Goal: Task Accomplishment & Management: Manage account settings

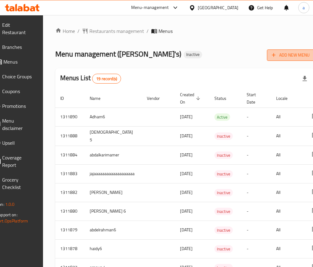
click at [283, 51] on span "Add New Menu" at bounding box center [291, 55] width 38 height 8
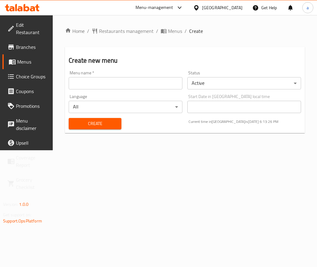
click at [214, 86] on body "​ Menu-management United Arab Emirates Get Help a Edit Restaurant Branches Menu…" at bounding box center [158, 141] width 317 height 252
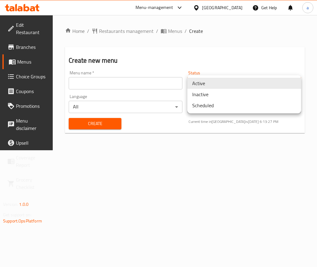
click at [214, 94] on li "Inactive" at bounding box center [245, 94] width 114 height 11
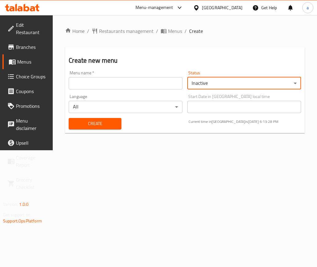
click at [120, 88] on input "text" at bounding box center [126, 83] width 114 height 12
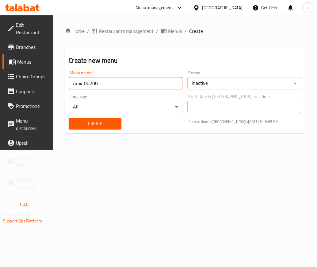
type input "Amir 00200"
click at [110, 127] on span "Create" at bounding box center [95, 124] width 43 height 8
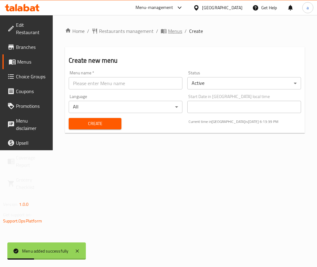
click at [174, 29] on span "Menus" at bounding box center [175, 30] width 14 height 7
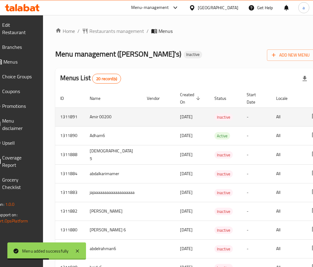
click at [242, 116] on td "Inactive" at bounding box center [225, 116] width 32 height 19
click at [283, 119] on td "All" at bounding box center [287, 116] width 32 height 19
click at [124, 117] on td "Amir 00200" at bounding box center [113, 116] width 57 height 19
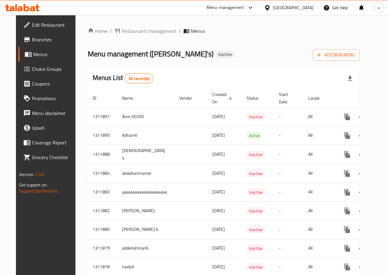
click at [33, 51] on span "Menus" at bounding box center [54, 54] width 43 height 7
click at [30, 34] on link "Branches" at bounding box center [49, 39] width 62 height 15
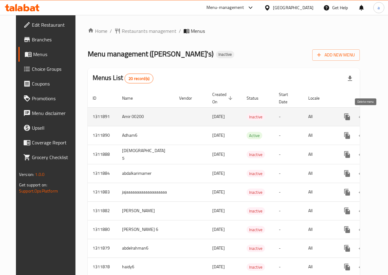
click at [375, 116] on icon "enhanced table" at bounding box center [377, 117] width 4 height 6
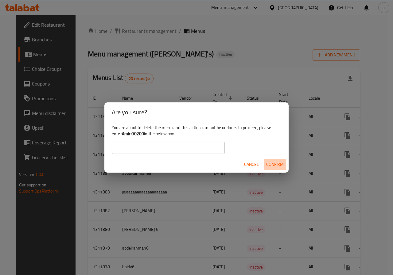
click at [268, 164] on span "Confirm" at bounding box center [275, 165] width 18 height 8
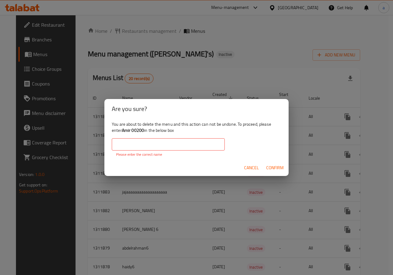
click at [197, 145] on input "text" at bounding box center [168, 144] width 113 height 12
click at [285, 103] on div "Are you sure?" at bounding box center [196, 109] width 184 height 20
click at [232, 167] on div "Cancel Confirm" at bounding box center [196, 168] width 184 height 16
click at [243, 165] on button "Cancel" at bounding box center [252, 167] width 20 height 11
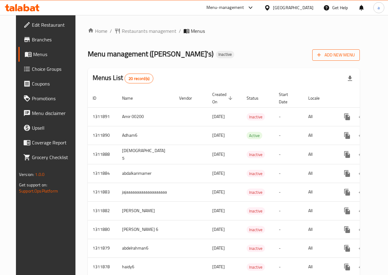
click at [322, 53] on icon "button" at bounding box center [319, 55] width 6 height 6
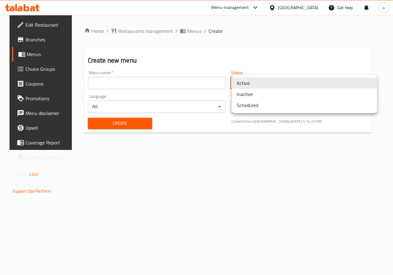
click at [287, 88] on body "​ Menu-management United Arab Emirates Get Help a Edit Restaurant Branches Menu…" at bounding box center [196, 145] width 393 height 260
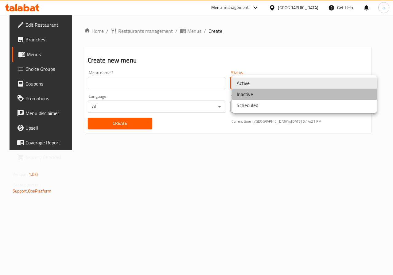
click at [269, 92] on li "Inactive" at bounding box center [304, 94] width 145 height 11
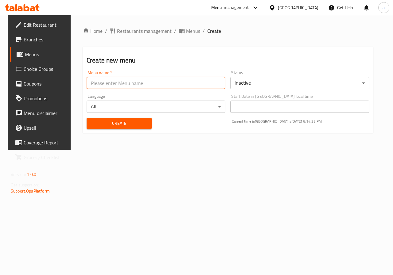
click at [144, 89] on input "text" at bounding box center [156, 83] width 139 height 12
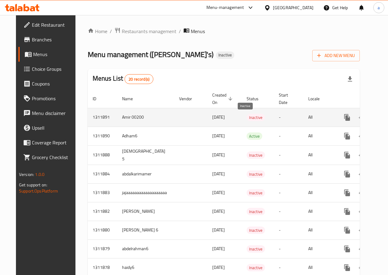
click at [251, 117] on span "Inactive" at bounding box center [256, 117] width 18 height 7
click at [292, 119] on td "-" at bounding box center [288, 117] width 29 height 19
click at [324, 118] on td "All" at bounding box center [320, 117] width 32 height 19
click at [154, 114] on td "Amir 00200" at bounding box center [145, 117] width 57 height 19
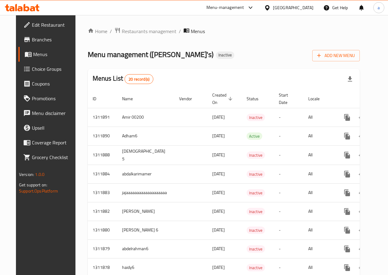
click at [32, 43] on span "Branches" at bounding box center [54, 39] width 44 height 7
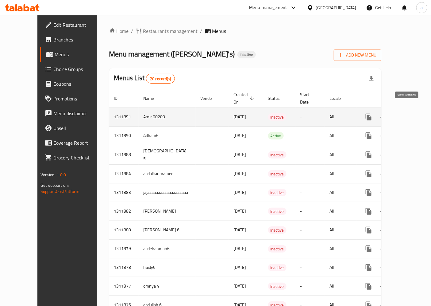
click at [393, 114] on icon "enhanced table" at bounding box center [413, 117] width 6 height 6
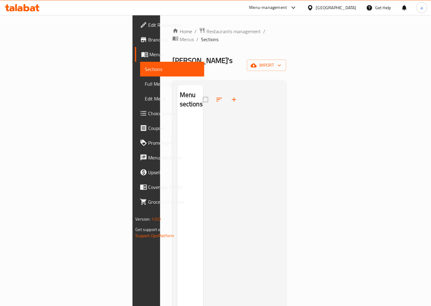
click at [287, 47] on div "Home / Restaurants management / Menus / Sections Ollie's Inactive import Menu s…" at bounding box center [230, 211] width 114 height 368
click at [282, 61] on span "import" at bounding box center [266, 65] width 29 height 8
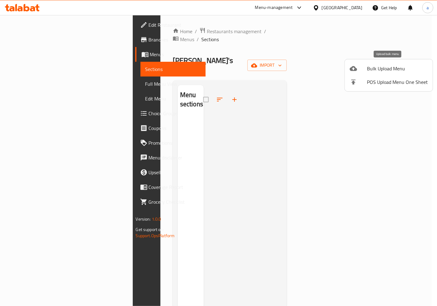
click at [363, 66] on div at bounding box center [357, 68] width 17 height 7
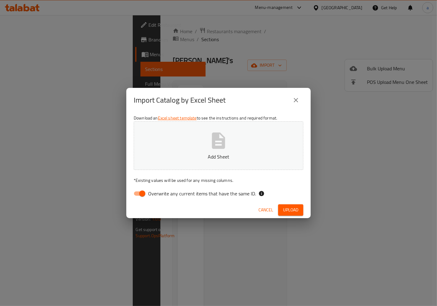
click at [137, 194] on input "Overwrite any current items that have the same ID." at bounding box center [142, 194] width 35 height 12
checkbox input "false"
click at [161, 146] on button "Add Sheet" at bounding box center [218, 145] width 169 height 49
click at [285, 209] on span "Upload" at bounding box center [290, 210] width 15 height 8
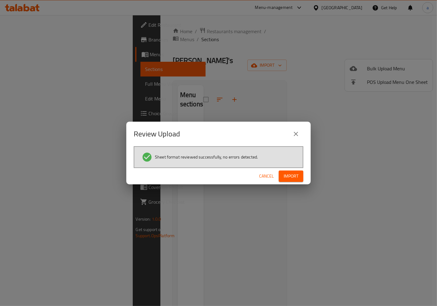
click at [287, 175] on span "Import" at bounding box center [290, 176] width 15 height 8
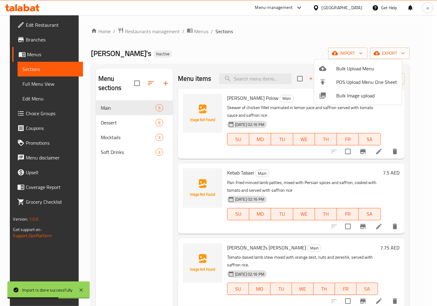
click at [345, 35] on div at bounding box center [218, 153] width 437 height 306
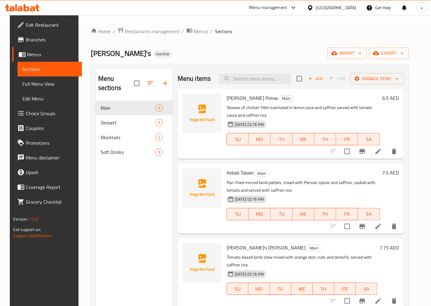
click at [387, 150] on li at bounding box center [378, 151] width 17 height 11
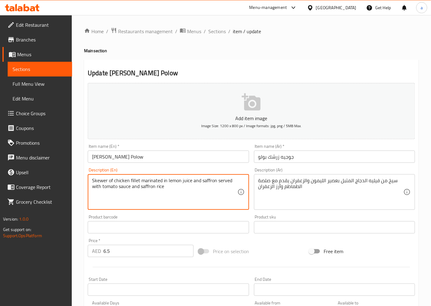
drag, startPoint x: 213, startPoint y: 186, endPoint x: 84, endPoint y: 173, distance: 129.6
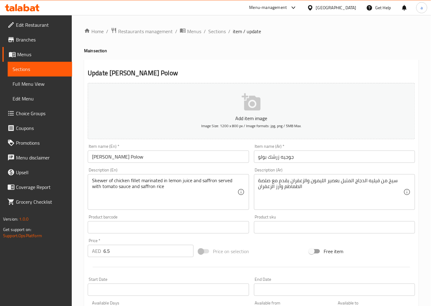
click at [64, 208] on link "Grocery Checklist" at bounding box center [37, 201] width 70 height 15
click at [215, 33] on span "Sections" at bounding box center [217, 31] width 18 height 7
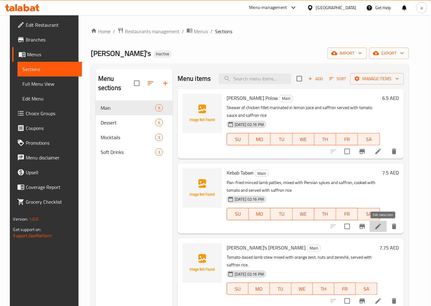
click at [381, 227] on icon at bounding box center [379, 227] width 6 height 6
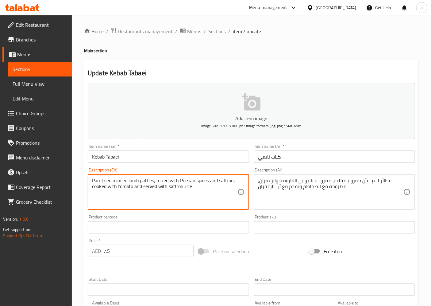
drag, startPoint x: 102, startPoint y: 182, endPoint x: 154, endPoint y: 180, distance: 52.5
click at [99, 183] on textarea "Pan-fried minced lamb patties, mixed with Persian spices and saffron, cooked wi…" at bounding box center [164, 191] width 145 height 29
drag, startPoint x: 92, startPoint y: 179, endPoint x: 154, endPoint y: 185, distance: 62.6
click at [154, 185] on textarea "Pan-fried minced lamb patties, mixed with Persian spices and saffron, cooked wi…" at bounding box center [164, 191] width 145 height 29
click at [177, 184] on textarea "Pan-fried minced lamb patties, mixed with Persian spices and saffron, cooked wi…" at bounding box center [164, 191] width 145 height 29
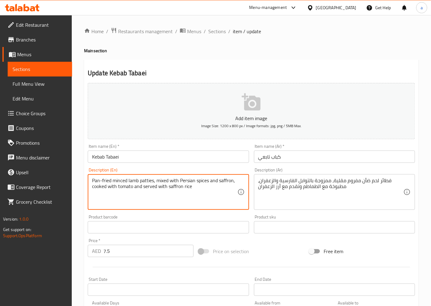
drag, startPoint x: 156, startPoint y: 181, endPoint x: 234, endPoint y: 182, distance: 78.3
click at [234, 182] on textarea "Pan-fried minced lamb patties, mixed with Persian spices and saffron, cooked wi…" at bounding box center [164, 191] width 145 height 29
click at [204, 195] on textarea "Pan-fried minced lamb patties, mixed with Persian spices and saffron, cooked wi…" at bounding box center [164, 191] width 145 height 29
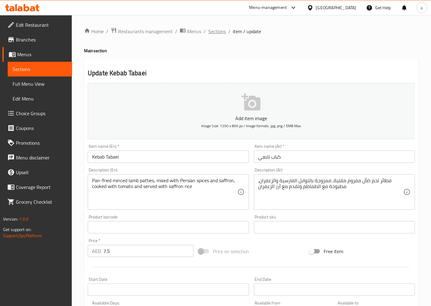
click at [215, 33] on span "Sections" at bounding box center [217, 31] width 18 height 7
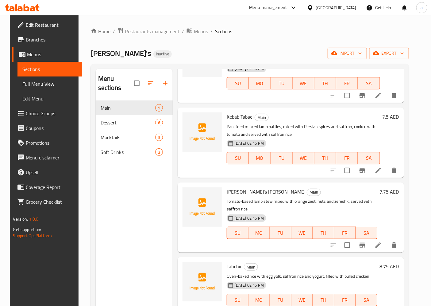
scroll to position [68, 0]
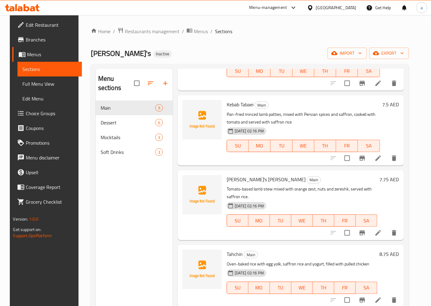
click at [380, 237] on li at bounding box center [378, 232] width 17 height 11
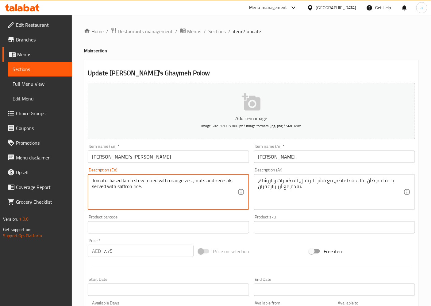
drag, startPoint x: 193, startPoint y: 180, endPoint x: 139, endPoint y: 176, distance: 53.9
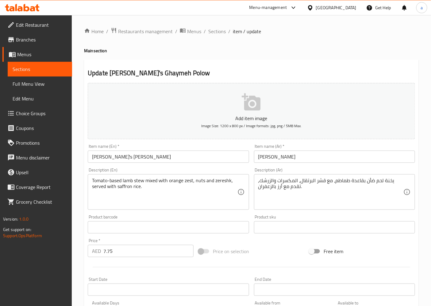
drag, startPoint x: 91, startPoint y: 181, endPoint x: 119, endPoint y: 182, distance: 28.3
click at [119, 182] on div "Tomato-based lamb stew mixed with orange zest, nuts and zereshk, served with sa…" at bounding box center [168, 192] width 161 height 36
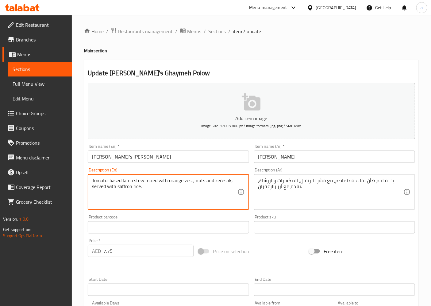
click at [92, 179] on textarea "Tomato-based lamb stew mixed with orange zest, nuts and zereshk, served with sa…" at bounding box center [164, 191] width 145 height 29
click at [113, 181] on textarea "Tomato-based lamb stew mixed with orange zest, nuts and zereshk, served with sa…" at bounding box center [164, 191] width 145 height 29
drag, startPoint x: 193, startPoint y: 179, endPoint x: 85, endPoint y: 179, distance: 108.1
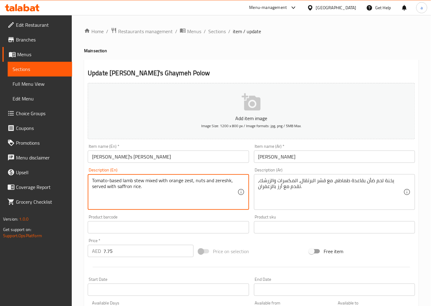
click at [85, 179] on div "Description (En) Tomato-based lamb stew mixed with orange zest, nuts and zeresh…" at bounding box center [168, 188] width 166 height 47
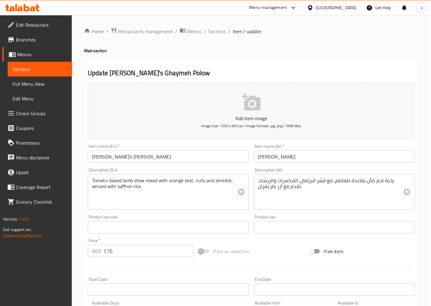
click at [206, 190] on textarea "Tomato-based lamb stew mixed with orange zest, nuts and zereshk, served with sa…" at bounding box center [164, 191] width 145 height 29
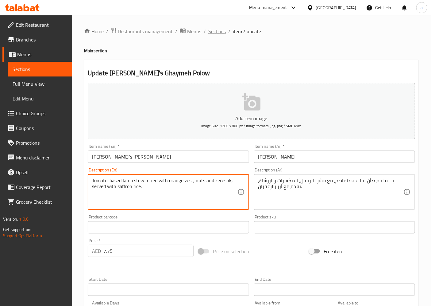
click at [225, 30] on span "Sections" at bounding box center [217, 31] width 18 height 7
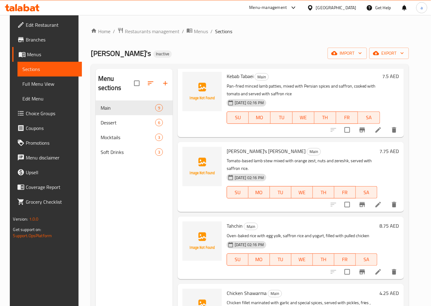
scroll to position [136, 0]
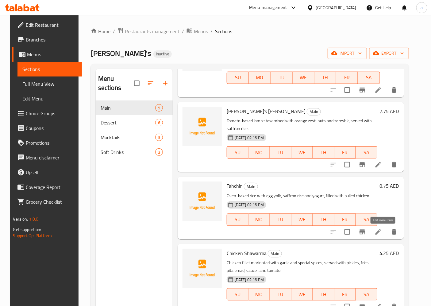
click at [382, 233] on icon at bounding box center [378, 231] width 7 height 7
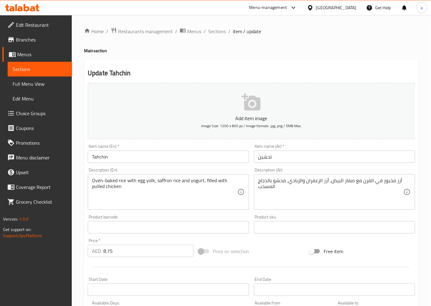
drag, startPoint x: 91, startPoint y: 180, endPoint x: 140, endPoint y: 179, distance: 48.8
click at [140, 179] on div "Oven-baked rice with egg yolk, saffron rice and yogurt, filled with pulled chic…" at bounding box center [168, 192] width 161 height 36
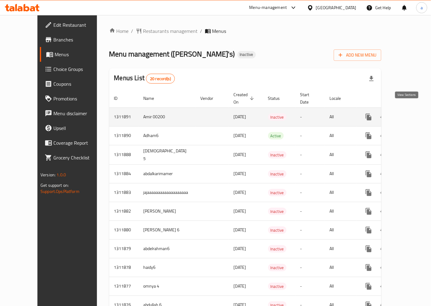
click at [410, 113] on icon "enhanced table" at bounding box center [413, 116] width 7 height 7
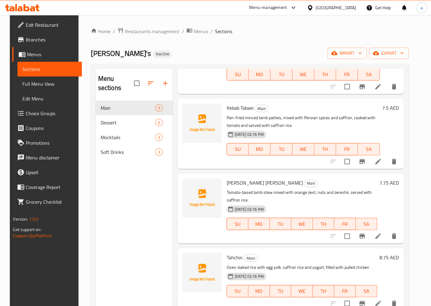
scroll to position [68, 0]
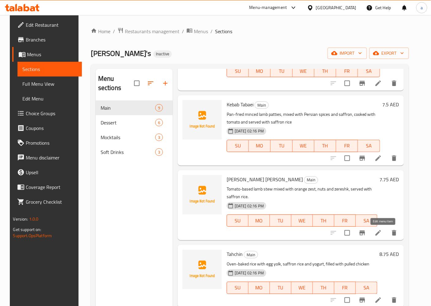
click at [380, 233] on icon at bounding box center [378, 232] width 7 height 7
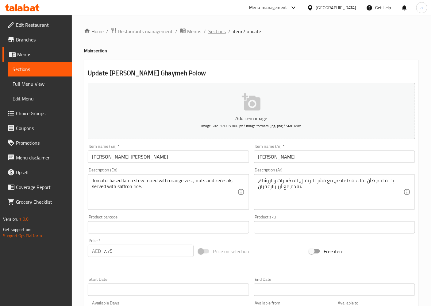
click at [219, 35] on span "Sections" at bounding box center [217, 31] width 18 height 7
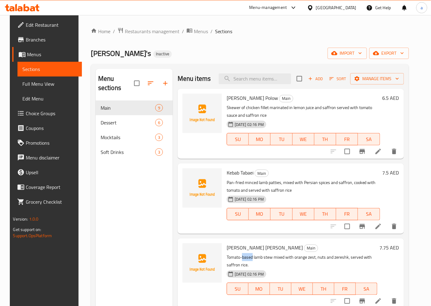
drag, startPoint x: 244, startPoint y: 253, endPoint x: 250, endPoint y: 253, distance: 6.1
click at [250, 253] on p "Tomato-based lamb stew mixed with orange zest, nuts and zereshk, served with sa…" at bounding box center [302, 260] width 151 height 15
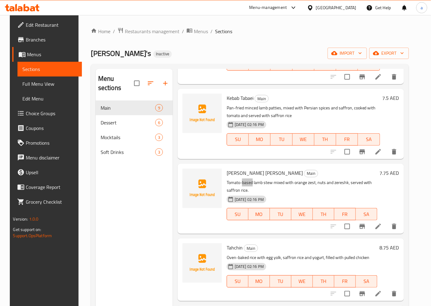
scroll to position [136, 0]
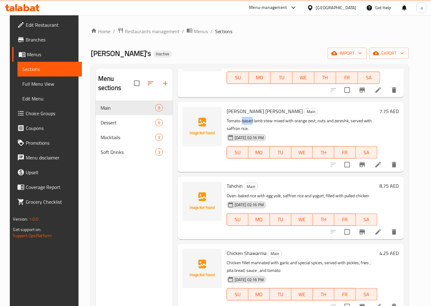
click at [167, 241] on div "Menu sections Main 9 Dessert 6 Mocktails 3 Soft Drinks 3" at bounding box center [134, 222] width 77 height 306
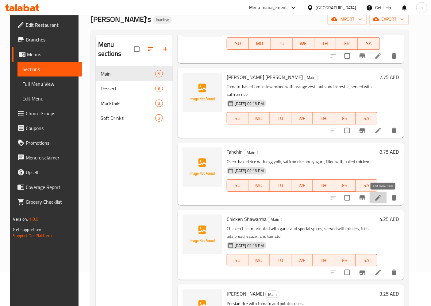
click at [382, 196] on icon at bounding box center [378, 197] width 7 height 7
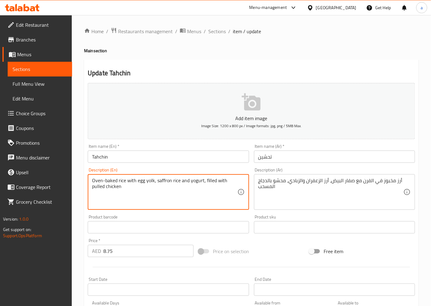
drag, startPoint x: 125, startPoint y: 188, endPoint x: 84, endPoint y: 195, distance: 40.9
click at [125, 189] on textarea "Oven-baked rice with egg yolk, saffron rice and yogurt, filled with pulled chic…" at bounding box center [164, 191] width 145 height 29
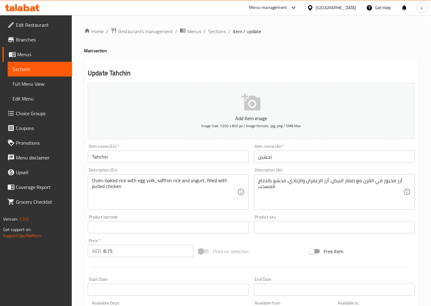
click at [261, 188] on textarea "أرز مخبوز في الفرن مع صفار البيض، أرز الزعفران والزبادي، محشو بالدجاج المسحب" at bounding box center [331, 191] width 145 height 29
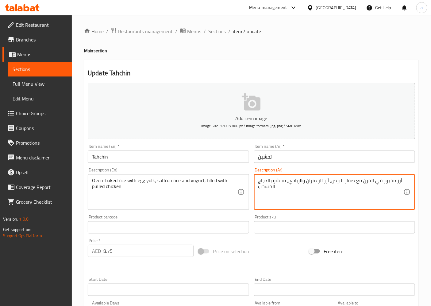
click at [261, 188] on textarea "أرز مخبوز في الفرن مع صفار البيض، أرز الزعفران والزبادي، محشو بالدجاج المسحب" at bounding box center [331, 191] width 145 height 29
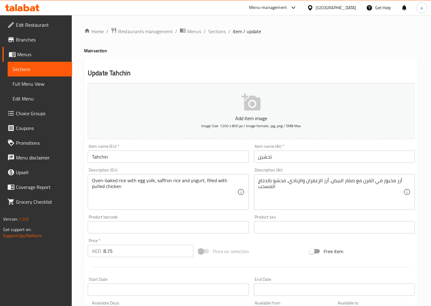
drag, startPoint x: 257, startPoint y: 188, endPoint x: 271, endPoint y: 186, distance: 13.9
click at [271, 186] on div "أرز مخبوز في الفرن مع صفار البيض، أرز الزعفران والزبادي، محشو بالدجاج المسحب De…" at bounding box center [334, 192] width 161 height 36
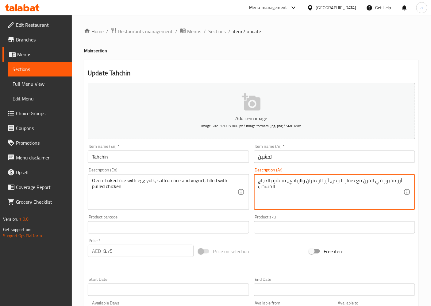
drag, startPoint x: 259, startPoint y: 187, endPoint x: 278, endPoint y: 186, distance: 20.0
click at [278, 186] on textarea "أرز مخبوز في الفرن مع صفار البيض، أرز الزعفران والزبادي، محشو بالدجاج المسحب" at bounding box center [331, 191] width 145 height 29
click at [275, 187] on textarea "أرز مخبوز في الفرن مع صفار البيض، أرز الزعفران والزبادي، محشو بالدجاج المسحب" at bounding box center [331, 191] width 145 height 29
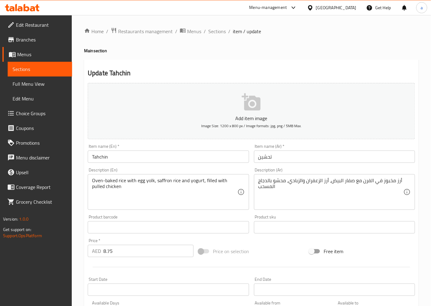
drag, startPoint x: 258, startPoint y: 189, endPoint x: 271, endPoint y: 187, distance: 13.1
click at [271, 187] on div "أرز مخبوز في الفرن مع صفار البيض، أرز الزعفران والزبادي، محشو بالدجاج المسحب De…" at bounding box center [334, 192] width 161 height 36
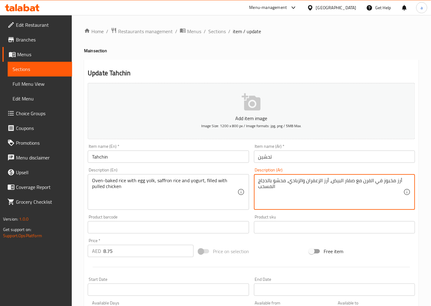
click at [271, 187] on textarea "أرز مخبوز في الفرن مع صفار البيض، أرز الزعفران والزبادي، محشو بالدجاج المسحب" at bounding box center [331, 191] width 145 height 29
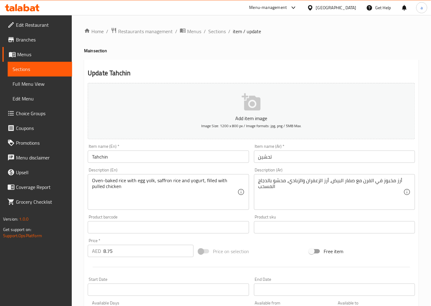
drag, startPoint x: 258, startPoint y: 188, endPoint x: 280, endPoint y: 196, distance: 23.4
click at [280, 196] on div "أرز مخبوز في الفرن مع صفار البيض، أرز الزعفران والزبادي، محشو بالدجاج المسحب De…" at bounding box center [334, 192] width 161 height 36
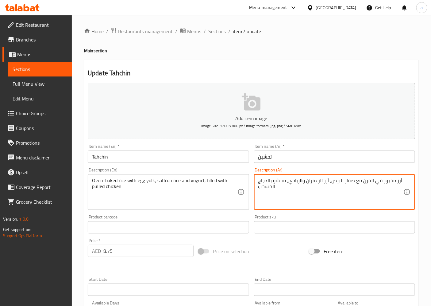
drag, startPoint x: 259, startPoint y: 186, endPoint x: 287, endPoint y: 197, distance: 29.3
click at [287, 197] on textarea "أرز مخبوز في الفرن مع صفار البيض، أرز الزعفران والزبادي، محشو بالدجاج المسحب" at bounding box center [331, 191] width 145 height 29
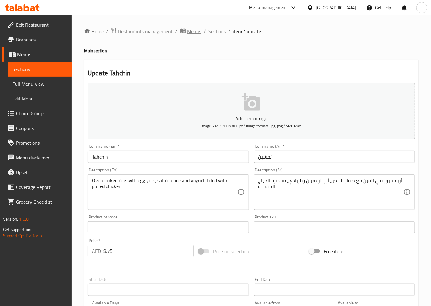
click at [192, 34] on span "Menus" at bounding box center [194, 31] width 14 height 7
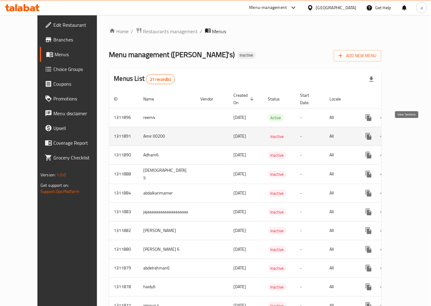
click at [410, 133] on icon "enhanced table" at bounding box center [413, 136] width 7 height 7
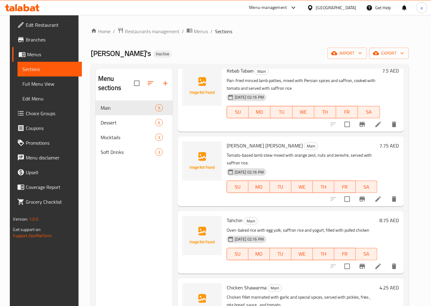
scroll to position [102, 0]
click at [382, 200] on icon at bounding box center [378, 198] width 7 height 7
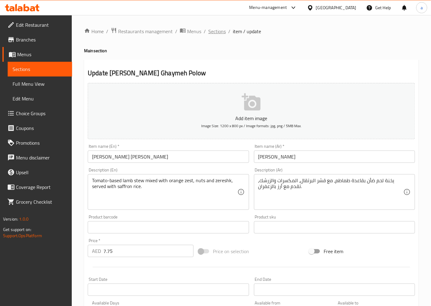
click at [215, 30] on span "Sections" at bounding box center [217, 31] width 18 height 7
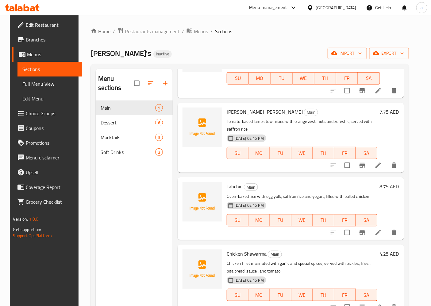
scroll to position [136, 0]
click at [382, 232] on icon at bounding box center [378, 231] width 7 height 7
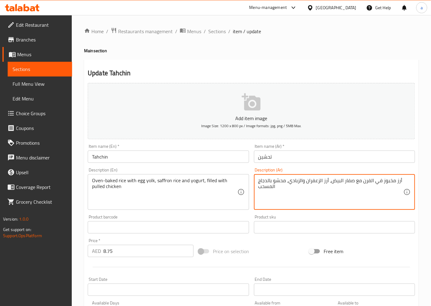
drag, startPoint x: 259, startPoint y: 186, endPoint x: 276, endPoint y: 190, distance: 18.0
click at [276, 190] on textarea "أرز مخبوز في الفرن مع صفار البيض، أرز الزعفران والزبادي، محشو بالدجاج المسحب" at bounding box center [331, 191] width 145 height 29
click at [269, 180] on textarea "أرز مخبوز في الفرن مع صفار البيض، أرز الزعفران والزبادي، محشو بالدجاج بولد" at bounding box center [331, 191] width 145 height 29
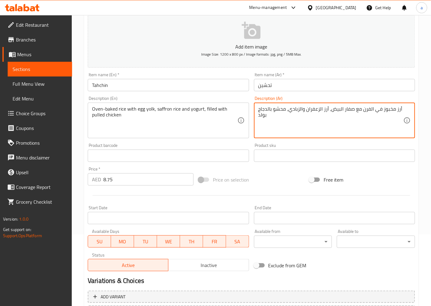
scroll to position [127, 0]
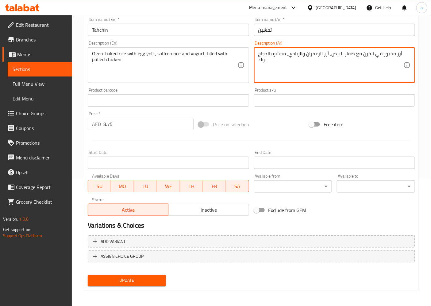
type textarea "أرز مخبوز في الفرن مع صفار البيض، أرز الزعفران والزبادي، محشو بالدجاج بولد"
click at [151, 277] on span "Update" at bounding box center [127, 281] width 68 height 8
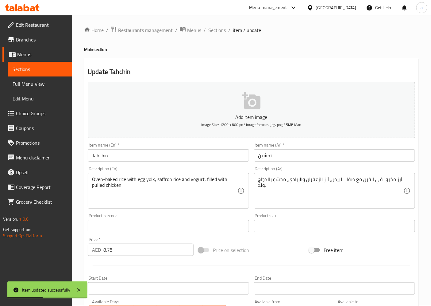
scroll to position [0, 0]
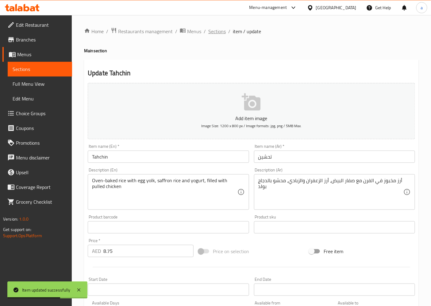
click at [218, 33] on span "Sections" at bounding box center [217, 31] width 18 height 7
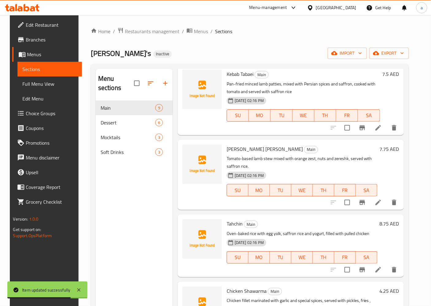
scroll to position [102, 0]
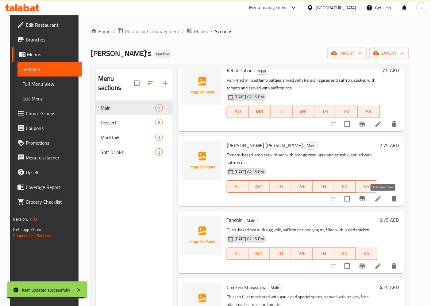
click at [382, 200] on icon at bounding box center [378, 198] width 7 height 7
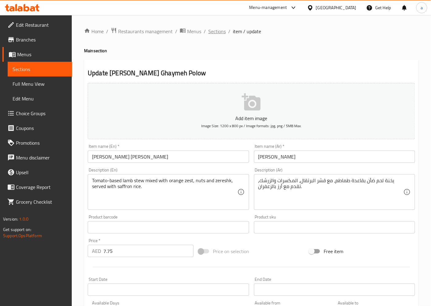
click at [224, 28] on span "Sections" at bounding box center [217, 31] width 18 height 7
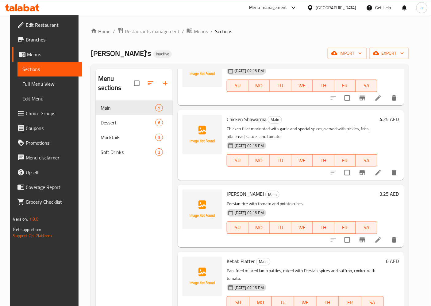
scroll to position [273, 0]
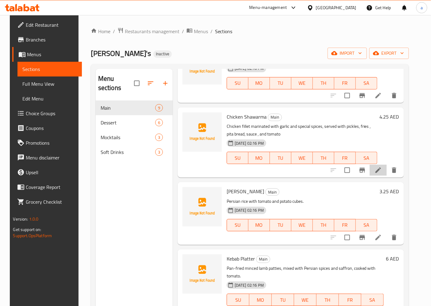
click at [387, 165] on li at bounding box center [378, 170] width 17 height 11
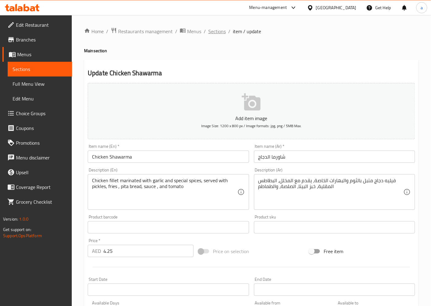
click at [218, 32] on span "Sections" at bounding box center [217, 31] width 18 height 7
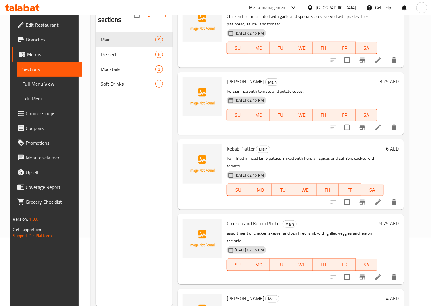
scroll to position [256, 0]
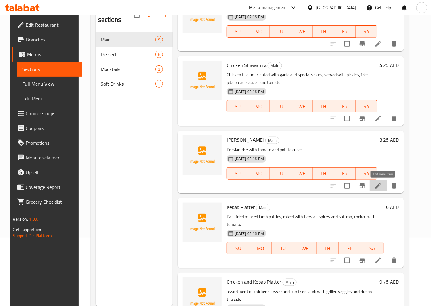
click at [381, 185] on icon at bounding box center [379, 186] width 6 height 6
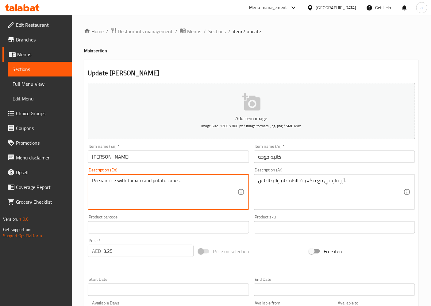
click at [178, 182] on textarea "Persian rice with tomato and potato cubes." at bounding box center [164, 191] width 145 height 29
drag, startPoint x: 167, startPoint y: 182, endPoint x: 182, endPoint y: 179, distance: 15.6
click at [182, 179] on textarea "Persian rice with tomato and potato cubes." at bounding box center [164, 191] width 145 height 29
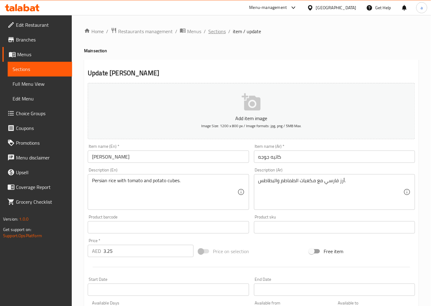
click at [217, 32] on span "Sections" at bounding box center [217, 31] width 18 height 7
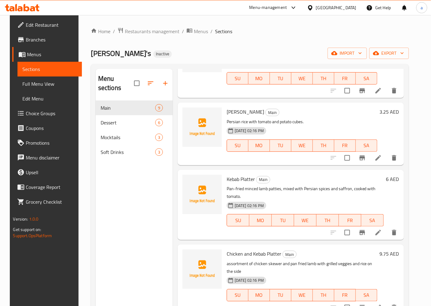
scroll to position [358, 0]
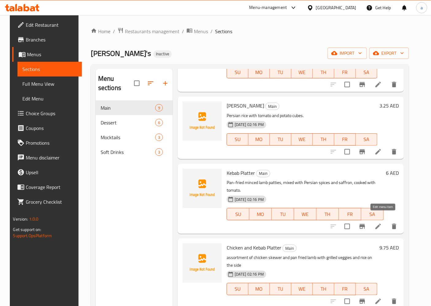
click at [382, 223] on icon at bounding box center [378, 226] width 7 height 7
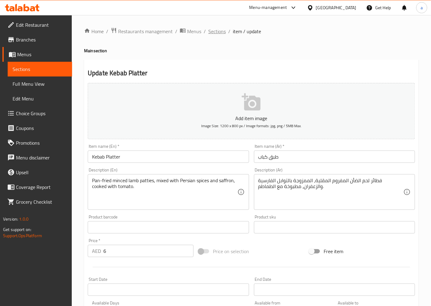
click at [222, 32] on span "Sections" at bounding box center [217, 31] width 18 height 7
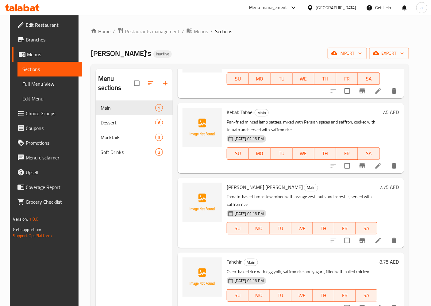
scroll to position [68, 0]
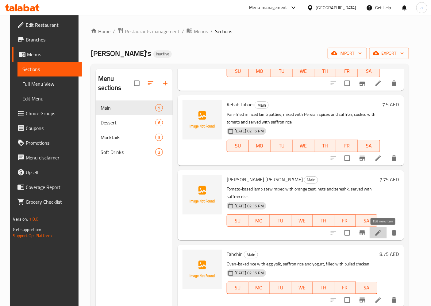
click at [382, 235] on icon at bounding box center [378, 232] width 7 height 7
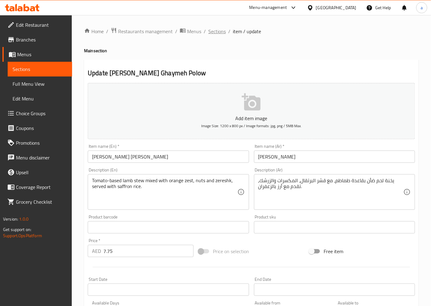
click at [222, 35] on span "Sections" at bounding box center [217, 31] width 18 height 7
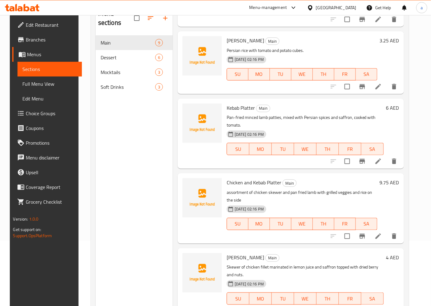
scroll to position [86, 0]
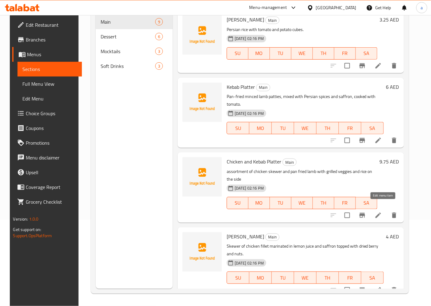
click at [382, 212] on icon at bounding box center [378, 215] width 7 height 7
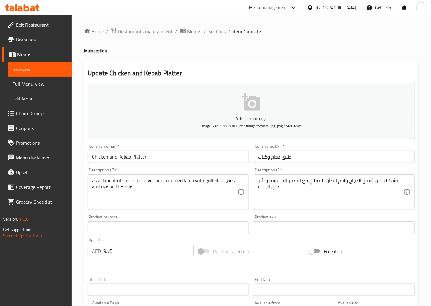
drag, startPoint x: 91, startPoint y: 180, endPoint x: 113, endPoint y: 181, distance: 21.8
click at [113, 181] on div "assortment of chicken skewer and pan fried lamb with grilled veggies and rice o…" at bounding box center [168, 192] width 161 height 36
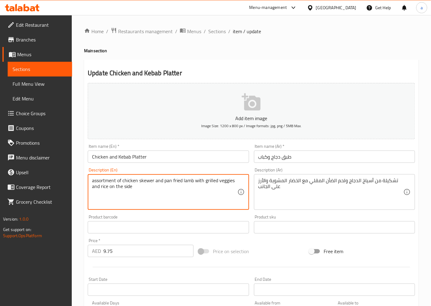
click at [113, 181] on textarea "assortment of chicken skewer and pan fried lamb with grilled veggies and rice o…" at bounding box center [164, 191] width 145 height 29
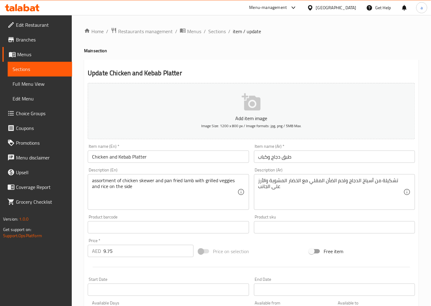
click at [149, 214] on div "Product barcode Product barcode" at bounding box center [168, 224] width 166 height 24
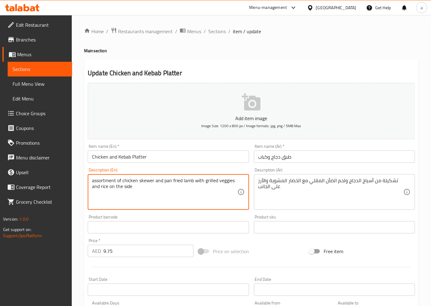
drag, startPoint x: 164, startPoint y: 183, endPoint x: 194, endPoint y: 184, distance: 30.1
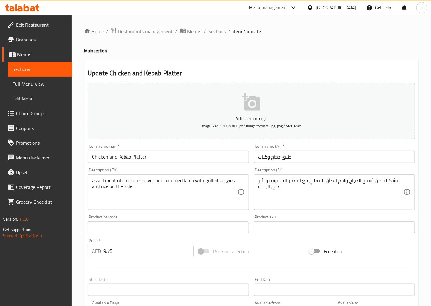
click at [204, 179] on textarea "assortment of chicken skewer and pan fried lamb with grilled veggies and rice o…" at bounding box center [164, 191] width 145 height 29
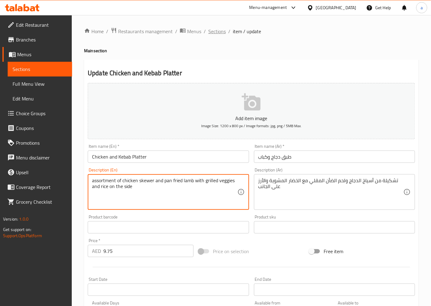
click at [216, 29] on span "Sections" at bounding box center [217, 31] width 18 height 7
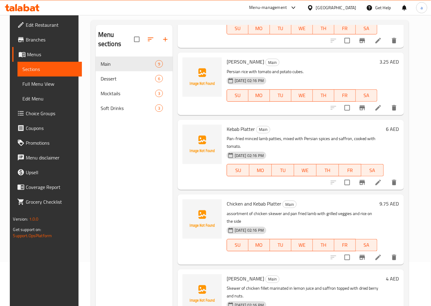
scroll to position [86, 0]
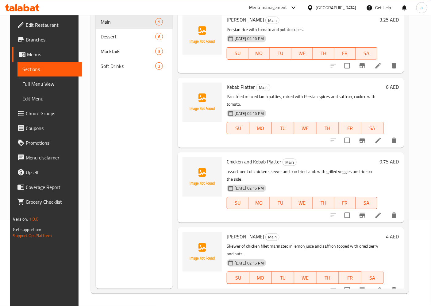
click at [387, 284] on li at bounding box center [378, 289] width 17 height 11
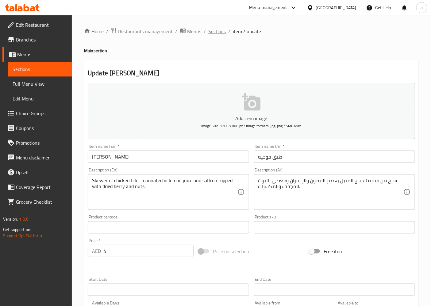
click at [221, 29] on span "Sections" at bounding box center [217, 31] width 18 height 7
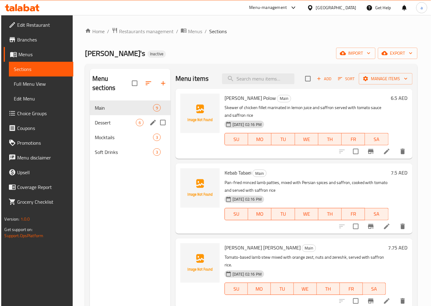
click at [112, 118] on div "Dessert 6" at bounding box center [130, 122] width 81 height 15
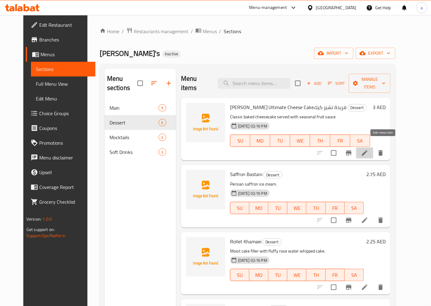
click at [369, 149] on icon at bounding box center [364, 152] width 7 height 7
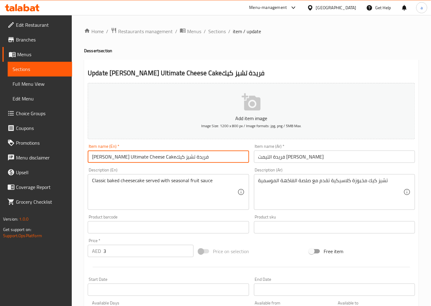
drag, startPoint x: 154, startPoint y: 155, endPoint x: 187, endPoint y: 158, distance: 32.4
click at [187, 158] on input "Farida’s Ultimate Cheese Cakeفريدة تشيز كيك" at bounding box center [168, 156] width 161 height 12
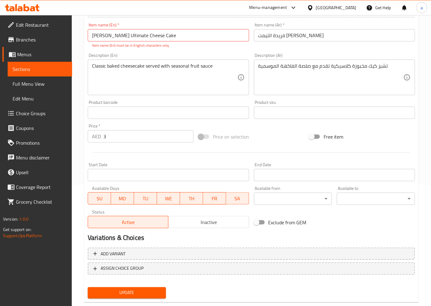
scroll to position [127, 0]
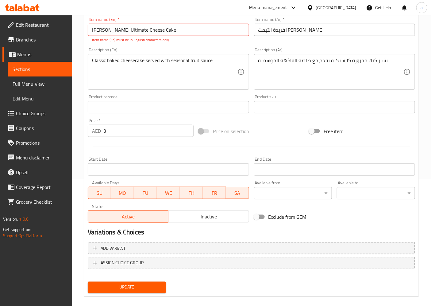
click at [136, 289] on span "Update" at bounding box center [127, 287] width 68 height 8
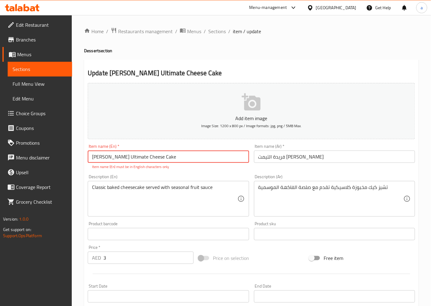
scroll to position [134, 0]
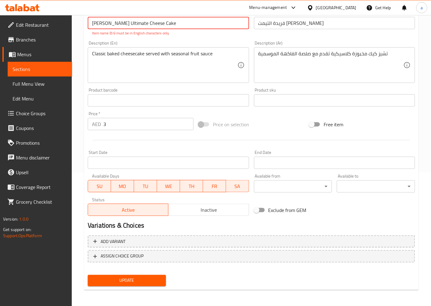
click at [100, 281] on span "Update" at bounding box center [127, 281] width 68 height 8
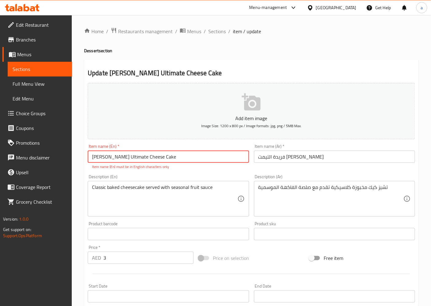
click at [170, 158] on input "Farida’s Ultimate Cheese Cake" at bounding box center [168, 156] width 161 height 12
type input "Farida’s Ultimate Cheese Cake"
click at [220, 34] on span "Sections" at bounding box center [217, 31] width 18 height 7
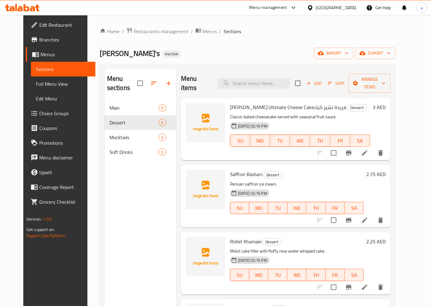
click at [374, 147] on li at bounding box center [364, 152] width 17 height 11
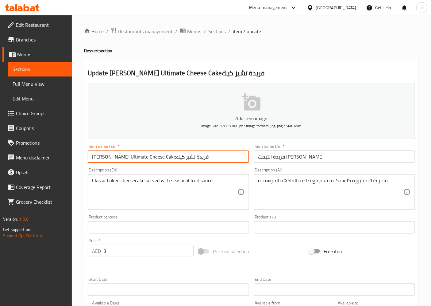
click at [191, 154] on input "Farida’s Ultimate Cheese Cakeفريدة تشيز كيك" at bounding box center [168, 156] width 161 height 12
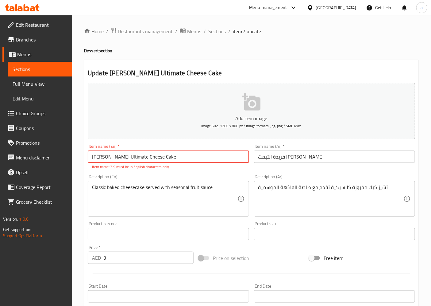
type input "Farida’s Ultimate Cheese Cake"
drag, startPoint x: 91, startPoint y: 168, endPoint x: 174, endPoint y: 171, distance: 82.7
click at [174, 171] on div "Item name (En)   * Farida’s Ultimate Cheese Cake Item name (En) * Item name (En…" at bounding box center [168, 157] width 166 height 30
copy p "Item name (En) must be in English characters only"
click at [179, 155] on input "Farida’s Ultimate Cheese Cake" at bounding box center [168, 156] width 161 height 12
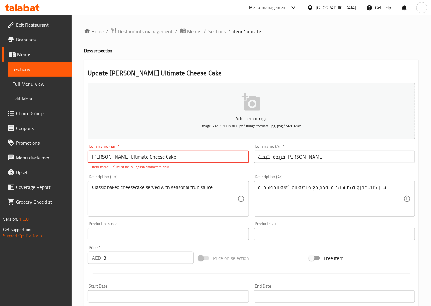
click at [179, 155] on input "Farida’s Ultimate Cheese Cake" at bounding box center [168, 156] width 161 height 12
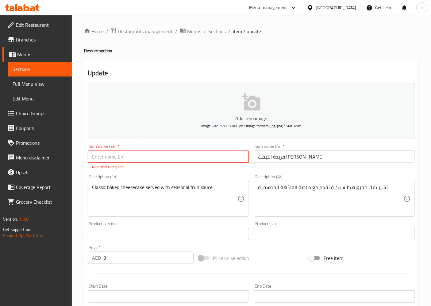
paste input "Farida’s Ultimate Cheese Cake"
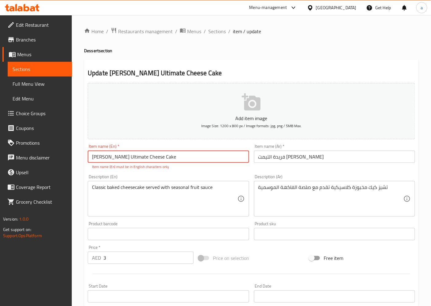
scroll to position [134, 0]
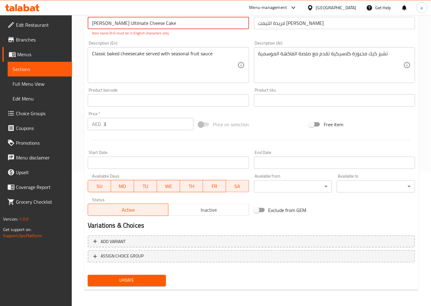
click at [158, 283] on span "Update" at bounding box center [127, 281] width 68 height 8
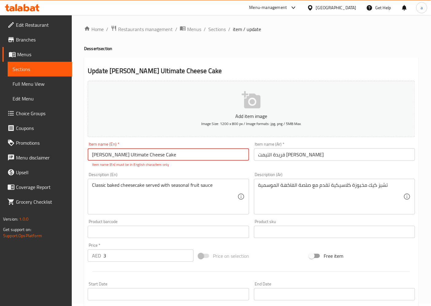
scroll to position [0, 0]
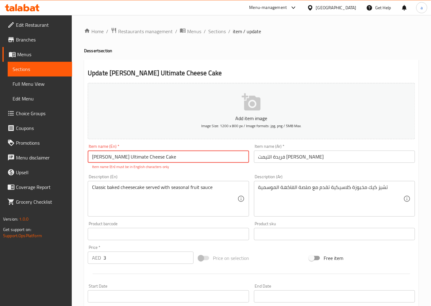
click at [106, 157] on input "Farida’s Ultimate Cheese Cake" at bounding box center [168, 156] width 161 height 12
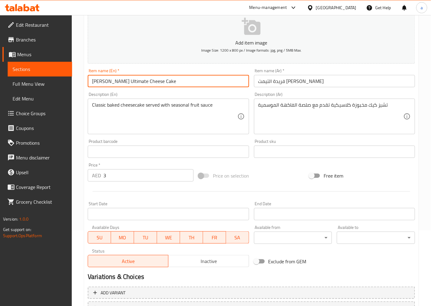
scroll to position [127, 0]
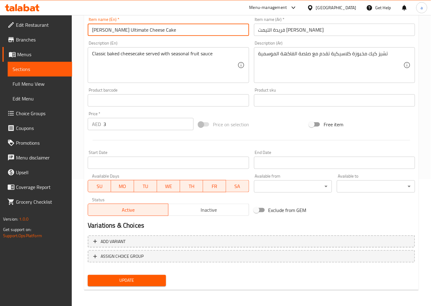
type input "[PERSON_NAME]'s Ultimate Cheese Cake"
click at [125, 275] on button "Update" at bounding box center [127, 280] width 78 height 11
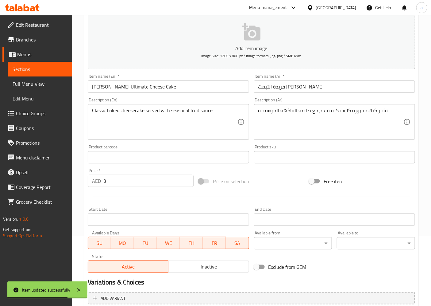
scroll to position [0, 0]
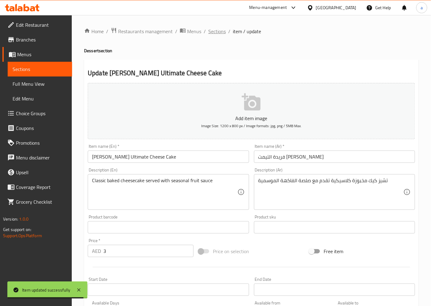
click at [215, 29] on span "Sections" at bounding box center [217, 31] width 18 height 7
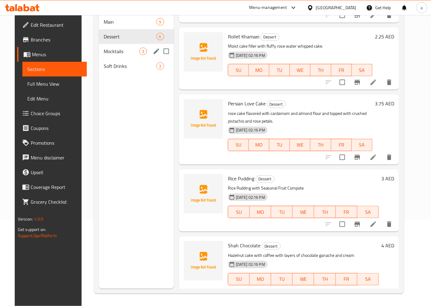
scroll to position [18, 0]
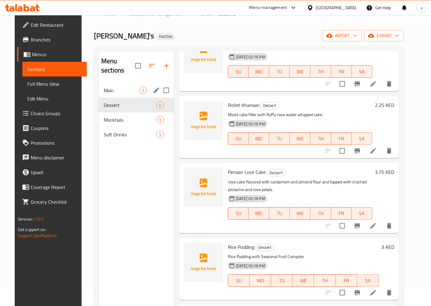
click at [121, 87] on span "Main" at bounding box center [122, 90] width 36 height 7
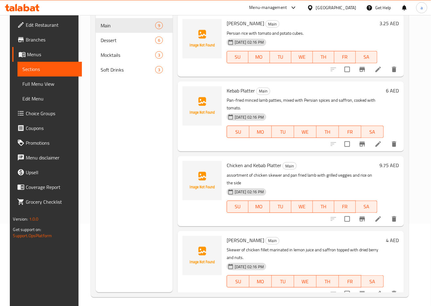
scroll to position [86, 0]
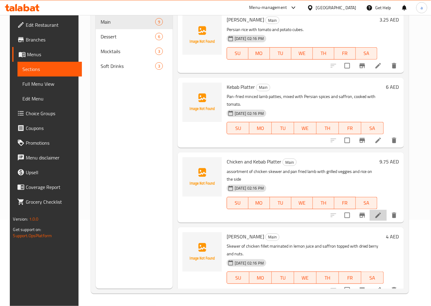
click at [378, 210] on li at bounding box center [378, 215] width 17 height 11
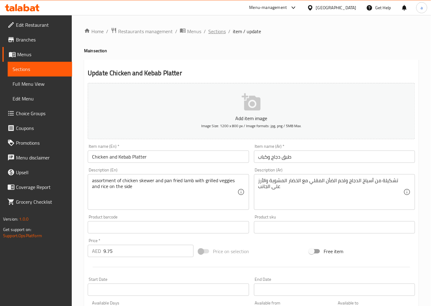
click at [217, 33] on span "Sections" at bounding box center [217, 31] width 18 height 7
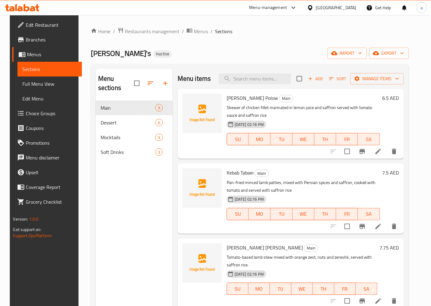
click at [380, 230] on icon at bounding box center [378, 226] width 7 height 7
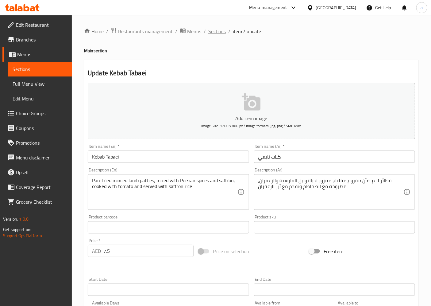
click at [211, 31] on span "Sections" at bounding box center [217, 31] width 18 height 7
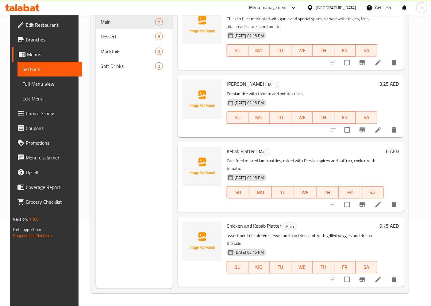
scroll to position [290, 0]
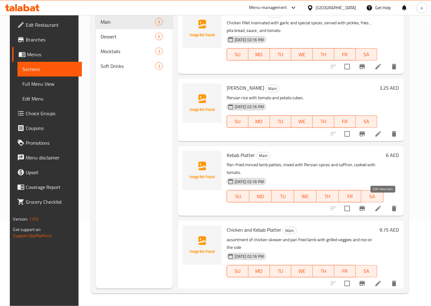
click at [381, 205] on icon at bounding box center [378, 208] width 7 height 7
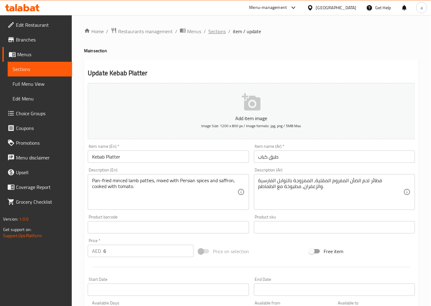
click at [218, 32] on span "Sections" at bounding box center [217, 31] width 18 height 7
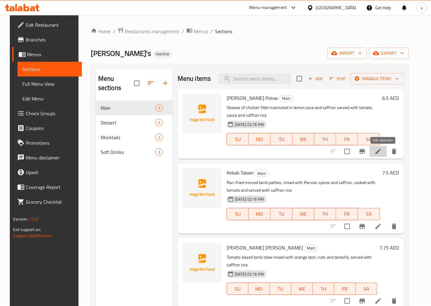
click at [382, 152] on icon at bounding box center [378, 151] width 7 height 7
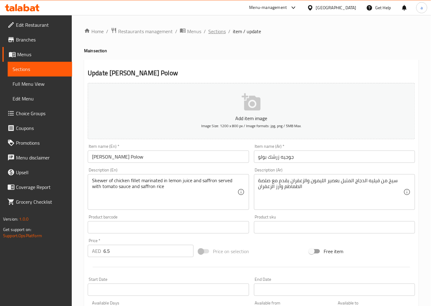
click at [222, 32] on span "Sections" at bounding box center [217, 31] width 18 height 7
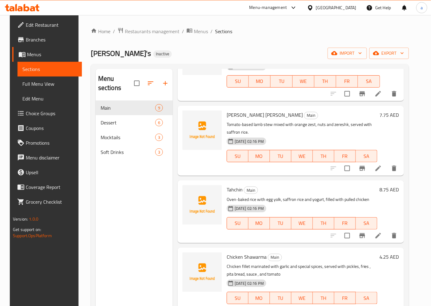
scroll to position [136, 0]
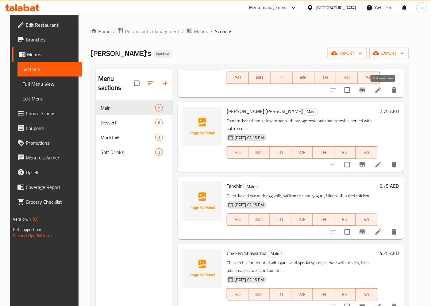
click at [381, 89] on icon at bounding box center [379, 90] width 6 height 6
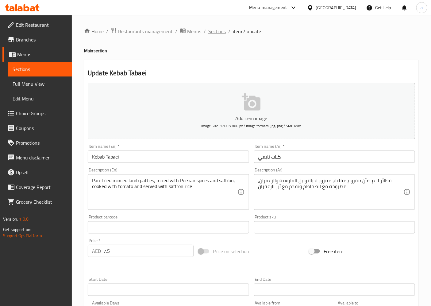
click at [221, 35] on span "Sections" at bounding box center [217, 31] width 18 height 7
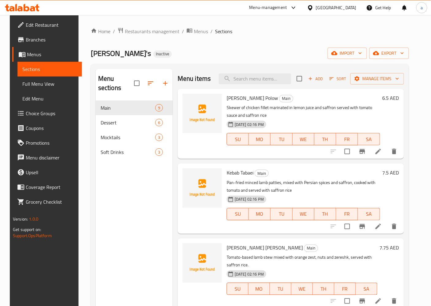
scroll to position [170, 0]
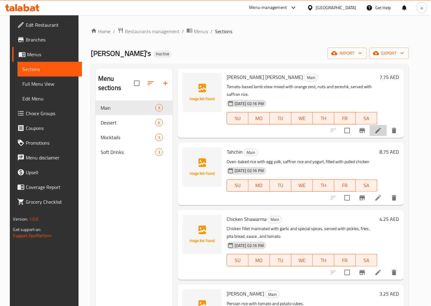
click at [382, 135] on li at bounding box center [378, 130] width 17 height 11
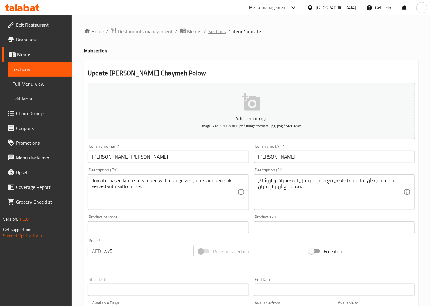
click at [217, 29] on span "Sections" at bounding box center [217, 31] width 18 height 7
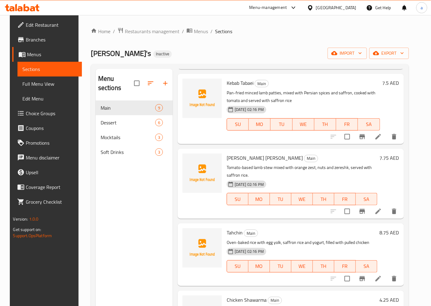
scroll to position [85, 0]
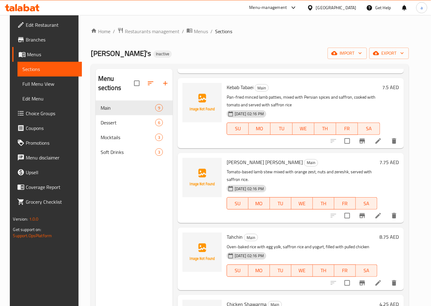
click at [379, 280] on icon at bounding box center [378, 282] width 7 height 7
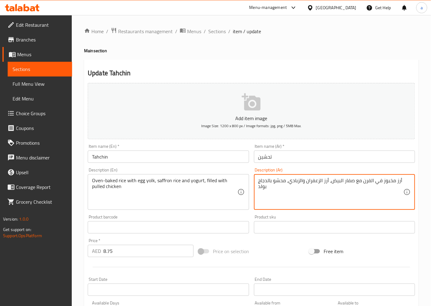
drag, startPoint x: 258, startPoint y: 185, endPoint x: 267, endPoint y: 190, distance: 10.2
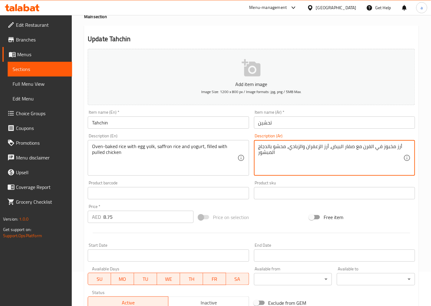
scroll to position [127, 0]
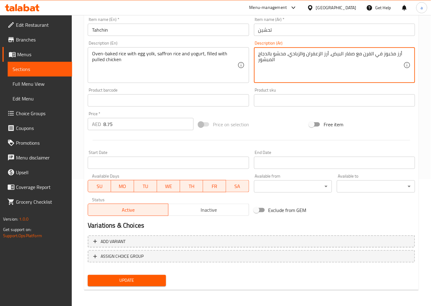
type textarea "أرز مخبوز في الفرن مع صفار البيض، أرز الزعفران والزبادي، محشو بالدجاج المبشور"
click at [150, 277] on span "Update" at bounding box center [127, 281] width 68 height 8
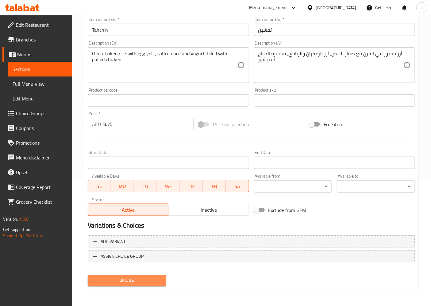
click at [139, 281] on span "Update" at bounding box center [127, 281] width 68 height 8
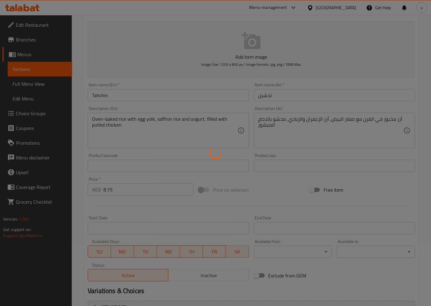
scroll to position [0, 0]
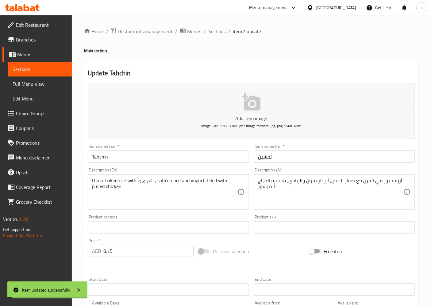
click at [217, 29] on span "Sections" at bounding box center [217, 31] width 18 height 7
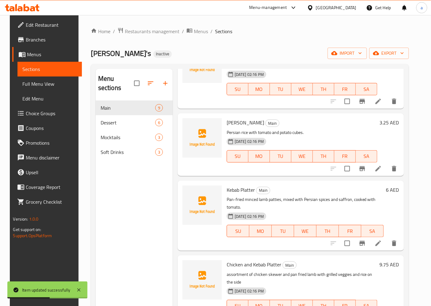
scroll to position [358, 0]
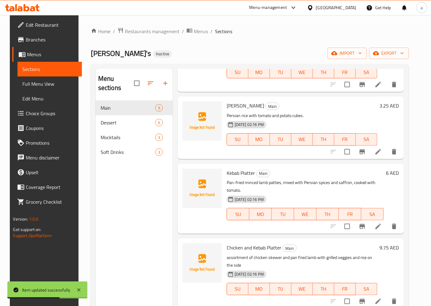
click at [383, 221] on li at bounding box center [378, 226] width 17 height 11
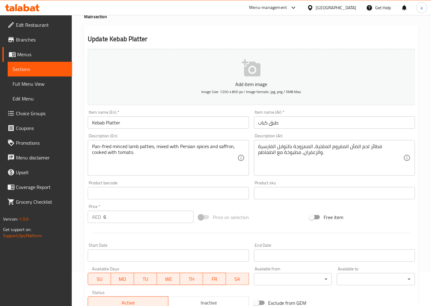
scroll to position [25, 0]
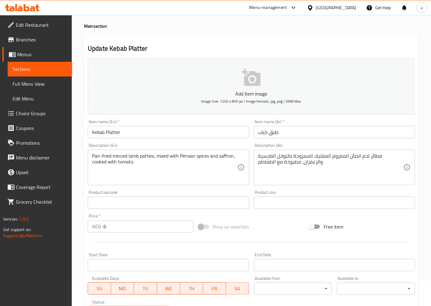
click at [45, 66] on span "Sections" at bounding box center [40, 68] width 55 height 7
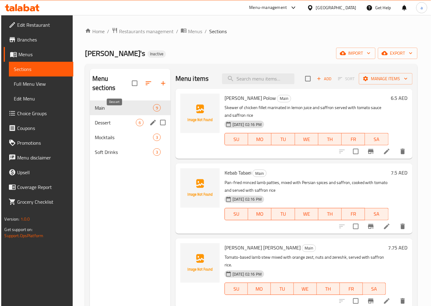
click at [127, 119] on span "Dessert" at bounding box center [115, 122] width 41 height 7
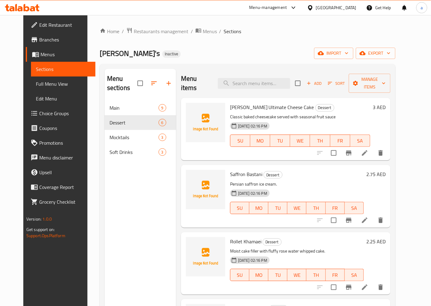
click at [374, 147] on li at bounding box center [364, 152] width 17 height 11
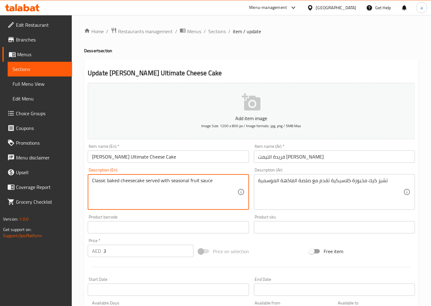
drag, startPoint x: 170, startPoint y: 181, endPoint x: 181, endPoint y: 180, distance: 11.5
click at [181, 180] on textarea "Classic baked cheesecake served with seasonal fruit sauce" at bounding box center [164, 191] width 145 height 29
drag, startPoint x: 198, startPoint y: 180, endPoint x: 171, endPoint y: 186, distance: 28.3
click at [171, 186] on textarea "Classic baked cheesecake served with seasonal fruit sauce" at bounding box center [164, 191] width 145 height 29
click at [77, 231] on div "Home / Restaurants management / Menus / Sections / item / update Dessert sectio…" at bounding box center [252, 224] width 360 height 419
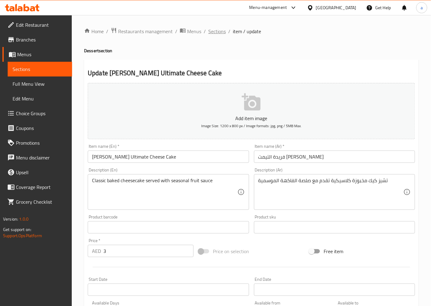
click at [216, 30] on span "Sections" at bounding box center [217, 31] width 18 height 7
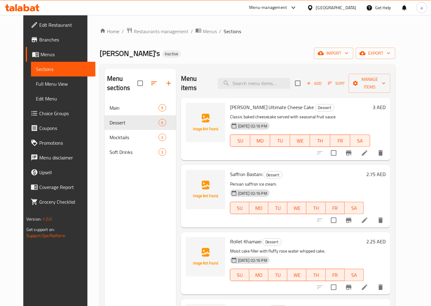
scroll to position [68, 0]
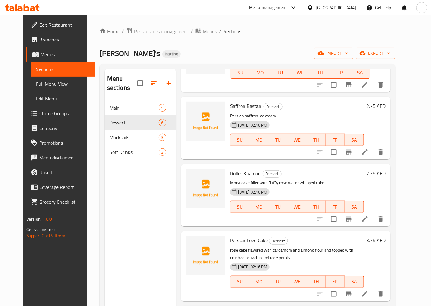
click at [368, 149] on icon at bounding box center [365, 152] width 6 height 6
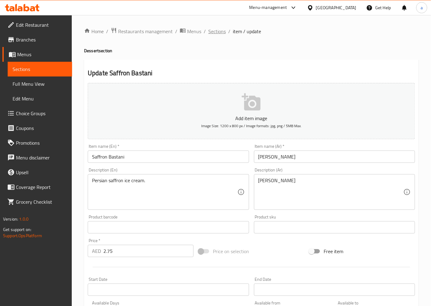
click at [220, 34] on span "Sections" at bounding box center [217, 31] width 18 height 7
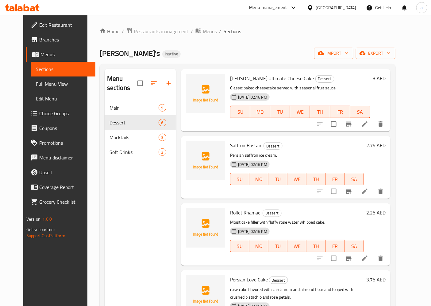
scroll to position [68, 0]
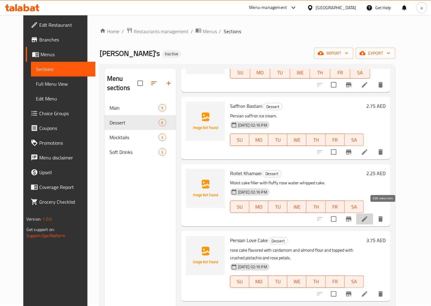
click at [369, 215] on icon at bounding box center [364, 218] width 7 height 7
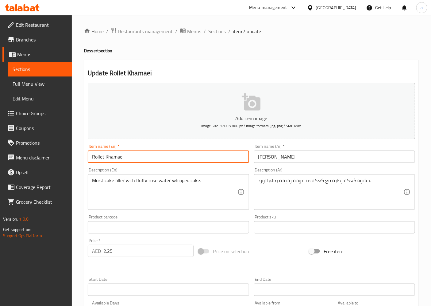
drag, startPoint x: 148, startPoint y: 154, endPoint x: 124, endPoint y: 159, distance: 24.0
click at [124, 159] on input "Rollet Khamaei" at bounding box center [168, 156] width 161 height 12
click at [112, 159] on input "Rollet Khamaei" at bounding box center [168, 156] width 161 height 12
click at [118, 155] on input "Rollet Khamaei" at bounding box center [168, 156] width 161 height 12
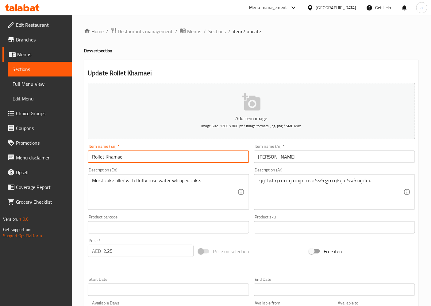
click at [118, 155] on input "Rollet Khamaei" at bounding box center [168, 156] width 161 height 12
click at [120, 154] on input "Rollet Khamaei" at bounding box center [168, 156] width 161 height 12
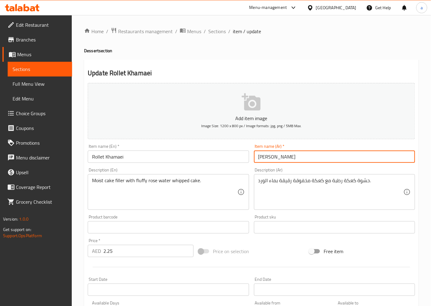
drag, startPoint x: 259, startPoint y: 158, endPoint x: 274, endPoint y: 157, distance: 15.4
click at [274, 157] on input "روليت خامائي" at bounding box center [334, 156] width 161 height 12
click at [263, 161] on input "روليت خامائي" at bounding box center [334, 156] width 161 height 12
paste input "text"
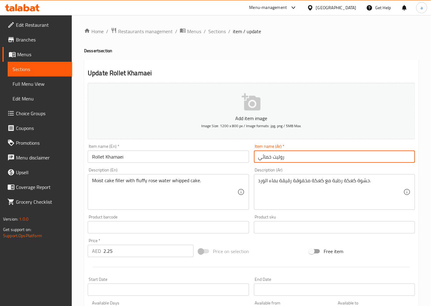
type input "روليت خمائي"
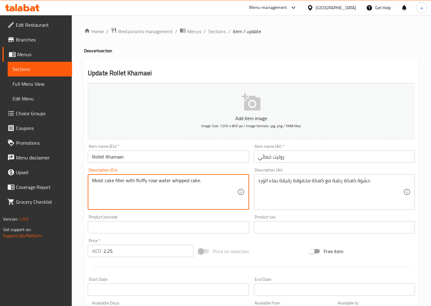
click at [100, 181] on textarea "Moist cake filler with fluffy rose water whipped cake." at bounding box center [164, 191] width 145 height 29
click at [142, 182] on textarea "Moist cake filler with fluffy rose water whipped cake." at bounding box center [164, 191] width 145 height 29
click at [142, 186] on textarea "Moist cake filler with fluffy rose water whipped cake." at bounding box center [164, 191] width 145 height 29
drag, startPoint x: 145, startPoint y: 182, endPoint x: 142, endPoint y: 183, distance: 3.4
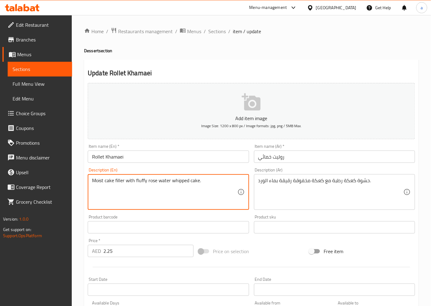
click at [142, 183] on textarea "Moist cake filler with fluffy rose water whipped cake." at bounding box center [164, 191] width 145 height 29
click at [134, 181] on textarea "Moist cake filler with fluffy rose water whipped cake." at bounding box center [164, 191] width 145 height 29
drag, startPoint x: 136, startPoint y: 180, endPoint x: 146, endPoint y: 178, distance: 10.4
click at [146, 178] on textarea "Moist cake filler with fluffy rose water whipped cake." at bounding box center [164, 191] width 145 height 29
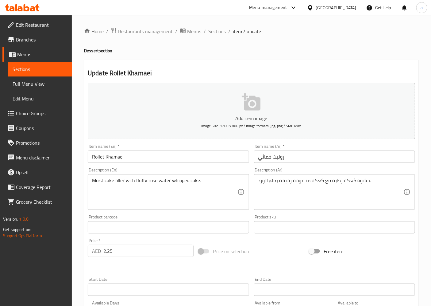
click at [143, 188] on textarea "Moist cake filler with fluffy rose water whipped cake." at bounding box center [164, 191] width 145 height 29
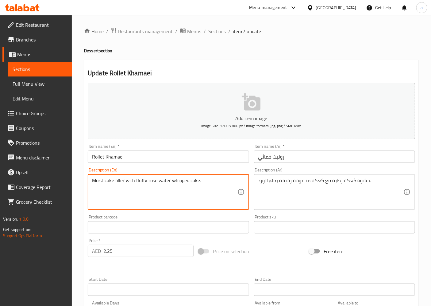
drag, startPoint x: 135, startPoint y: 181, endPoint x: 143, endPoint y: 180, distance: 7.8
click at [143, 180] on textarea "Moist cake filler with fluffy rose water whipped cake." at bounding box center [164, 191] width 145 height 29
drag, startPoint x: 126, startPoint y: 182, endPoint x: 202, endPoint y: 182, distance: 76.1
click at [202, 182] on textarea "Moist cake filler with fluffy rose water whipped cake." at bounding box center [164, 191] width 145 height 29
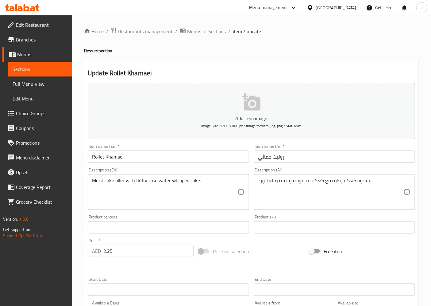
click at [224, 186] on textarea "Moist cake filler with fluffy rose water whipped cake." at bounding box center [164, 191] width 145 height 29
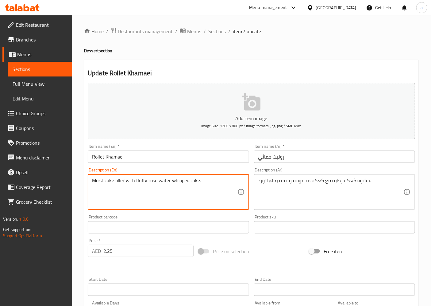
click at [141, 181] on textarea "Moist cake filler with fluffy rose water whipped cake." at bounding box center [164, 191] width 145 height 29
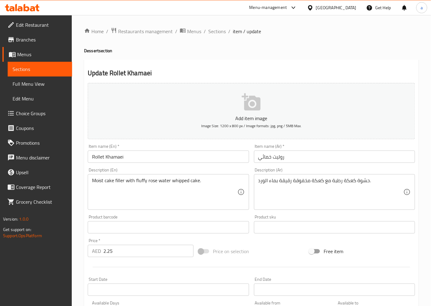
click at [149, 183] on textarea "Moist cake filler with fluffy rose water whipped cake." at bounding box center [164, 191] width 145 height 29
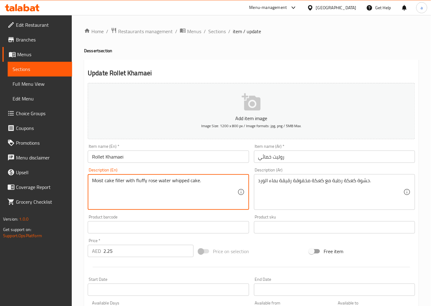
click at [149, 183] on textarea "Moist cake filler with fluffy rose water whipped cake." at bounding box center [164, 191] width 145 height 29
click at [166, 180] on textarea "Moist cake filler with fluffy rose water whipped cake." at bounding box center [164, 191] width 145 height 29
drag, startPoint x: 173, startPoint y: 182, endPoint x: 177, endPoint y: 182, distance: 4.0
click at [177, 182] on textarea "Moist cake filler with fluffy rose water whipped cake." at bounding box center [164, 191] width 145 height 29
drag, startPoint x: 171, startPoint y: 182, endPoint x: 203, endPoint y: 183, distance: 31.6
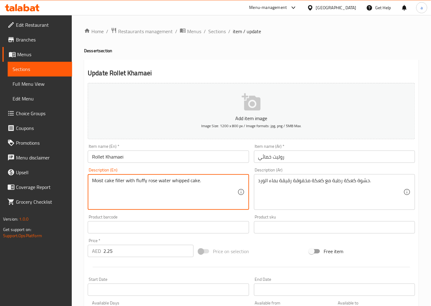
click at [203, 183] on textarea "Moist cake filler with fluffy rose water whipped cake." at bounding box center [164, 191] width 145 height 29
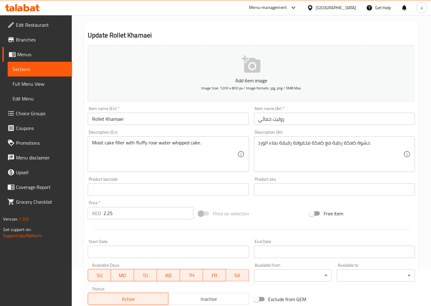
scroll to position [102, 0]
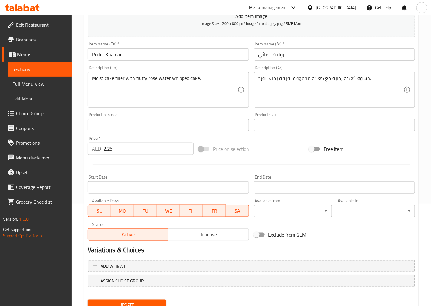
click at [252, 140] on div "Add item image Image Size: 1200 x 800 px / Image formats: jpg, png / 5MB Max. I…" at bounding box center [251, 110] width 333 height 265
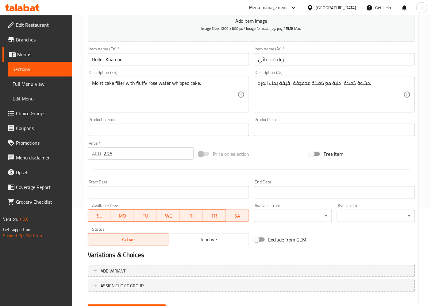
scroll to position [127, 0]
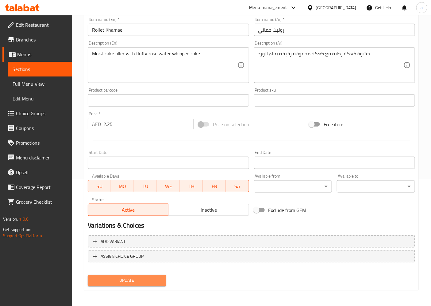
click at [137, 277] on span "Update" at bounding box center [127, 281] width 68 height 8
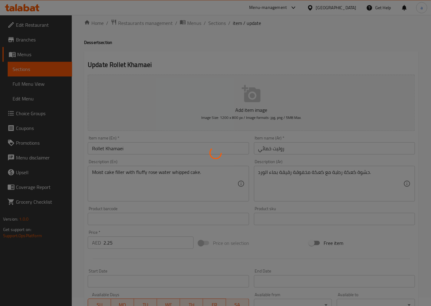
scroll to position [0, 0]
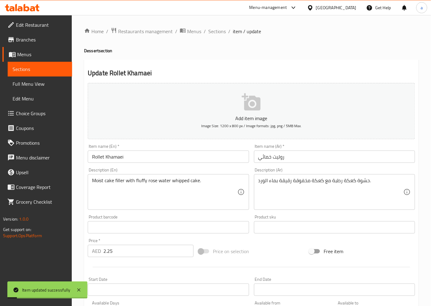
click at [215, 34] on span "Sections" at bounding box center [217, 31] width 18 height 7
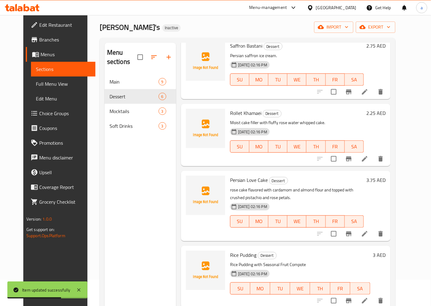
scroll to position [34, 0]
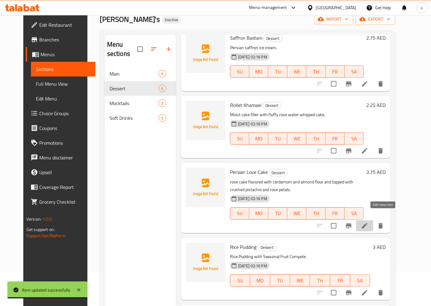
click at [368, 223] on icon at bounding box center [365, 226] width 6 height 6
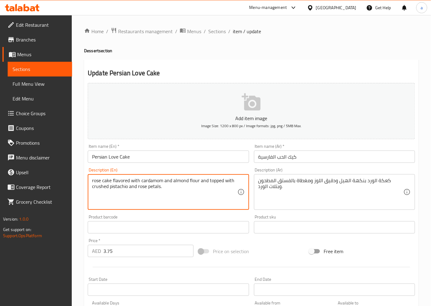
drag, startPoint x: 142, startPoint y: 181, endPoint x: 161, endPoint y: 181, distance: 19.7
drag, startPoint x: 173, startPoint y: 180, endPoint x: 189, endPoint y: 178, distance: 15.2
click at [189, 178] on textarea "rose cake flavored with cardamom and almond flour and topped with crushed pista…" at bounding box center [164, 191] width 145 height 29
click at [285, 77] on h2 "Update Persian Love Cake" at bounding box center [252, 72] width 328 height 9
drag, startPoint x: 189, startPoint y: 179, endPoint x: 200, endPoint y: 178, distance: 10.2
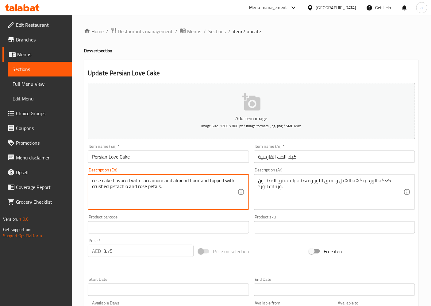
drag, startPoint x: 142, startPoint y: 181, endPoint x: 198, endPoint y: 181, distance: 56.2
click at [198, 181] on textarea "rose cake flavored with cardamom and almond flour and topped with crushed pista…" at bounding box center [164, 191] width 145 height 29
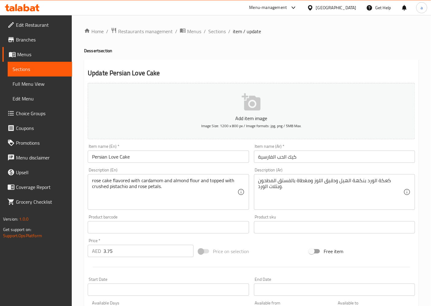
click at [221, 184] on textarea "rose cake flavored with cardamom and almond flour and topped with crushed pista…" at bounding box center [164, 191] width 145 height 29
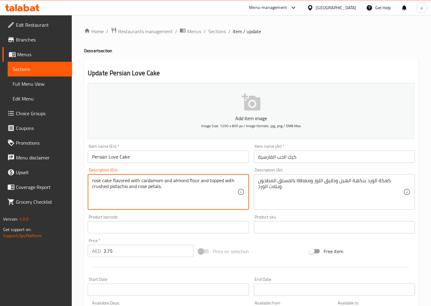
click at [99, 186] on textarea "rose cake flavored with cardamom and almond flour and topped with crushed pista…" at bounding box center [164, 191] width 145 height 29
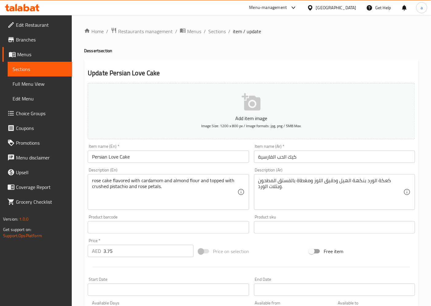
click at [119, 189] on textarea "rose cake flavored with cardamom and almond flour and topped with crushed pista…" at bounding box center [164, 191] width 145 height 29
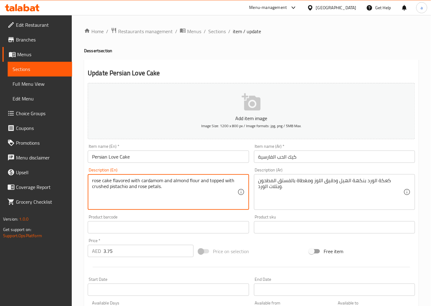
drag, startPoint x: 148, startPoint y: 186, endPoint x: 159, endPoint y: 185, distance: 11.1
click at [159, 185] on textarea "rose cake flavored with cardamom and almond flour and topped with crushed pista…" at bounding box center [164, 191] width 145 height 29
click at [154, 186] on textarea "rose cake flavored with cardamom and almond flour and topped with crushed pista…" at bounding box center [164, 191] width 145 height 29
drag, startPoint x: 148, startPoint y: 187, endPoint x: 161, endPoint y: 186, distance: 12.9
click at [161, 186] on textarea "rose cake flavored with cardamom and almond flour and topped with crushed pista…" at bounding box center [164, 191] width 145 height 29
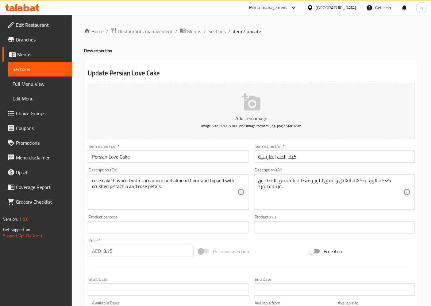
click at [151, 191] on textarea "rose cake flavored with cardamom and almond flour and topped with crushed pista…" at bounding box center [164, 191] width 145 height 29
click at [212, 31] on span "Sections" at bounding box center [217, 31] width 18 height 7
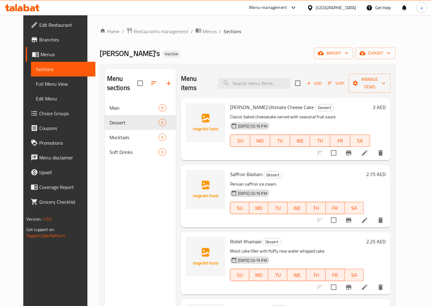
scroll to position [68, 0]
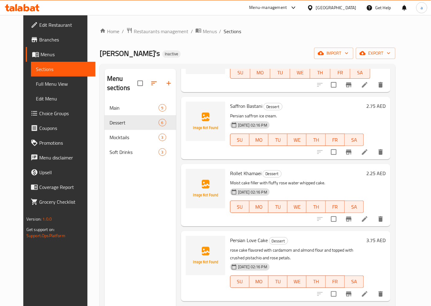
click at [374, 213] on li at bounding box center [364, 218] width 17 height 11
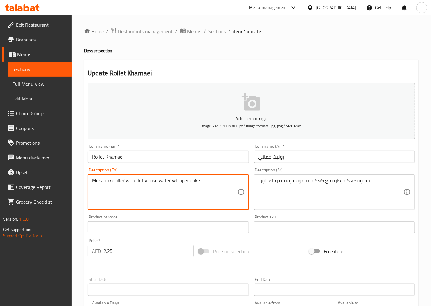
drag, startPoint x: 147, startPoint y: 180, endPoint x: 212, endPoint y: 183, distance: 65.2
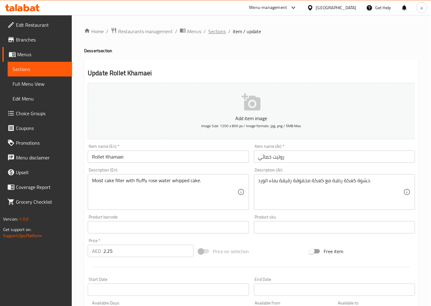
click at [208, 32] on span "Sections" at bounding box center [217, 31] width 18 height 7
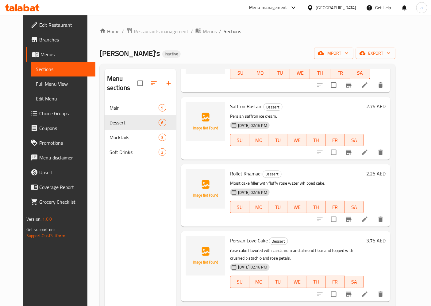
scroll to position [68, 0]
click at [368, 216] on icon at bounding box center [365, 219] width 6 height 6
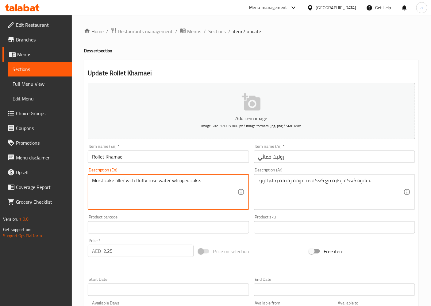
drag, startPoint x: 136, startPoint y: 179, endPoint x: 200, endPoint y: 181, distance: 63.6
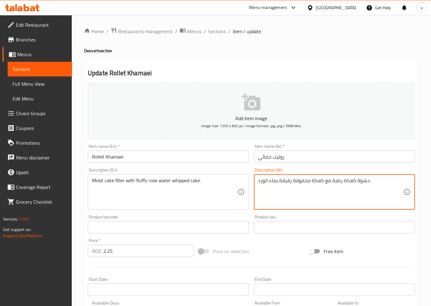
click at [280, 180] on textarea "حشوة كعكة رطبة مع كعكة مخفوقة رقيقة بماء الورد." at bounding box center [331, 191] width 145 height 29
click at [295, 185] on textarea "حشوة كعكة رطبة مع كعكة مخفوقة رقيقة بماء الورد." at bounding box center [331, 191] width 145 height 29
click at [287, 182] on textarea "حشوة كعكة رطبة مع كعكة مخفوقة رقيقة بماء الورد." at bounding box center [331, 191] width 145 height 29
click at [283, 180] on textarea "حشوة كعكة رطبة مع كعكة مخفوقة رقيقة بماء الورد." at bounding box center [331, 191] width 145 height 29
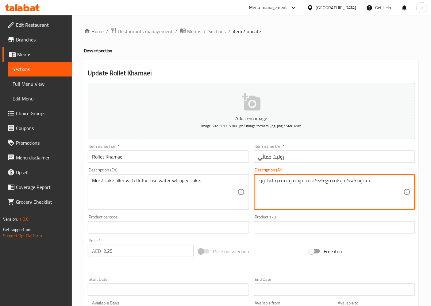
click at [283, 180] on textarea "حشوة كعكة رطبة مع كعكة مخفوقة رقيقة بماء الورد." at bounding box center [331, 191] width 145 height 29
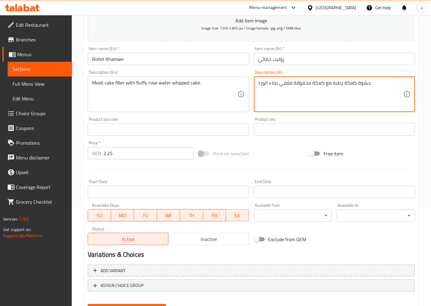
scroll to position [127, 0]
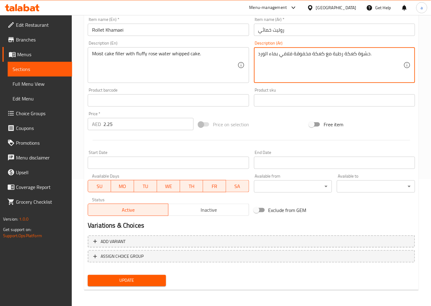
type textarea "حشوة كعكة رطبة مع كعكة مخفوقة فلافي بماء الورد."
click at [125, 275] on button "Update" at bounding box center [127, 280] width 78 height 11
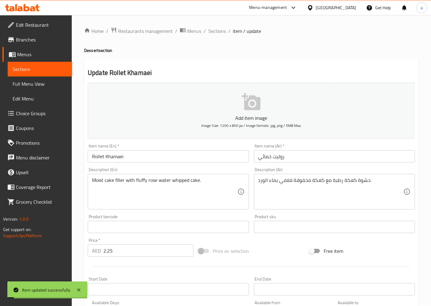
scroll to position [0, 0]
click at [216, 33] on span "Sections" at bounding box center [217, 31] width 18 height 7
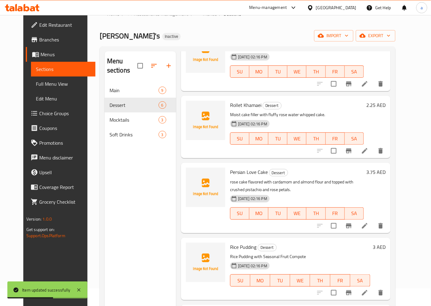
scroll to position [34, 0]
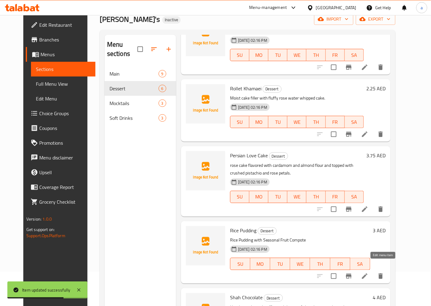
click at [369, 272] on icon at bounding box center [364, 275] width 7 height 7
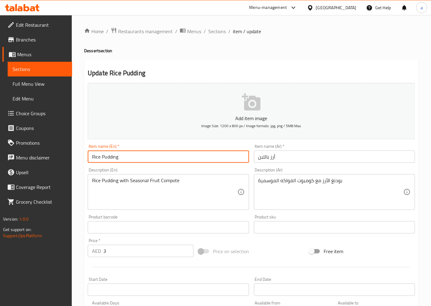
click at [119, 159] on input "Rice Pudding" at bounding box center [168, 156] width 161 height 12
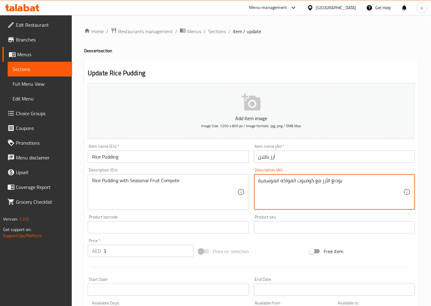
drag, startPoint x: 324, startPoint y: 183, endPoint x: 331, endPoint y: 182, distance: 7.4
click at [336, 181] on textarea "بودنغ الأرز مع كومبوت الفواكه الموسمية" at bounding box center [331, 191] width 145 height 29
click at [324, 184] on textarea "بودنغ الأرز مع كومبوت الفواكه الموسمية" at bounding box center [331, 191] width 145 height 29
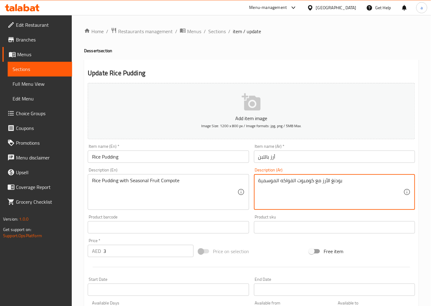
drag, startPoint x: 323, startPoint y: 183, endPoint x: 362, endPoint y: 176, distance: 40.0
click at [362, 176] on div "بودنغ الأرز مع كومبوت الفواكه الموسمية Description (Ar)" at bounding box center [334, 192] width 161 height 36
paste textarea "رز باللبن"
type textarea "أرز باللبن مع كومبوت الفواكه الموسمية"
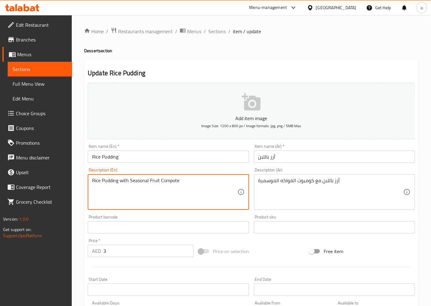
click at [168, 181] on textarea "Rice Pudding with Seasonal Fruit Compote" at bounding box center [164, 191] width 145 height 29
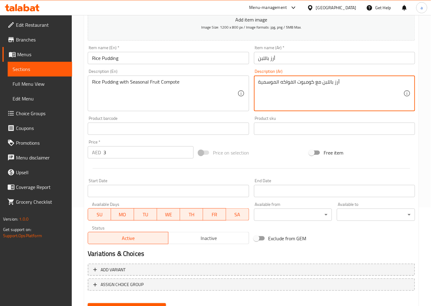
scroll to position [127, 0]
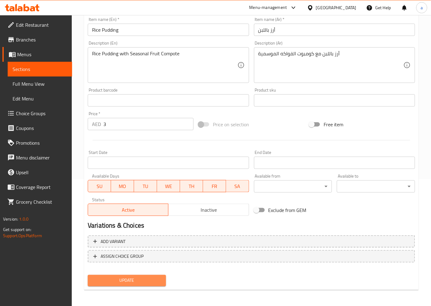
click at [139, 280] on span "Update" at bounding box center [127, 281] width 68 height 8
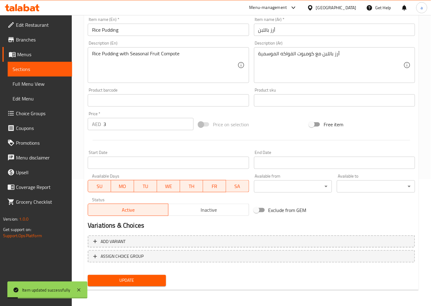
scroll to position [0, 0]
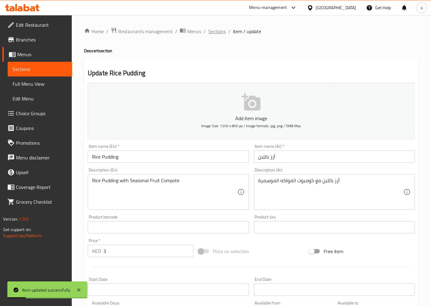
click at [219, 28] on span "Sections" at bounding box center [217, 31] width 18 height 7
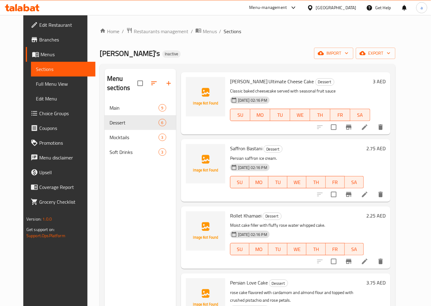
scroll to position [102, 0]
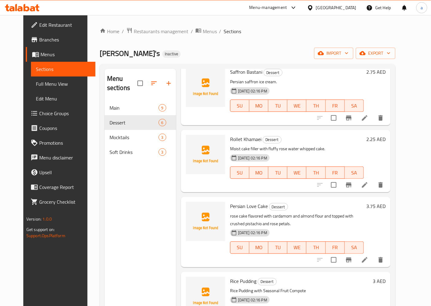
click at [368, 257] on icon at bounding box center [365, 260] width 6 height 6
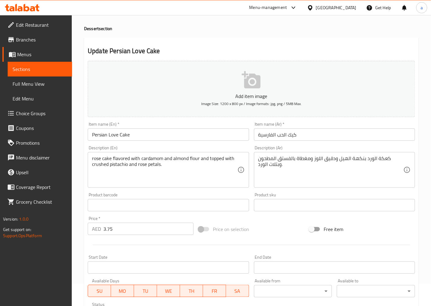
scroll to position [34, 0]
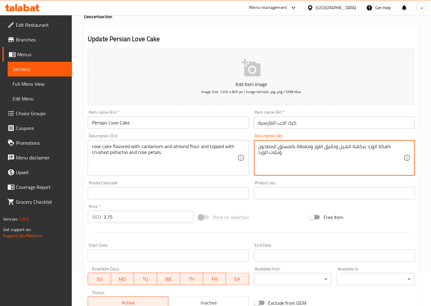
drag, startPoint x: 391, startPoint y: 147, endPoint x: 400, endPoint y: 146, distance: 8.4
click at [400, 146] on textarea "كعكة الورد بنكهة الهيل ودقيق اللوز ومغطاة بالفستق المطحون وبتلات الورد." at bounding box center [331, 157] width 145 height 29
click at [399, 146] on textarea "كعكة الورد بنكهة الهيل ودقيق اللوز ومغطاة بالفستق المطحون وبتلات الورد." at bounding box center [331, 157] width 145 height 29
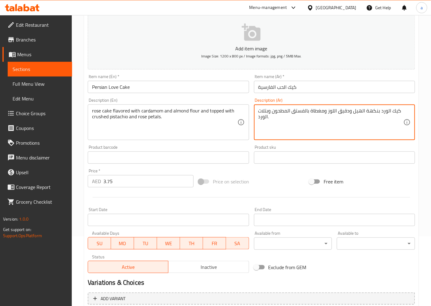
scroll to position [25, 0]
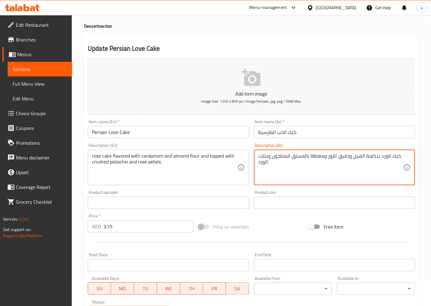
type textarea "كيك الورد بنكهة الهيل ودقيق اللوز ومغطاة بالفستق المطحون وبتلات الورد."
click at [120, 135] on input "Persian Love Cake" at bounding box center [168, 132] width 161 height 12
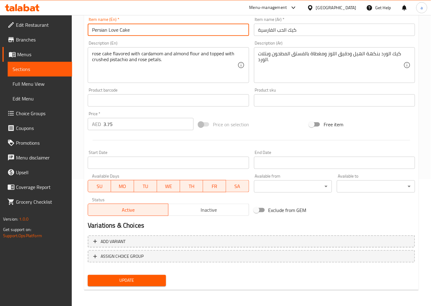
click at [111, 275] on button "Update" at bounding box center [127, 280] width 78 height 11
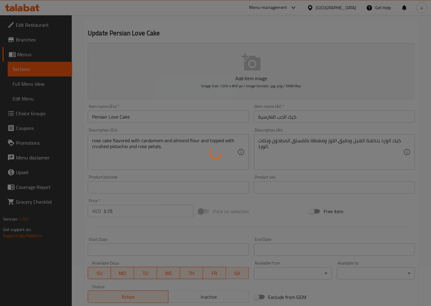
scroll to position [0, 0]
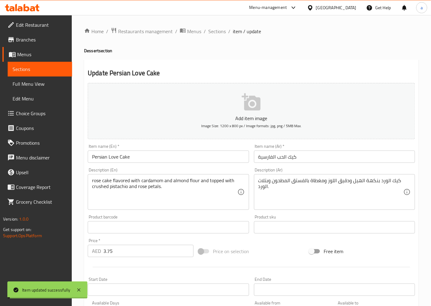
click at [211, 31] on span "Sections" at bounding box center [217, 31] width 18 height 7
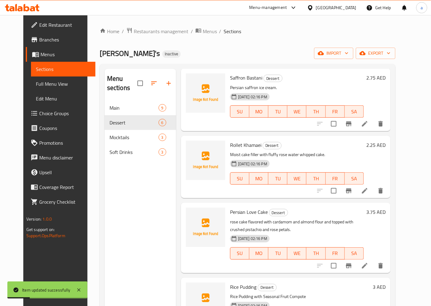
scroll to position [85, 0]
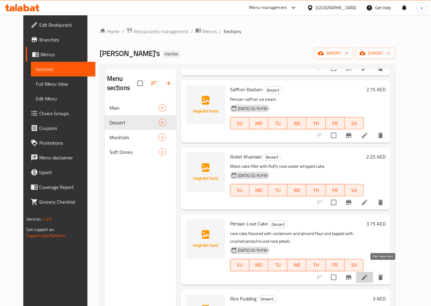
click at [369, 274] on icon at bounding box center [364, 277] width 7 height 7
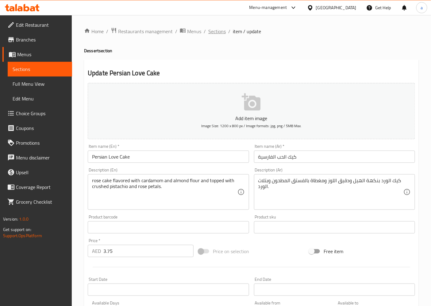
click at [212, 34] on span "Sections" at bounding box center [217, 31] width 18 height 7
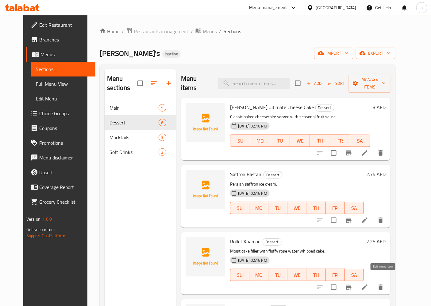
click at [369, 283] on icon at bounding box center [364, 286] width 7 height 7
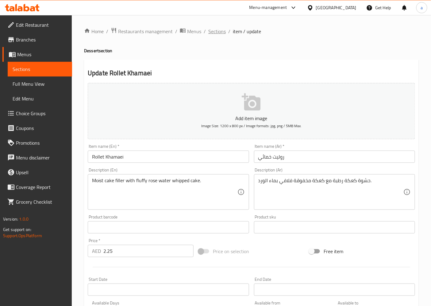
click at [214, 35] on span "Sections" at bounding box center [217, 31] width 18 height 7
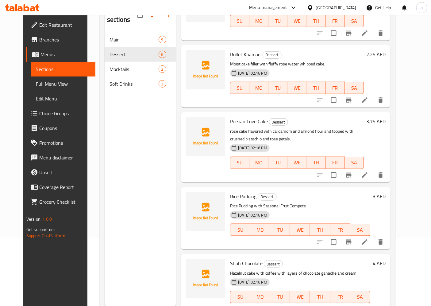
scroll to position [86, 0]
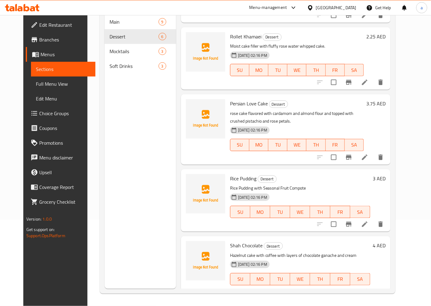
click at [374, 286] on li at bounding box center [364, 291] width 17 height 11
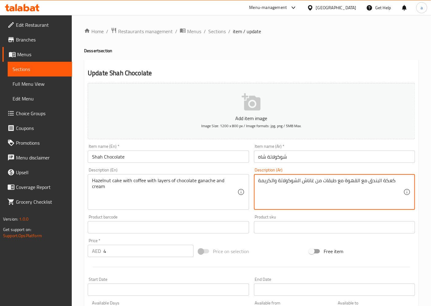
drag, startPoint x: 383, startPoint y: 179, endPoint x: 399, endPoint y: 182, distance: 16.9
drag, startPoint x: 342, startPoint y: 180, endPoint x: 179, endPoint y: 172, distance: 163.2
click at [179, 172] on div "Add item image Image Size: 1200 x 800 px / Image formats: jpg, png / 5MB Max. I…" at bounding box center [251, 212] width 333 height 265
drag, startPoint x: 343, startPoint y: 178, endPoint x: 253, endPoint y: 176, distance: 89.4
click at [253, 176] on div "Description (Ar) كيك البندق مع القهوة مع طبقات من غاناش الشوكولاتة والكريمة Des…" at bounding box center [335, 188] width 166 height 47
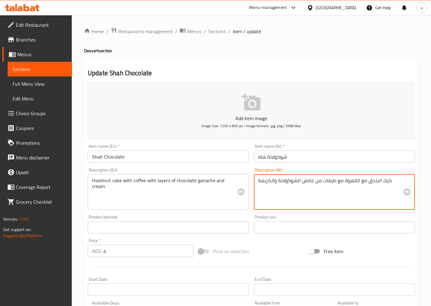
type textarea "كيك البندق مع القهوة مع طبقات من غاناش الشوكولاتة والكريمة"
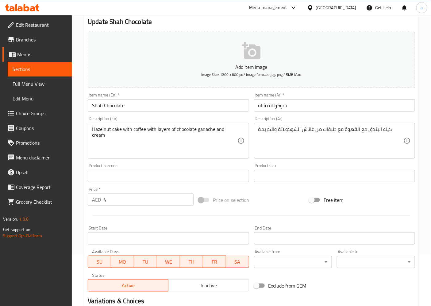
scroll to position [127, 0]
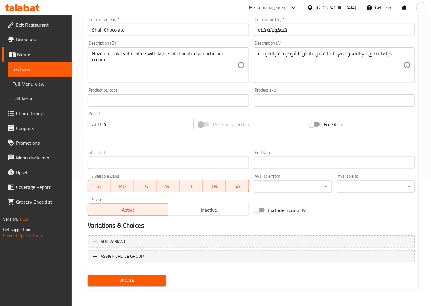
click at [115, 279] on span "Update" at bounding box center [127, 281] width 68 height 8
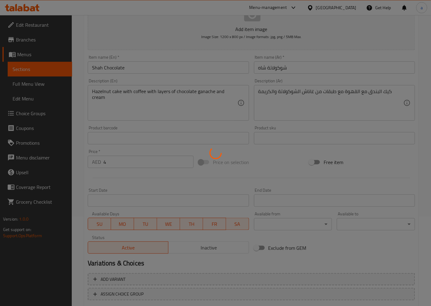
scroll to position [0, 0]
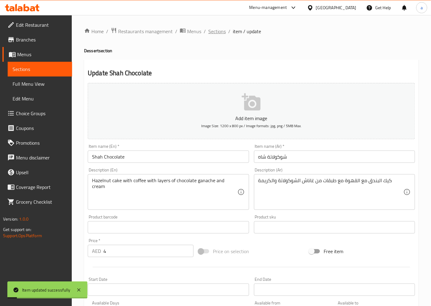
click at [218, 29] on span "Sections" at bounding box center [217, 31] width 18 height 7
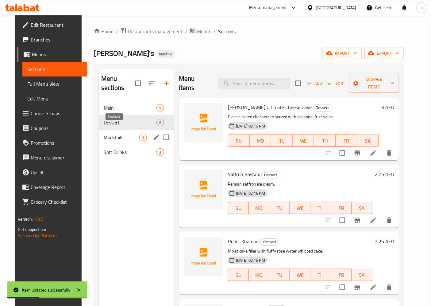
click at [117, 134] on span "Mocktails" at bounding box center [122, 137] width 36 height 7
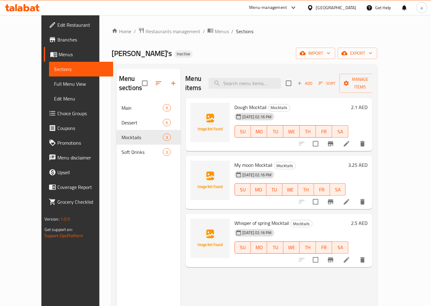
click at [356, 138] on li at bounding box center [346, 143] width 17 height 11
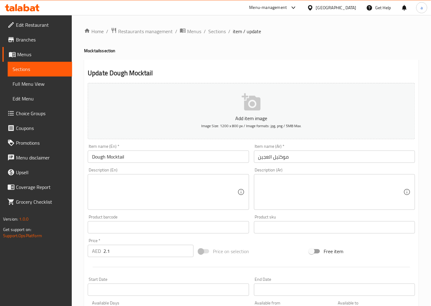
click at [96, 160] on input "Dough Mocktail" at bounding box center [168, 156] width 161 height 12
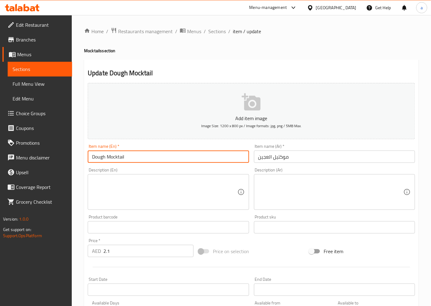
click at [96, 160] on input "Dough Mocktail" at bounding box center [168, 156] width 161 height 12
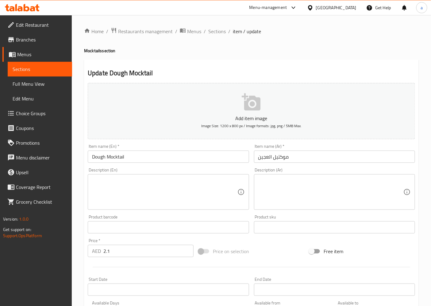
click at [225, 32] on ol "Home / Restaurants management / Menus / Sections / item / update" at bounding box center [251, 31] width 335 height 8
click at [219, 32] on span "Sections" at bounding box center [217, 31] width 18 height 7
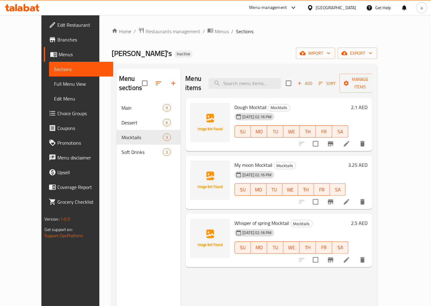
click at [356, 196] on li at bounding box center [346, 201] width 17 height 11
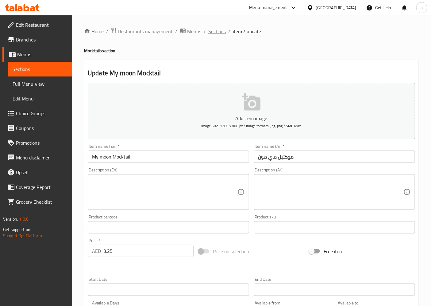
click at [220, 31] on span "Sections" at bounding box center [217, 31] width 18 height 7
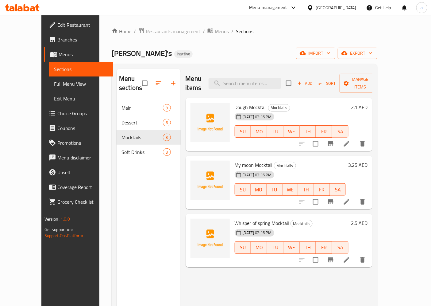
click at [356, 254] on li at bounding box center [346, 259] width 17 height 11
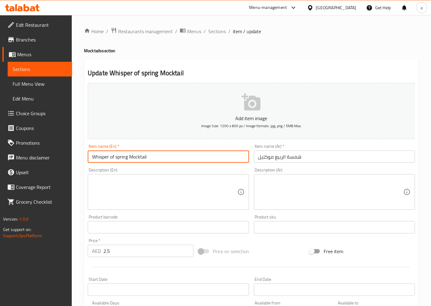
click at [93, 160] on input "Whisper of spring Mocktail" at bounding box center [168, 156] width 161 height 12
click at [108, 160] on input "Whisper of spring Mocktail" at bounding box center [168, 156] width 161 height 12
drag, startPoint x: 109, startPoint y: 157, endPoint x: 87, endPoint y: 154, distance: 22.6
click at [87, 154] on div "Item name (En)   * Whisper of spring Mocktail Item name (En) *" at bounding box center [168, 154] width 166 height 24
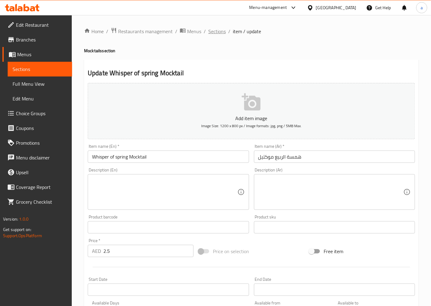
click at [216, 30] on span "Sections" at bounding box center [217, 31] width 18 height 7
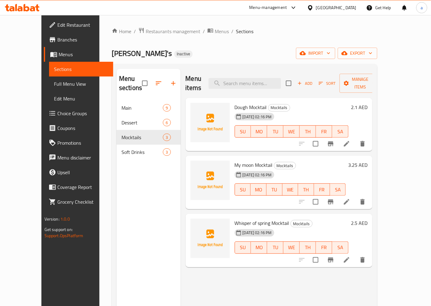
click at [235, 218] on span "Whisper of spring Mocktail" at bounding box center [262, 222] width 55 height 9
copy span "Whisper"
click at [350, 257] on icon at bounding box center [347, 260] width 6 height 6
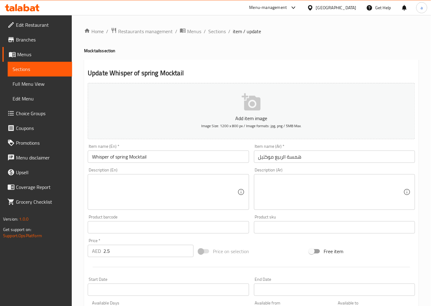
click at [102, 157] on input "Whisper of spring Mocktail" at bounding box center [168, 156] width 161 height 12
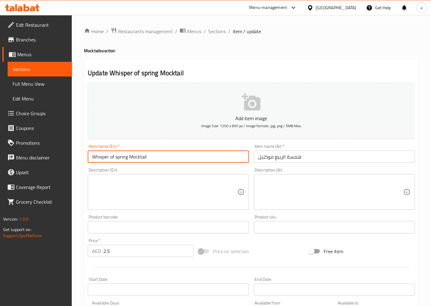
click at [102, 157] on input "Whisper of spring Mocktail" at bounding box center [168, 156] width 161 height 12
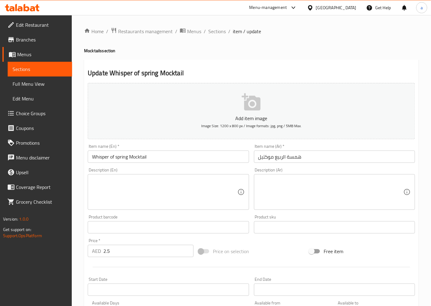
click at [119, 158] on input "Whisper of spring Mocktail" at bounding box center [168, 156] width 161 height 12
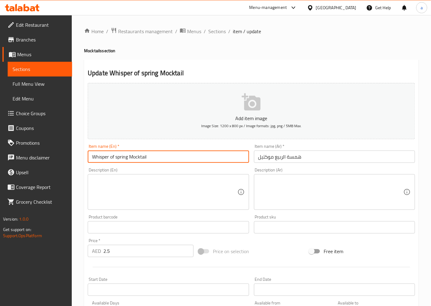
click at [119, 158] on input "Whisper of spring Mocktail" at bounding box center [168, 156] width 161 height 12
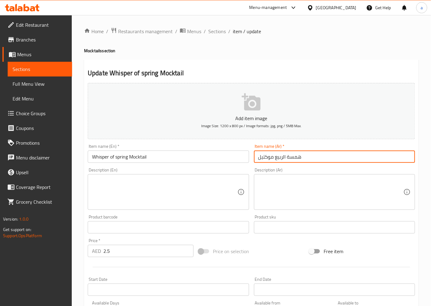
click at [278, 158] on input "همسة الربيع موكتيل" at bounding box center [334, 156] width 161 height 12
paste input "سبرينج"
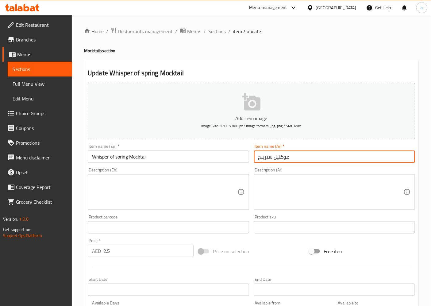
click at [94, 154] on input "Whisper of spring Mocktail" at bounding box center [168, 156] width 161 height 12
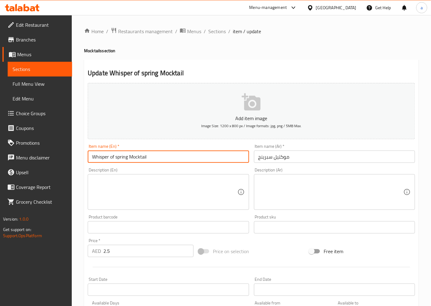
click at [94, 154] on input "Whisper of spring Mocktail" at bounding box center [168, 156] width 161 height 12
click at [256, 155] on input "موكتيل سبرينج" at bounding box center [334, 156] width 161 height 12
click at [100, 160] on input "Whisper of spring Mocktail" at bounding box center [168, 156] width 161 height 12
click at [96, 159] on input "Whisper of spring Mocktail" at bounding box center [168, 156] width 161 height 12
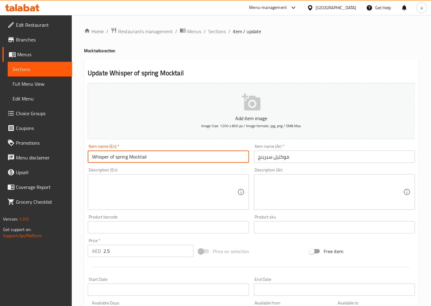
click at [258, 160] on input "موكتيل سبرينج" at bounding box center [334, 156] width 161 height 12
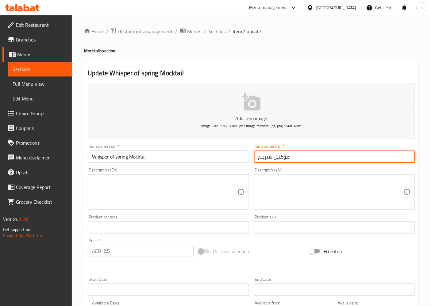
click at [325, 159] on input "موكتيل سبرينج" at bounding box center [334, 156] width 161 height 12
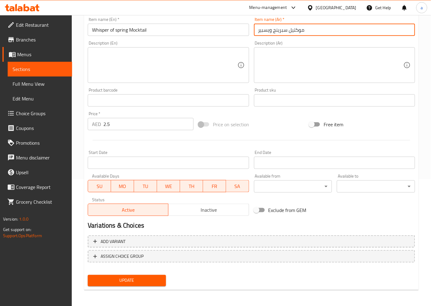
type input "موكتيل سبرينج ويسبير"
click at [134, 278] on span "Update" at bounding box center [127, 281] width 68 height 8
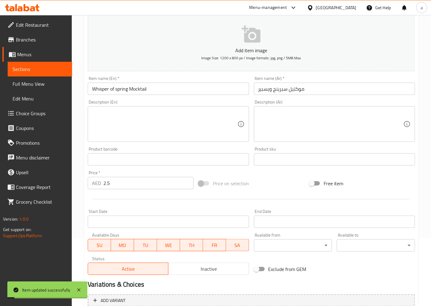
scroll to position [0, 0]
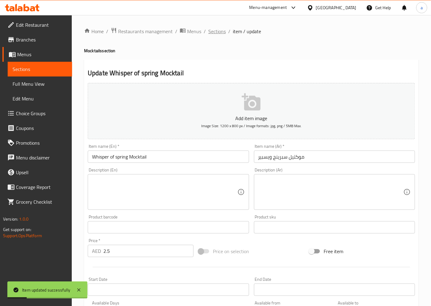
click at [210, 28] on span "Sections" at bounding box center [217, 31] width 18 height 7
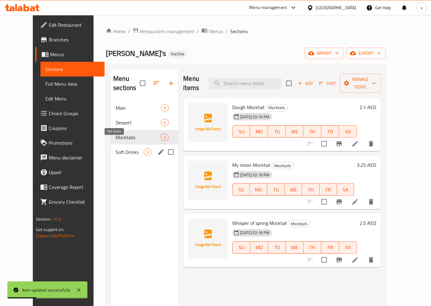
click at [116, 148] on span "Soft Drinks" at bounding box center [130, 151] width 28 height 7
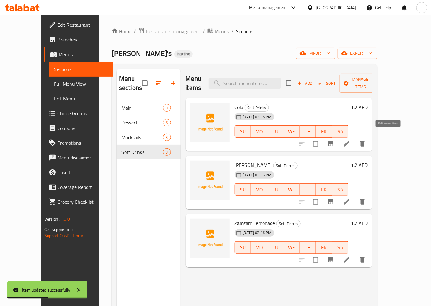
click at [350, 141] on icon at bounding box center [347, 144] width 6 height 6
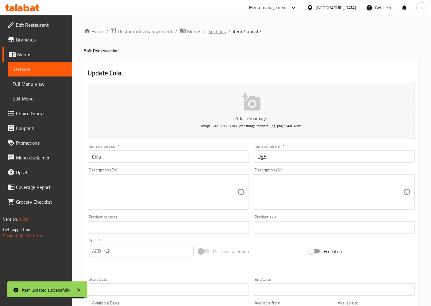
click at [211, 33] on span "Sections" at bounding box center [217, 31] width 18 height 7
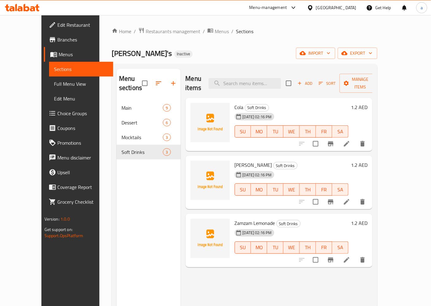
click at [356, 196] on li at bounding box center [346, 201] width 17 height 11
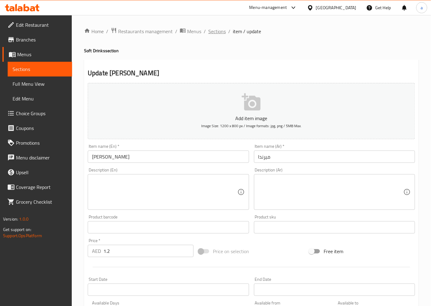
click at [212, 31] on span "Sections" at bounding box center [217, 31] width 18 height 7
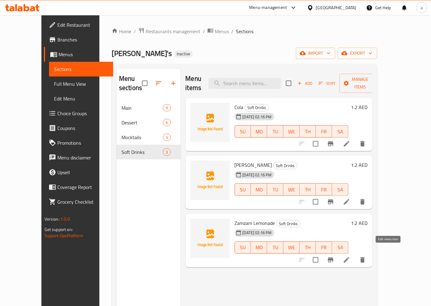
click at [351, 256] on icon at bounding box center [346, 259] width 7 height 7
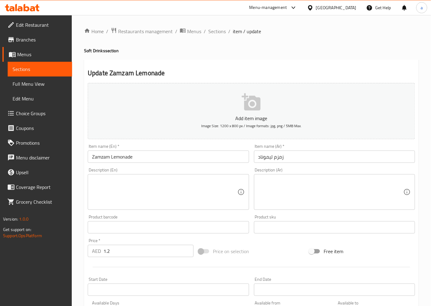
click at [161, 155] on input "Zamzam Lemonade" at bounding box center [168, 156] width 161 height 12
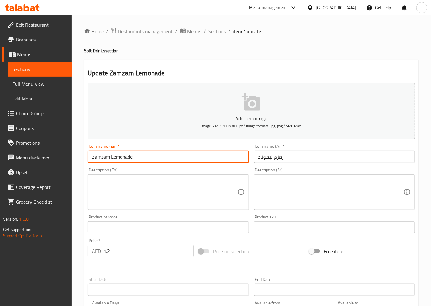
click at [161, 155] on input "Zamzam Lemonade" at bounding box center [168, 156] width 161 height 12
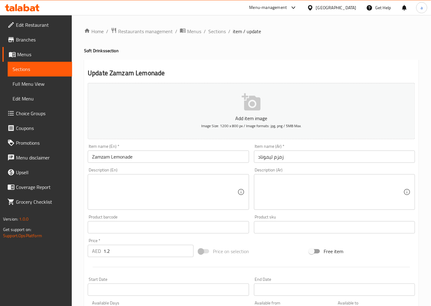
click at [260, 159] on input "زمزم ليموناد" at bounding box center [334, 156] width 161 height 12
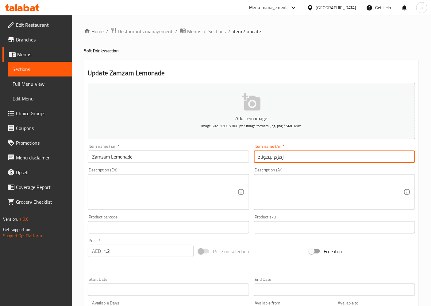
click at [260, 159] on input "زمزم ليموناد" at bounding box center [334, 156] width 161 height 12
paste input "ة"
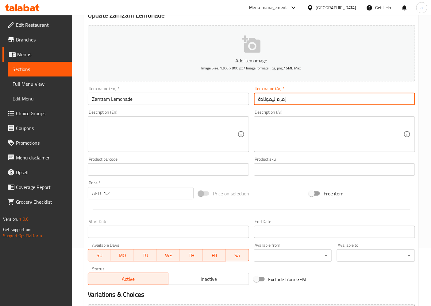
scroll to position [127, 0]
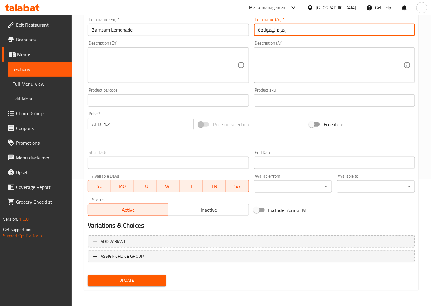
type input "زمزم ليمونادة"
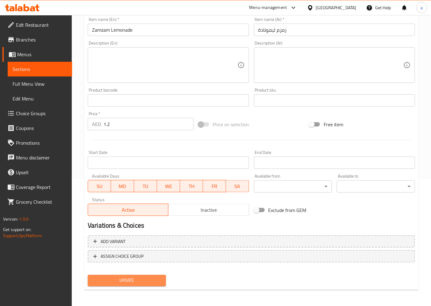
click at [149, 280] on span "Update" at bounding box center [127, 281] width 68 height 8
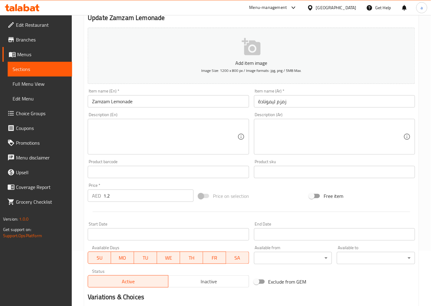
scroll to position [0, 0]
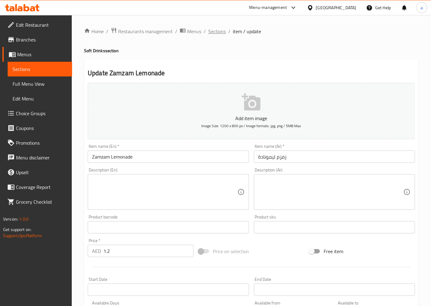
click at [208, 32] on span "Sections" at bounding box center [217, 31] width 18 height 7
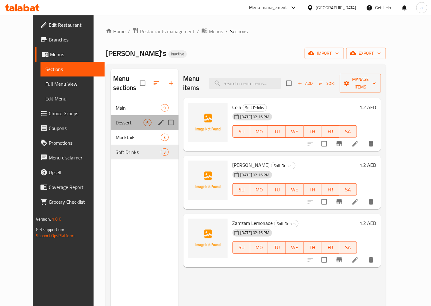
click at [116, 117] on div "Dessert 6" at bounding box center [145, 122] width 68 height 15
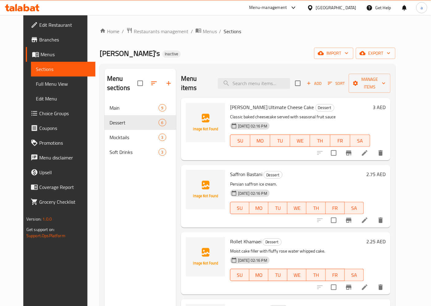
click at [369, 149] on icon at bounding box center [364, 152] width 7 height 7
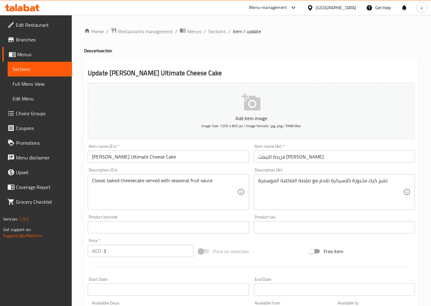
click at [90, 178] on div "Classic baked cheesecake served with seasonal fruit sauce Description (En)" at bounding box center [168, 192] width 161 height 36
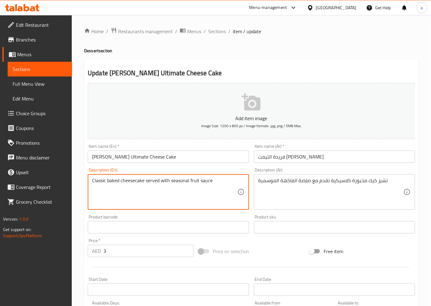
click at [114, 181] on textarea "Classic baked cheesecake served with seasonal fruit sauce" at bounding box center [164, 191] width 145 height 29
click at [127, 182] on textarea "Classic baked cheesecake served with seasonal fruit sauce" at bounding box center [164, 191] width 145 height 29
click at [118, 178] on textarea "Classic baked cheesecake served with seasonal fruit sauce" at bounding box center [164, 191] width 145 height 29
click at [114, 184] on textarea "Classic baked cheesecake served with seasonal fruit sauce" at bounding box center [164, 191] width 145 height 29
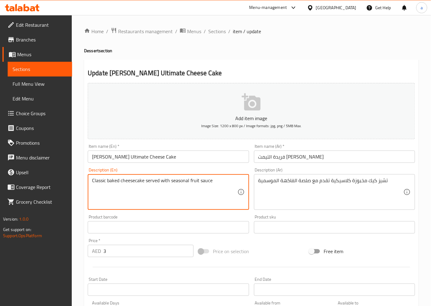
click at [111, 183] on textarea "Classic baked cheesecake served with seasonal fruit sauce" at bounding box center [164, 191] width 145 height 29
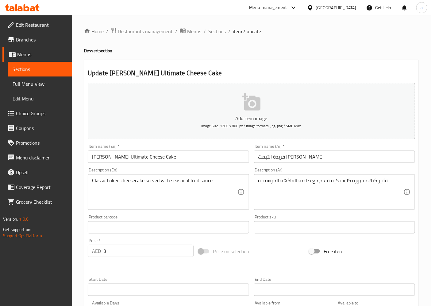
drag, startPoint x: 350, startPoint y: 181, endPoint x: 355, endPoint y: 183, distance: 5.0
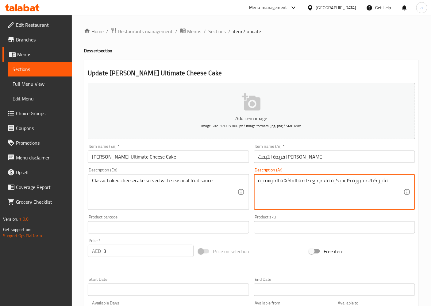
click at [351, 180] on textarea "تشيز كيك مخبوزة كلاسيكية تقدم مع صلصة الفاكهة الموسمية" at bounding box center [331, 191] width 145 height 29
drag, startPoint x: 298, startPoint y: 181, endPoint x: 309, endPoint y: 177, distance: 11.7
click at [309, 177] on div "تشيز كيك مخبوز كلاسيكية تقدم مع صلصة الفاكهة الموسمية Description (Ar)" at bounding box center [334, 192] width 161 height 36
type textarea "تشيز كيك مخبوز كلاسيكية تقدم مع صوص الفاكهة الموسمية"
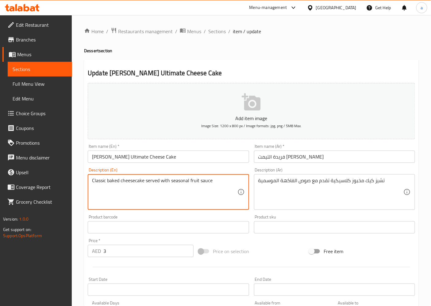
click at [203, 181] on textarea "Classic baked cheesecake served with seasonal fruit sauce" at bounding box center [164, 191] width 145 height 29
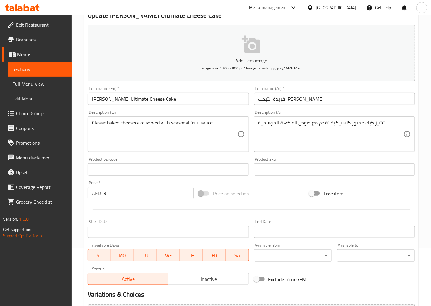
scroll to position [127, 0]
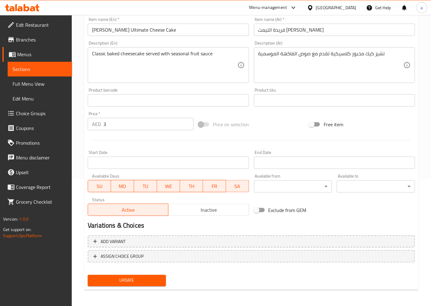
click at [145, 278] on span "Update" at bounding box center [127, 281] width 68 height 8
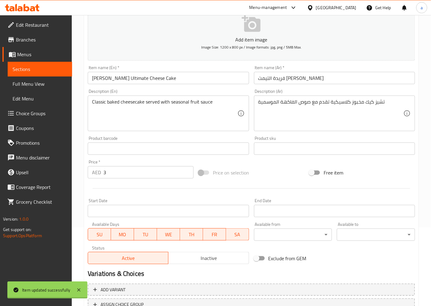
scroll to position [0, 0]
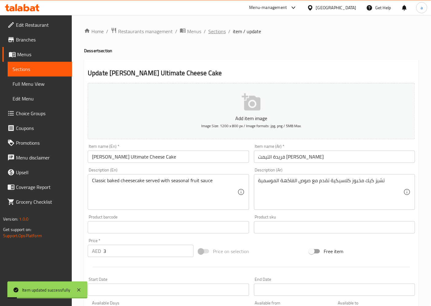
click at [223, 28] on span "Sections" at bounding box center [217, 31] width 18 height 7
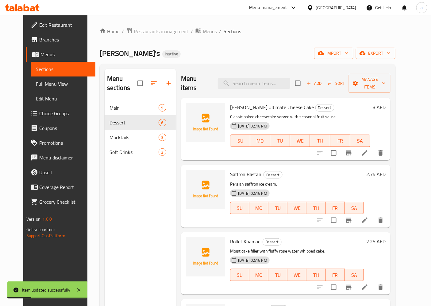
click at [374, 215] on li at bounding box center [364, 220] width 17 height 11
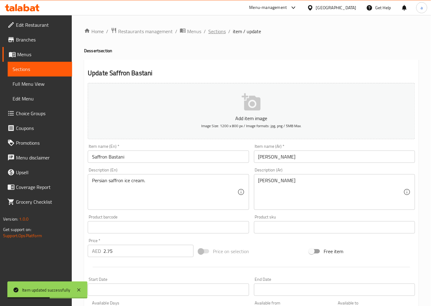
click at [214, 30] on span "Sections" at bounding box center [217, 31] width 18 height 7
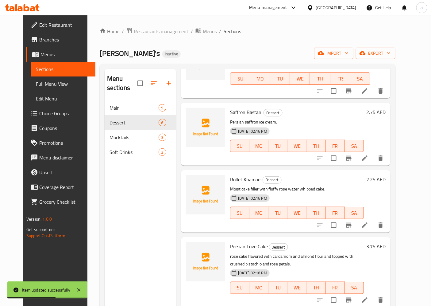
scroll to position [68, 0]
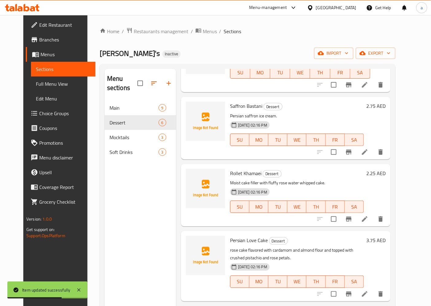
click at [369, 215] on icon at bounding box center [364, 218] width 7 height 7
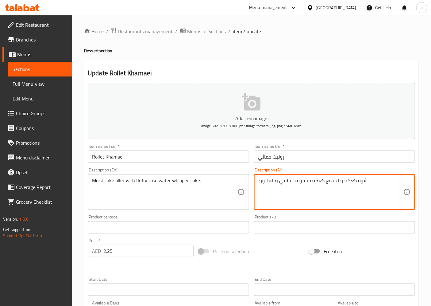
drag, startPoint x: 343, startPoint y: 180, endPoint x: 355, endPoint y: 180, distance: 12.0
click at [317, 182] on textarea "حشوة كيك رطبة مع كعكة مخفوقة فلافي بماء الورد." at bounding box center [331, 191] width 145 height 29
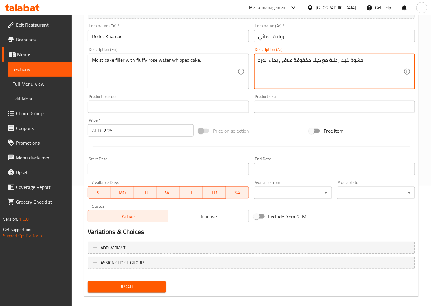
scroll to position [127, 0]
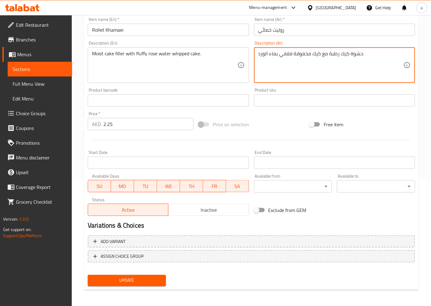
type textarea "حشوة كيك رطبة مع كيك مخفوقة فلافي بماء الورد."
click at [139, 283] on span "Update" at bounding box center [127, 281] width 68 height 8
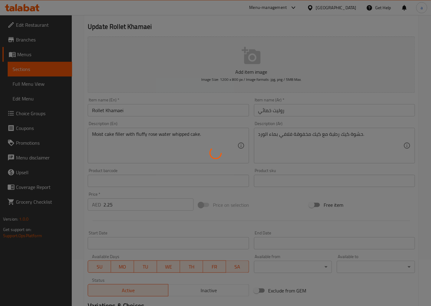
scroll to position [0, 0]
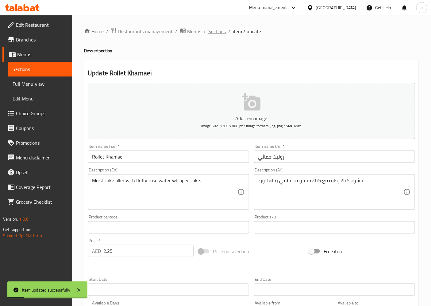
click at [212, 31] on span "Sections" at bounding box center [217, 31] width 18 height 7
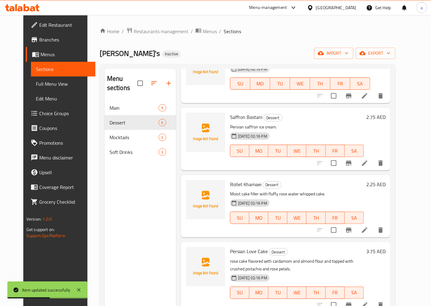
scroll to position [102, 0]
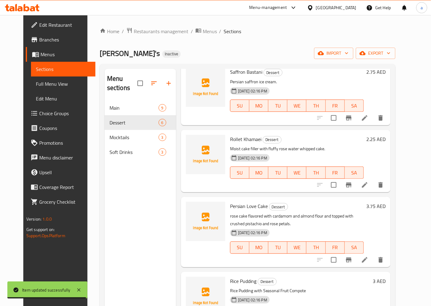
click at [374, 254] on li at bounding box center [364, 259] width 17 height 11
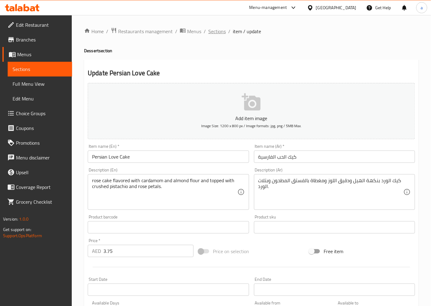
click at [211, 29] on span "Sections" at bounding box center [217, 31] width 18 height 7
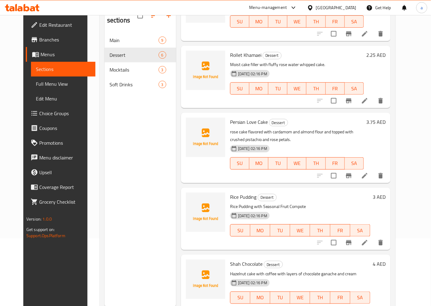
scroll to position [68, 0]
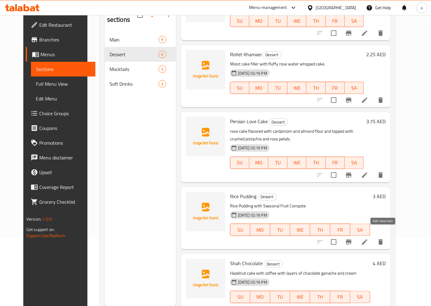
click at [369, 238] on icon at bounding box center [364, 241] width 7 height 7
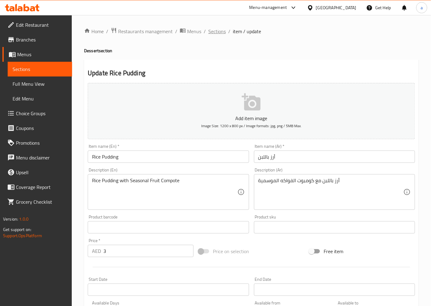
click at [218, 31] on span "Sections" at bounding box center [217, 31] width 18 height 7
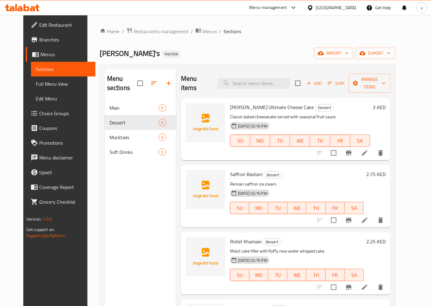
click at [143, 205] on div "Menu sections Main 9 Dessert 6 Mocktails 3 Soft Drinks 3" at bounding box center [141, 222] width 72 height 306
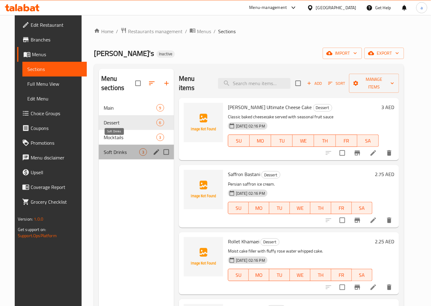
click at [115, 148] on span "Soft Drinks" at bounding box center [122, 151] width 36 height 7
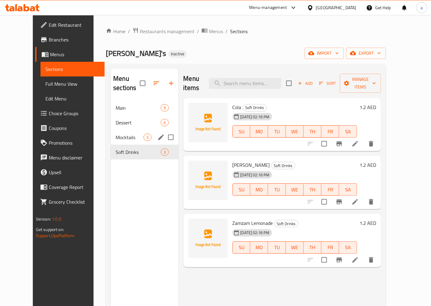
click at [118, 134] on span "Mocktails" at bounding box center [130, 137] width 28 height 7
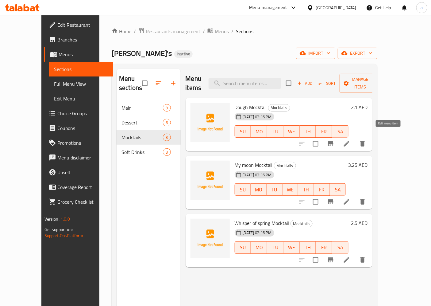
click at [351, 140] on icon at bounding box center [346, 143] width 7 height 7
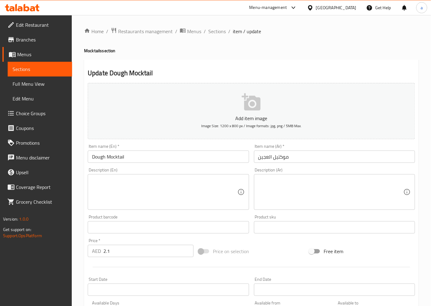
click at [99, 158] on input "Dough Mocktail" at bounding box center [168, 156] width 161 height 12
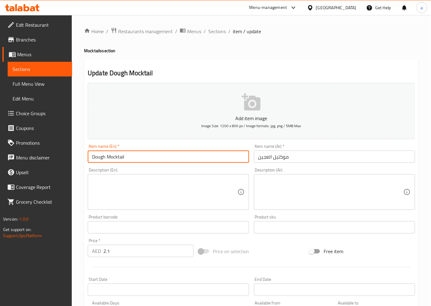
click at [99, 158] on input "Dough Mocktail" at bounding box center [168, 156] width 161 height 12
click at [216, 34] on span "Sections" at bounding box center [217, 31] width 18 height 7
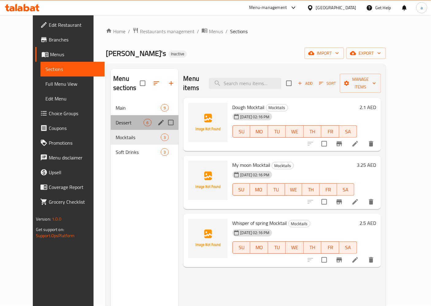
click at [118, 117] on div "Dessert 6" at bounding box center [145, 122] width 68 height 15
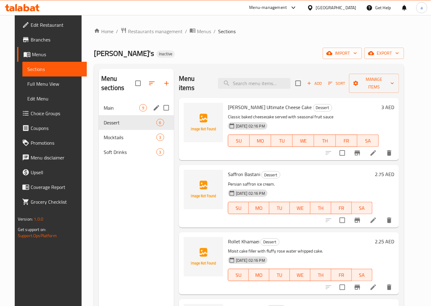
click at [117, 104] on span "Main" at bounding box center [122, 107] width 36 height 7
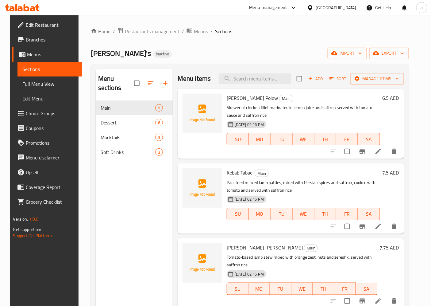
click at [387, 146] on li at bounding box center [378, 151] width 17 height 11
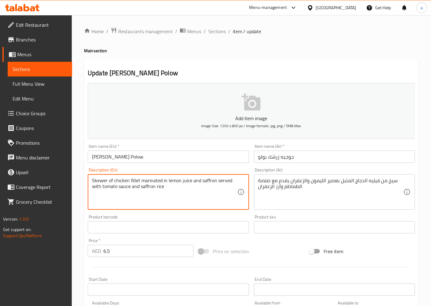
click at [97, 182] on textarea "Skewer of chicken fillet marinated in lemon juice and saffron served with tomat…" at bounding box center [164, 191] width 145 height 29
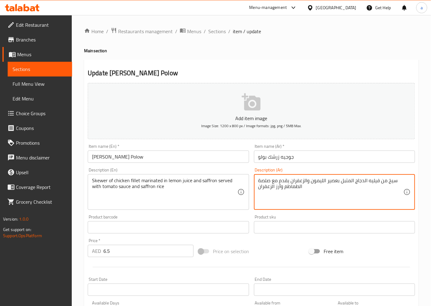
drag, startPoint x: 284, startPoint y: 189, endPoint x: 269, endPoint y: 180, distance: 16.8
click at [269, 180] on textarea "سيخ من فيليه الدجاج المتبل بعصير الليمون والزعفران يقدم مع صلصة الطماطم وأرز ال…" at bounding box center [331, 191] width 145 height 29
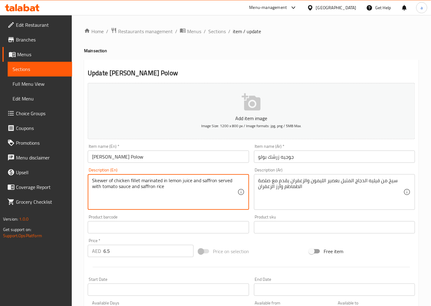
drag, startPoint x: 103, startPoint y: 186, endPoint x: 130, endPoint y: 204, distance: 32.2
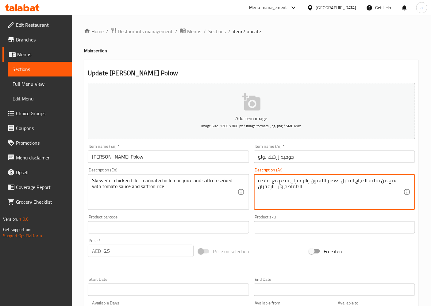
click at [261, 181] on textarea "سيخ من فيليه الدجاج المتبل بعصير الليمون والزعفران يقدم مع صلصة الطماطم وأرز ال…" at bounding box center [331, 191] width 145 height 29
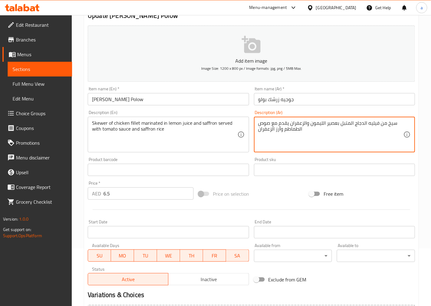
scroll to position [127, 0]
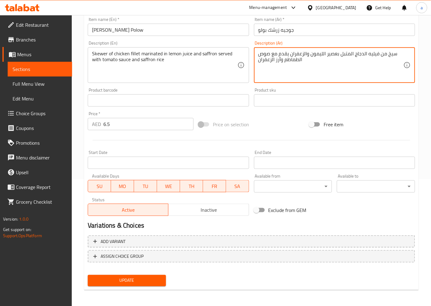
type textarea "سيخ من فيليه الدجاج المتبل بعصير الليمون والزعفران يقدم مع صوص الطماطم وأرز الز…"
click at [106, 282] on span "Update" at bounding box center [127, 281] width 68 height 8
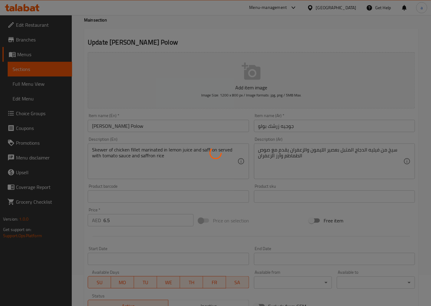
scroll to position [0, 0]
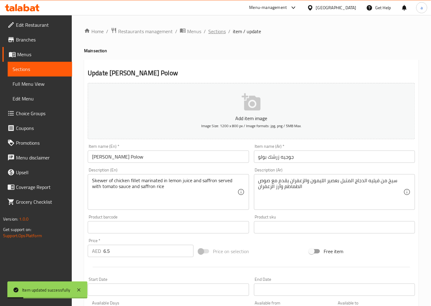
click at [210, 30] on span "Sections" at bounding box center [217, 31] width 18 height 7
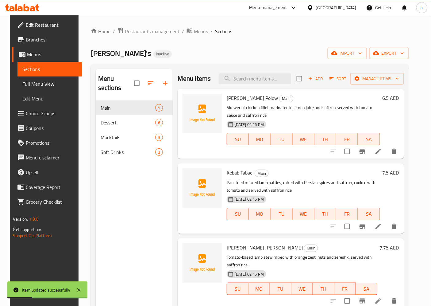
click at [384, 233] on div at bounding box center [364, 226] width 76 height 15
click at [385, 231] on li at bounding box center [378, 226] width 17 height 11
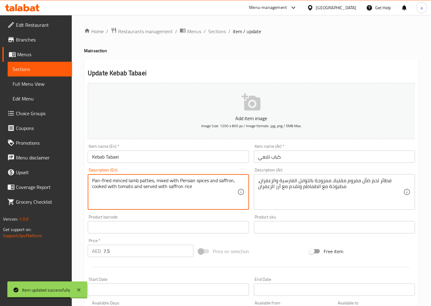
click at [95, 178] on textarea "Pan-fried minced lamb patties, mixed with Persian spices and saffron, cooked wi…" at bounding box center [164, 191] width 145 height 29
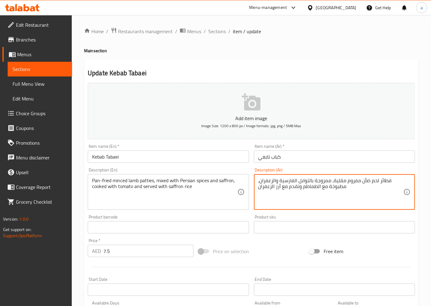
click at [344, 178] on textarea "فطائر لحم ضأن مفروم مقلية، ممزوجة بالتوابل الفارسية والزعفران، مطبوخة مع الطماط…" at bounding box center [331, 191] width 145 height 29
click at [406, 177] on div "فطائر لحم ضأن مفروم ، ممزوجة بالتوابل الفارسية والزعفران، مطبوخة مع الطماطم وتق…" at bounding box center [334, 192] width 161 height 36
click at [406, 182] on div "فطائر لحم ضأن مفروم ، ممزوجة بالتوابل الفارسية والزعفران، مطبوخة مع الطماطم وتق…" at bounding box center [334, 192] width 161 height 36
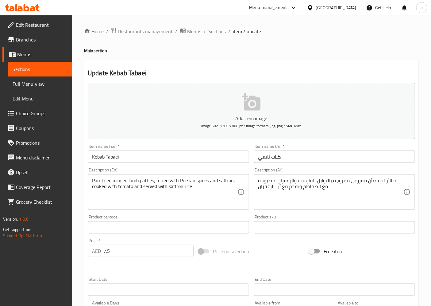
click at [406, 185] on div "فطائر لحم ضأن مفروم ، ممزوجة بالتوابل الفارسية والزعفران، مطبوخة مع الطماطم وتق…" at bounding box center [334, 192] width 161 height 36
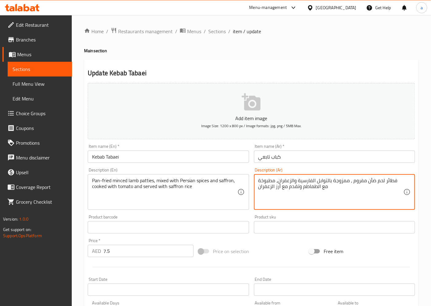
click at [405, 181] on div "فطائر لحم ضأن مفروم ، ممزوجة بالتوابل الفارسية والزعفران، مطبوخة مع الطماطم وتق…" at bounding box center [334, 192] width 161 height 36
click at [403, 181] on textarea "فطائر لحم ضأن مفروم ، ممزوجة بالتوابل الفارسية والزعفران، مطبوخة مع الطماطم وتق…" at bounding box center [331, 191] width 145 height 29
paste textarea "مقلاة"
type textarea "مقلاة فطائر لحم ضأن مفروم ، ممزوجة بالتوابل الفارسية والزعفران، مطبوخة مع الطما…"
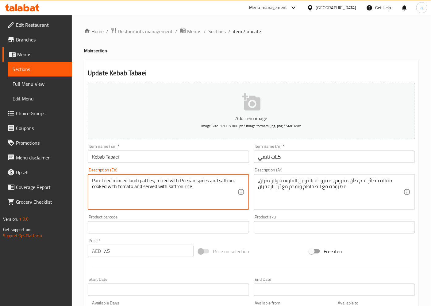
click at [103, 187] on textarea "Pan-fried minced lamb patties, mixed with Persian spices and saffron, cooked wi…" at bounding box center [164, 191] width 145 height 29
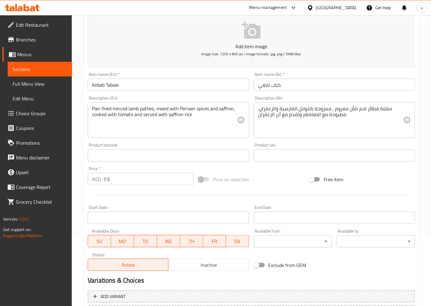
scroll to position [127, 0]
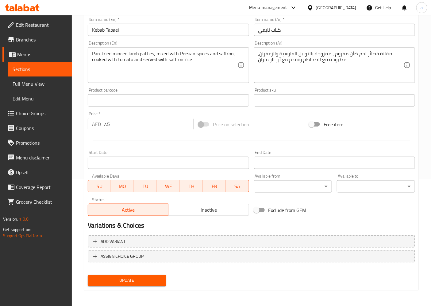
click at [133, 280] on span "Update" at bounding box center [127, 281] width 68 height 8
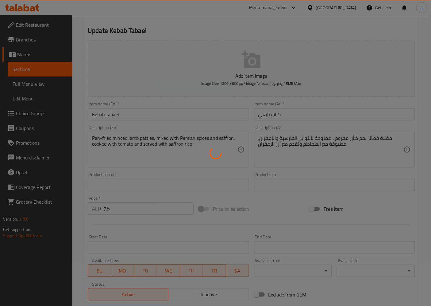
scroll to position [0, 0]
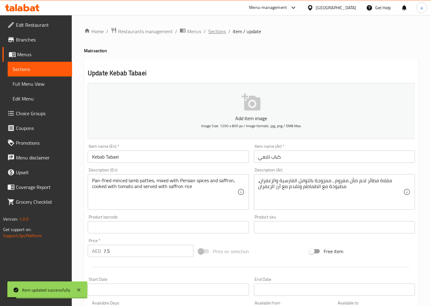
click at [219, 28] on span "Sections" at bounding box center [217, 31] width 18 height 7
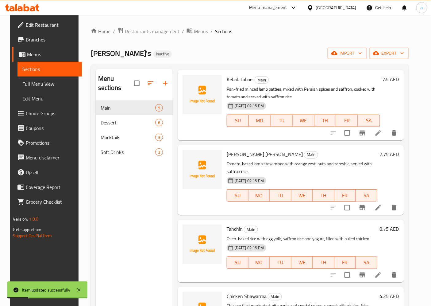
scroll to position [102, 0]
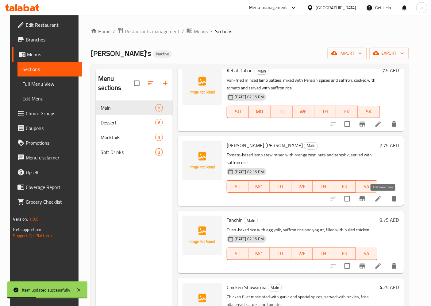
click at [382, 201] on icon at bounding box center [378, 198] width 7 height 7
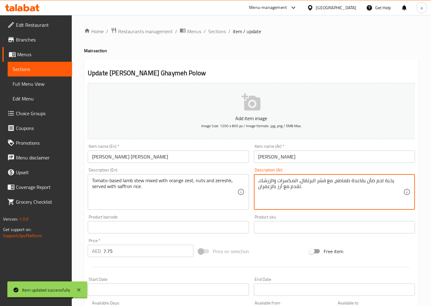
click at [394, 182] on textarea "يخنة لحم ضأن بقاعدة طماطم، مع قشر البرتقال، المكسرات والزرشك، تقدم مع أرز بالزع…" at bounding box center [331, 191] width 145 height 29
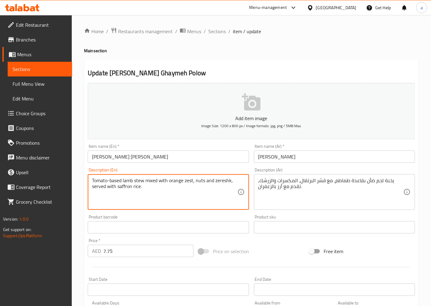
click at [138, 179] on textarea "Tomato-based lamb stew mixed with orange zest, nuts and zereshk, served with sa…" at bounding box center [164, 191] width 145 height 29
click at [157, 180] on textarea "Tomato-based lamb stew mixed with orange zest, nuts and zereshk, served with sa…" at bounding box center [164, 191] width 145 height 29
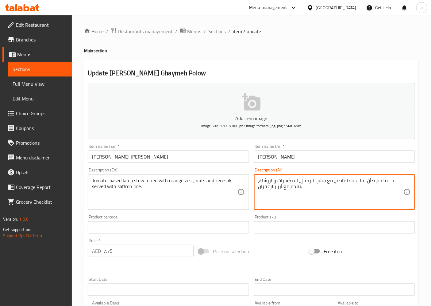
click at [391, 181] on textarea "يخنة لحم ضأن بقاعدة طماطم، مع قشر البرتقال، المكسرات والزرشك، تقدم مع أرز بالزع…" at bounding box center [331, 191] width 145 height 29
click at [334, 181] on textarea "يخنة لحم ضأن بقاعدة طماطم، مع قشر البرتقال، المكسرات والزرشك، تقدم مع أرز بالزع…" at bounding box center [331, 191] width 145 height 29
click at [160, 155] on input "[PERSON_NAME]'s [PERSON_NAME]" at bounding box center [168, 156] width 161 height 12
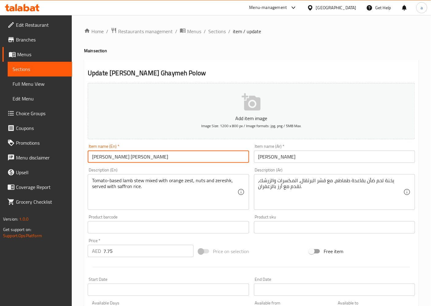
click at [160, 155] on input "[PERSON_NAME]'s [PERSON_NAME]" at bounding box center [168, 156] width 161 height 12
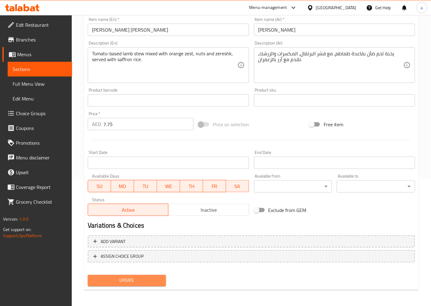
click at [137, 282] on span "Update" at bounding box center [127, 281] width 68 height 8
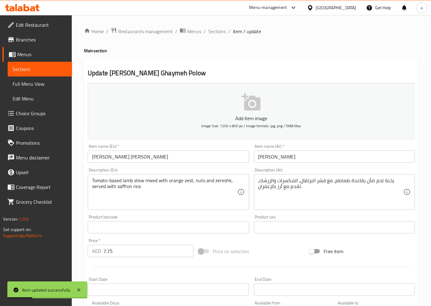
click at [99, 160] on input "[PERSON_NAME]'s [PERSON_NAME]" at bounding box center [168, 156] width 161 height 12
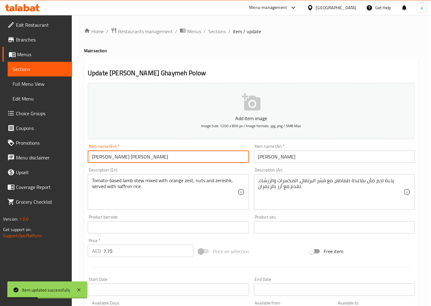
click at [123, 160] on input "[PERSON_NAME]'s [PERSON_NAME]" at bounding box center [168, 156] width 161 height 12
click at [135, 155] on input "[PERSON_NAME]'s [PERSON_NAME]" at bounding box center [168, 156] width 161 height 12
click at [285, 158] on input "فريدة غيمة بولو" at bounding box center [334, 156] width 161 height 12
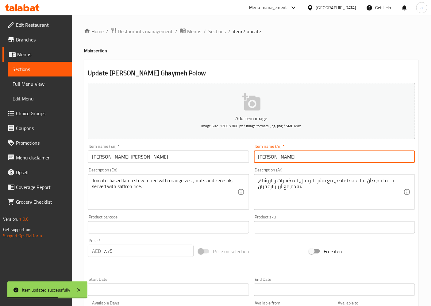
click at [274, 158] on input "فريدة غيمة بولو" at bounding box center [334, 156] width 161 height 12
click at [263, 156] on input "فريدة غيمة بولو" at bounding box center [334, 156] width 161 height 12
click at [214, 31] on span "Sections" at bounding box center [217, 31] width 18 height 7
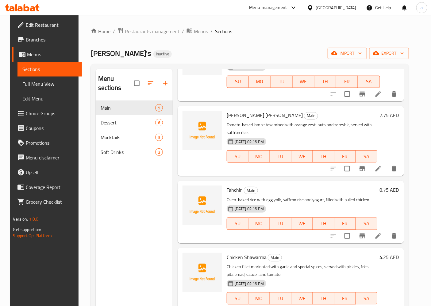
scroll to position [170, 0]
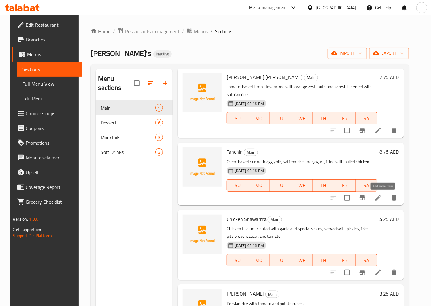
click at [382, 197] on icon at bounding box center [378, 197] width 7 height 7
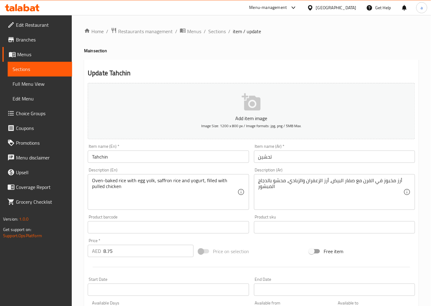
click at [96, 177] on div "Oven-baked rice with egg yolk, saffron rice and yogurt, filled with pulled chic…" at bounding box center [168, 192] width 161 height 36
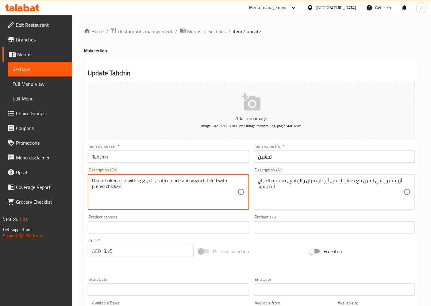
click at [95, 180] on textarea "Oven-baked rice with egg yolk, saffron rice and yogurt, filled with pulled chic…" at bounding box center [164, 191] width 145 height 29
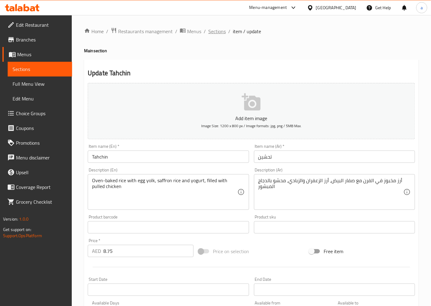
click at [215, 33] on span "Sections" at bounding box center [217, 31] width 18 height 7
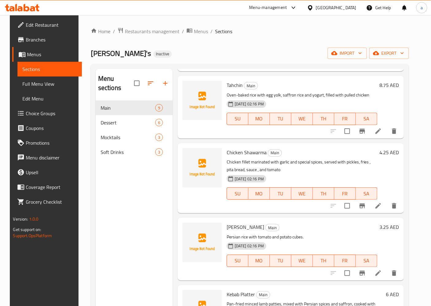
scroll to position [239, 0]
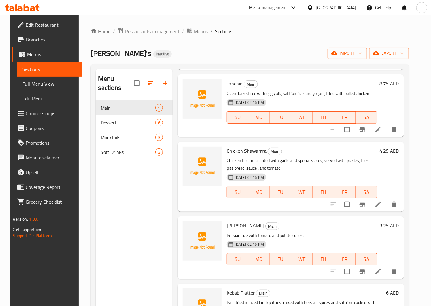
click at [387, 204] on li at bounding box center [378, 204] width 17 height 11
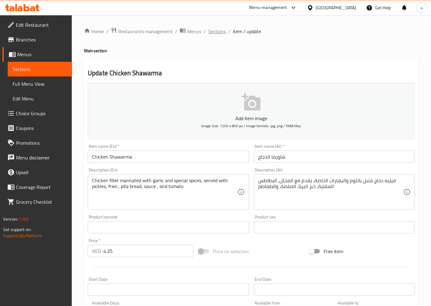
click at [222, 31] on span "Sections" at bounding box center [217, 31] width 18 height 7
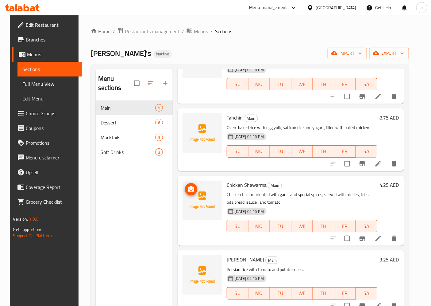
scroll to position [273, 0]
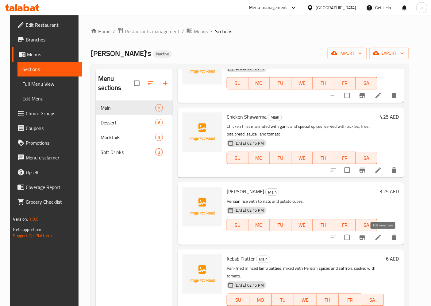
click at [382, 236] on icon at bounding box center [378, 237] width 7 height 7
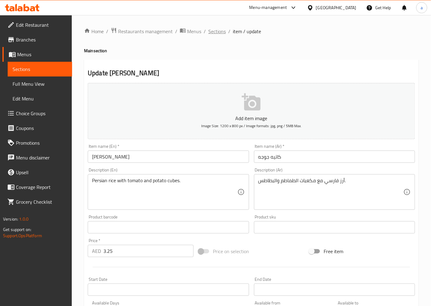
click at [214, 31] on span "Sections" at bounding box center [217, 31] width 18 height 7
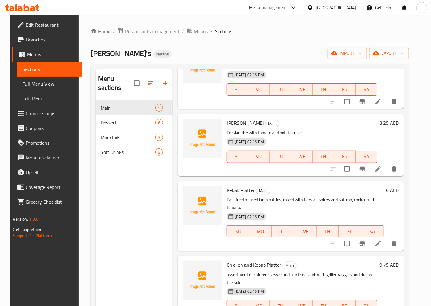
scroll to position [358, 0]
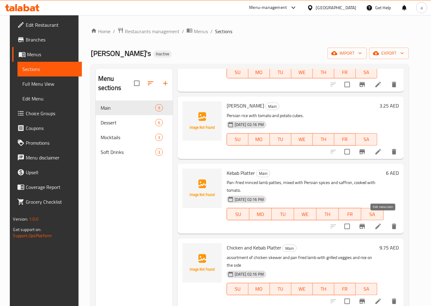
click at [381, 223] on icon at bounding box center [378, 226] width 7 height 7
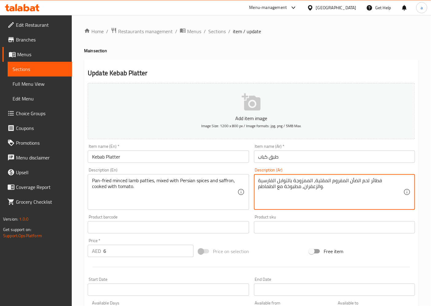
click at [344, 178] on textarea "فطائر لحم الضأن المفروم المقلية، الممزوجة بالتوابل الفارسية والزعفران، مطبوخة م…" at bounding box center [331, 191] width 145 height 29
click at [388, 183] on textarea "فطائر لحم الضأن المفروم، الممزوجة بالتوابل الفارسية والزعفران، مطبوخة مع الطماط…" at bounding box center [331, 191] width 145 height 29
drag, startPoint x: 336, startPoint y: 181, endPoint x: 385, endPoint y: 185, distance: 49.6
click at [385, 185] on textarea "فطائر لحم الضأن المفروم، الممزوجة بالتوابل الفارسية والزعفران، مطبوخة مع الطماط…" at bounding box center [331, 191] width 145 height 29
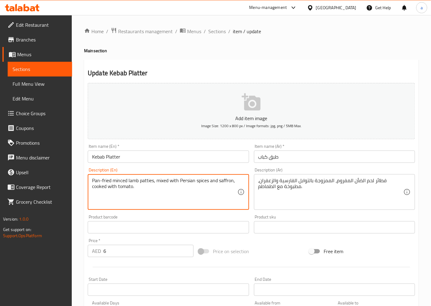
drag, startPoint x: 92, startPoint y: 178, endPoint x: 155, endPoint y: 182, distance: 62.8
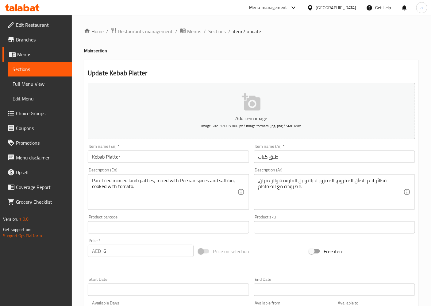
drag, startPoint x: 336, startPoint y: 181, endPoint x: 339, endPoint y: 187, distance: 5.9
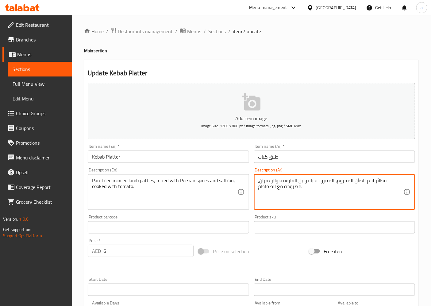
paste textarea "مقلي بالطاسة"
click at [345, 181] on textarea "فطائر لحم الضأن المفروممقلي بالطاسة، الممزوجة بالتوابل الفارسية والزعفران، مطبو…" at bounding box center [331, 191] width 145 height 29
type textarea "فطائر لحم الضأن المفروم مقلي بالطاسة، الممزوجة بالتوابل الفارسية والزعفران، مطب…"
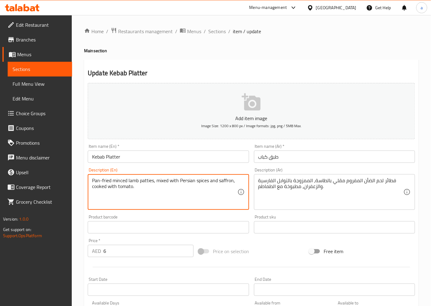
drag, startPoint x: 93, startPoint y: 181, endPoint x: 104, endPoint y: 181, distance: 10.4
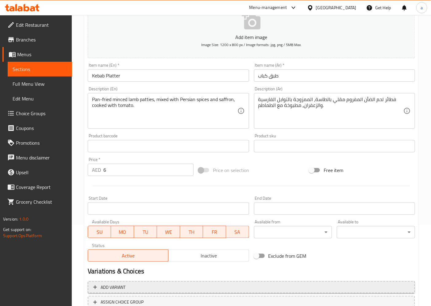
scroll to position [127, 0]
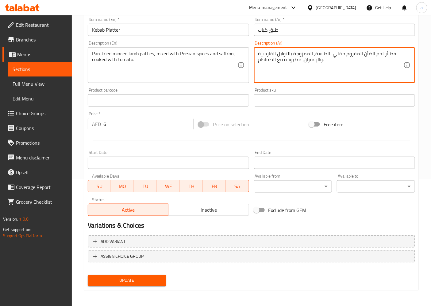
drag, startPoint x: 316, startPoint y: 52, endPoint x: 343, endPoint y: 56, distance: 28.0
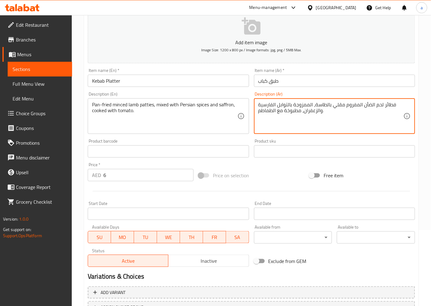
scroll to position [25, 0]
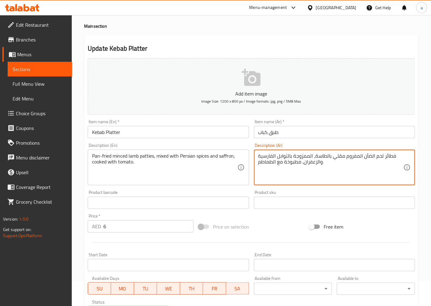
click at [270, 213] on div "Add item image Image Size: 1200 x 800 px / Image formats: jpg, png / 5MB Max. I…" at bounding box center [251, 188] width 333 height 265
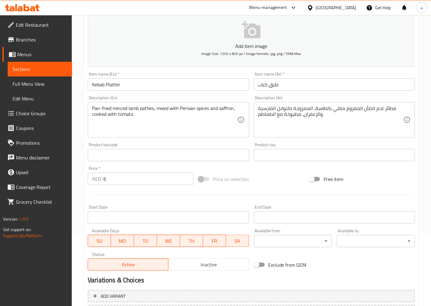
scroll to position [127, 0]
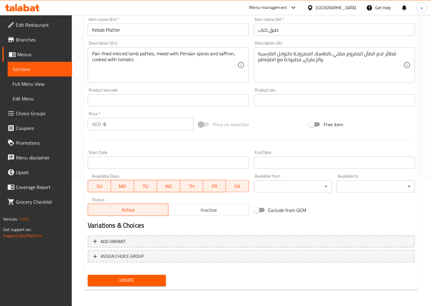
click at [97, 278] on span "Update" at bounding box center [127, 281] width 68 height 8
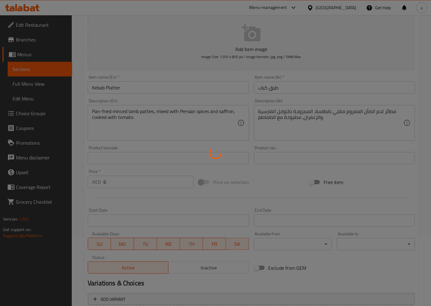
scroll to position [0, 0]
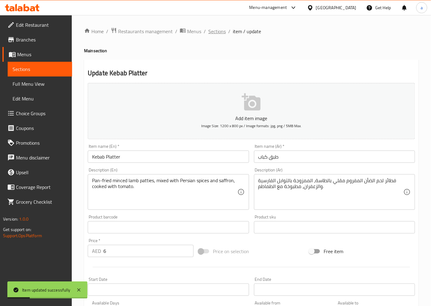
click at [212, 31] on span "Sections" at bounding box center [217, 31] width 18 height 7
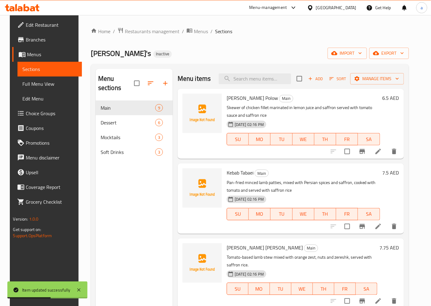
click at [386, 145] on div at bounding box center [364, 151] width 76 height 15
click at [378, 151] on li at bounding box center [378, 151] width 17 height 11
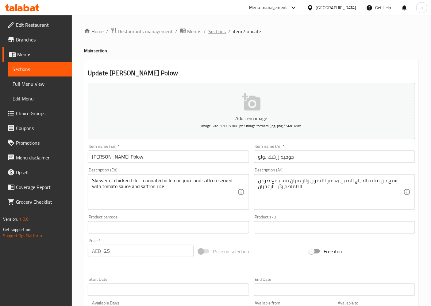
click at [222, 29] on span "Sections" at bounding box center [217, 31] width 18 height 7
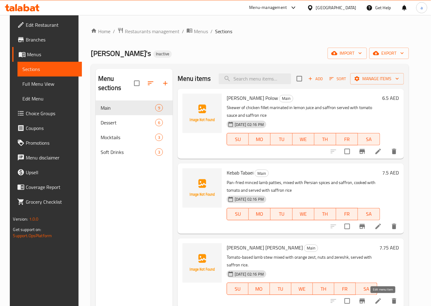
click at [380, 303] on icon at bounding box center [378, 300] width 7 height 7
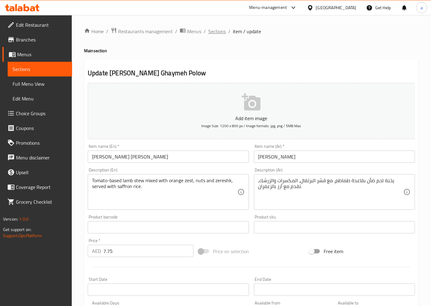
click at [217, 29] on span "Sections" at bounding box center [217, 31] width 18 height 7
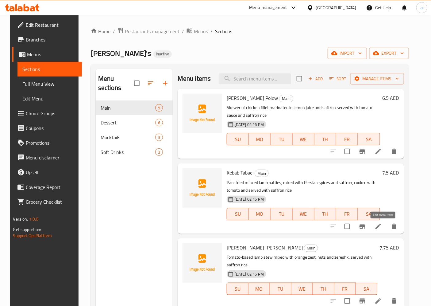
click at [382, 225] on icon at bounding box center [378, 226] width 7 height 7
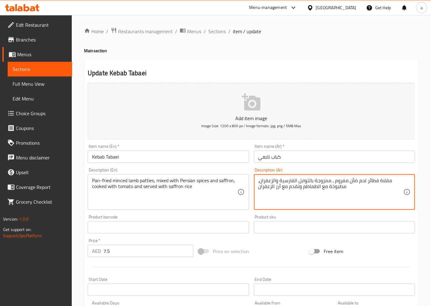
drag, startPoint x: 380, startPoint y: 181, endPoint x: 388, endPoint y: 183, distance: 8.5
click at [388, 183] on textarea "مقلاة فطائر لحم ضأن مفروم ، ممزوجة بالتوابل الفارسية والزعفران، مطبوخة مع الطما…" at bounding box center [331, 191] width 145 height 29
click at [392, 182] on textarea "مقلاة فطائر لحم ضأن مفروم ، ممزوجة بالتوابل الفارسية والزعفران، مطبوخة مع الطما…" at bounding box center [331, 191] width 145 height 29
drag, startPoint x: 380, startPoint y: 181, endPoint x: 391, endPoint y: 183, distance: 11.4
click at [391, 183] on textarea "مقلاة فطائر لحم ضأن مفروم ، ممزوجة بالتوابل الفارسية والزعفران، مطبوخة مع الطما…" at bounding box center [331, 191] width 145 height 29
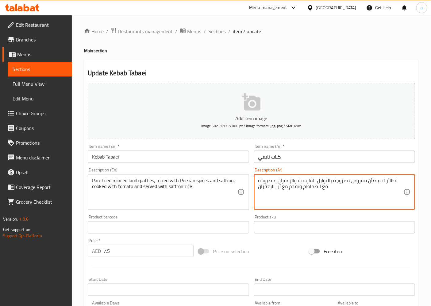
click at [354, 179] on textarea "فطائر لحم ضأن مفروم ، ممزوجة بالتوابل الفارسية والزعفران، مطبوخة مع الطماطم وتق…" at bounding box center [331, 191] width 145 height 29
paste textarea "مقلي بالطاسة"
click at [313, 180] on textarea "فطائر لحم ضأن مفروم مقلي بالطاسة ، ممزوجة بالتوابل الفارسية والزعفران، مطبوخة م…" at bounding box center [331, 191] width 145 height 29
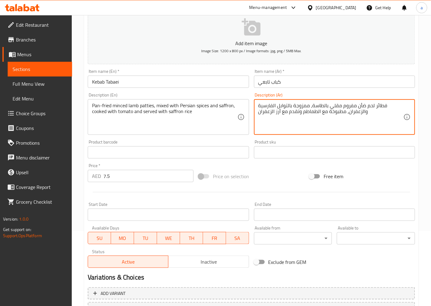
scroll to position [127, 0]
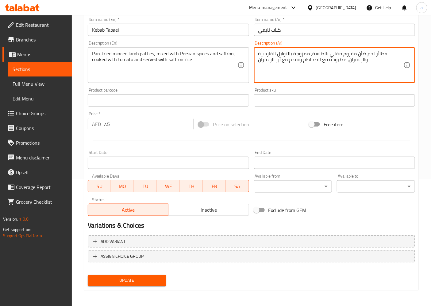
type textarea "فطائر لحم ضأن مفروم مقلي بالطاسة، ممزوجة بالتوابل الفارسية والزعفران، مطبوخة مع…"
click at [124, 278] on span "Update" at bounding box center [127, 281] width 68 height 8
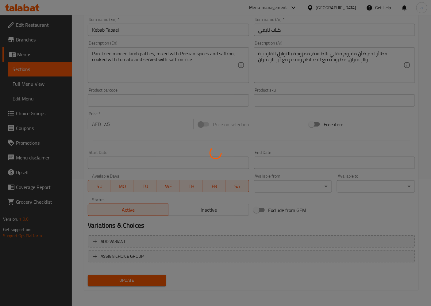
scroll to position [0, 0]
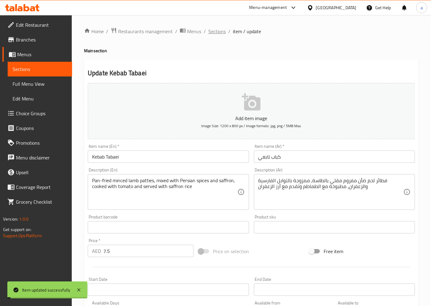
click at [214, 29] on span "Sections" at bounding box center [217, 31] width 18 height 7
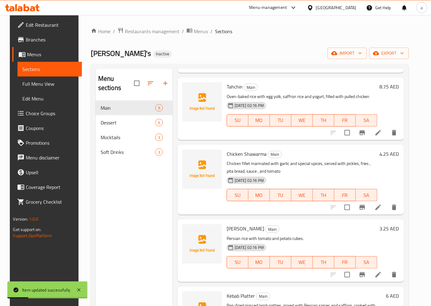
scroll to position [307, 0]
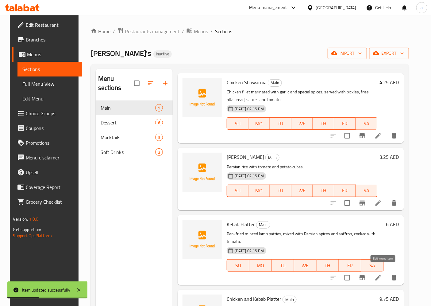
click at [381, 275] on icon at bounding box center [379, 278] width 6 height 6
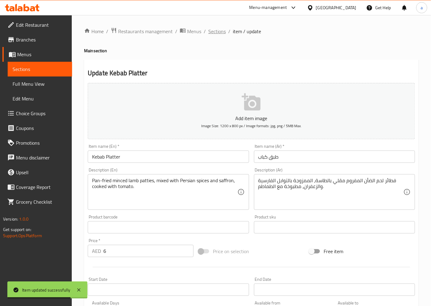
click at [215, 32] on span "Sections" at bounding box center [217, 31] width 18 height 7
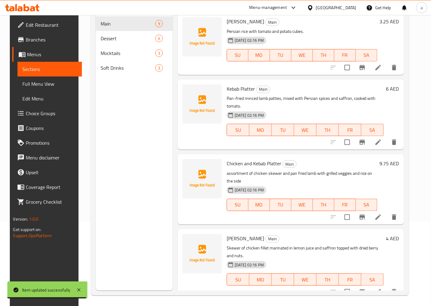
scroll to position [86, 0]
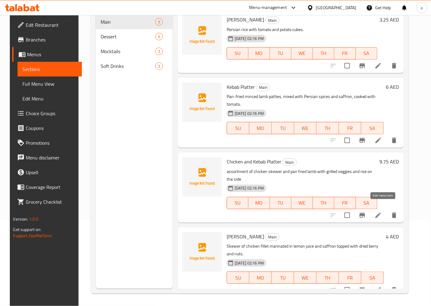
click at [381, 212] on icon at bounding box center [378, 215] width 7 height 7
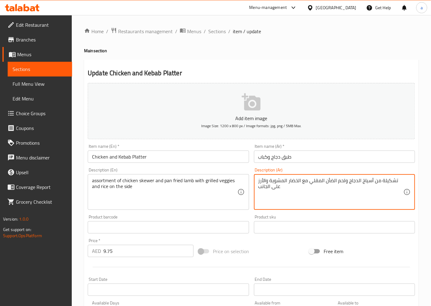
drag, startPoint x: 309, startPoint y: 185, endPoint x: 324, endPoint y: 185, distance: 14.1
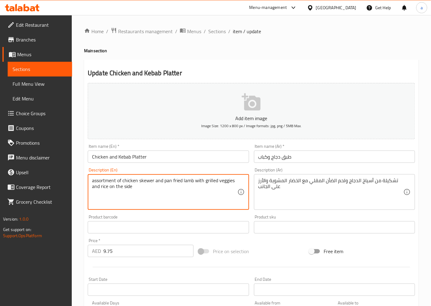
drag, startPoint x: 164, startPoint y: 181, endPoint x: 181, endPoint y: 184, distance: 17.8
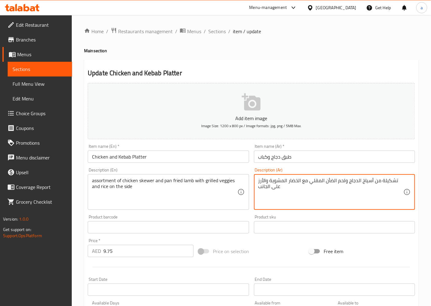
click at [312, 182] on textarea "تشكيلة من أسياخ الدجاج ولحم الضأن المقلي مع الخضار المشوية والأرز على الجانب" at bounding box center [331, 191] width 145 height 29
paste textarea "pan fried"
click at [318, 217] on div "Product sku Product sku" at bounding box center [334, 224] width 161 height 19
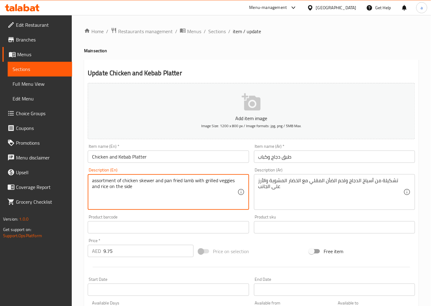
drag, startPoint x: 164, startPoint y: 183, endPoint x: 181, endPoint y: 179, distance: 17.9
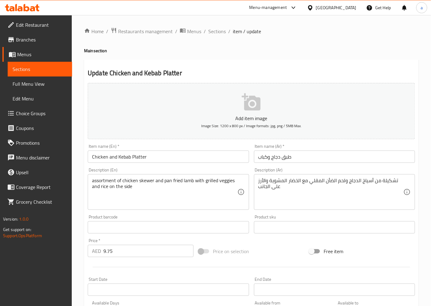
click at [346, 171] on div "Description (Ar) تشكيلة من أسياخ الدجاج ولحم الضأن المقلي مع الخضار المشوية وال…" at bounding box center [334, 189] width 161 height 42
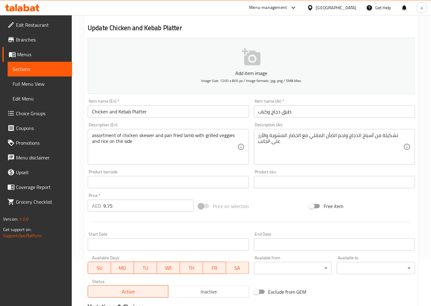
scroll to position [34, 0]
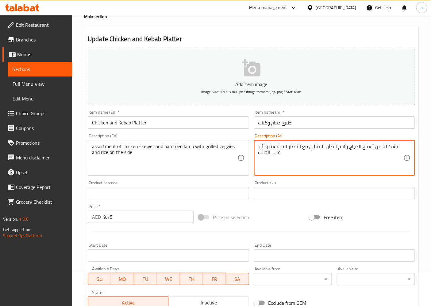
drag, startPoint x: 309, startPoint y: 149, endPoint x: 324, endPoint y: 149, distance: 15.0
paste textarea "مقلي بالطاسة"
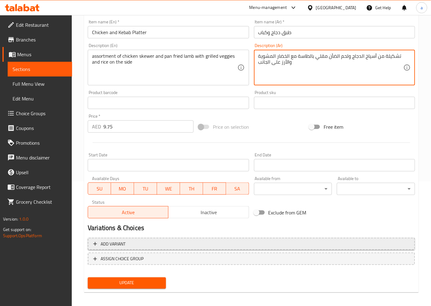
scroll to position [127, 0]
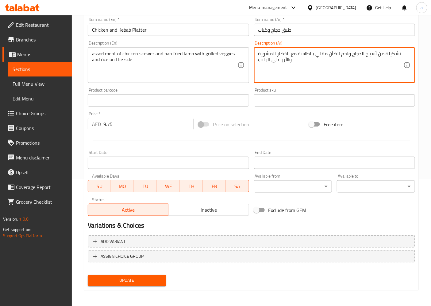
type textarea "تشكيلة من أسياخ الدجاج ولحم الضأن مقلي بالطاسة مع الخضار المشوية والأرز على الج…"
click at [147, 277] on span "Update" at bounding box center [127, 281] width 68 height 8
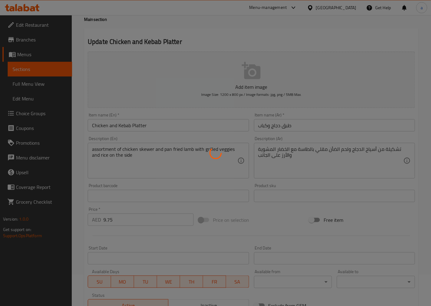
scroll to position [0, 0]
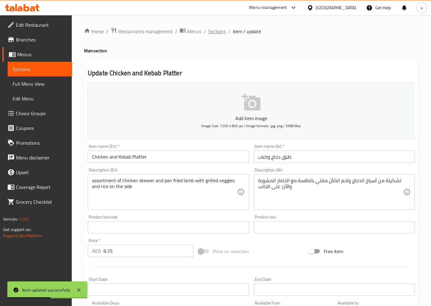
click at [215, 32] on span "Sections" at bounding box center [217, 31] width 18 height 7
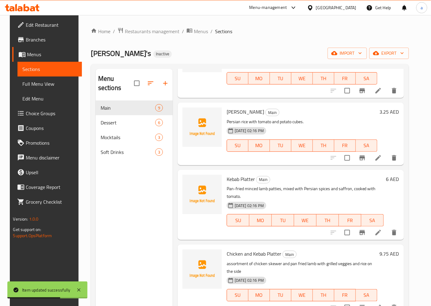
scroll to position [358, 0]
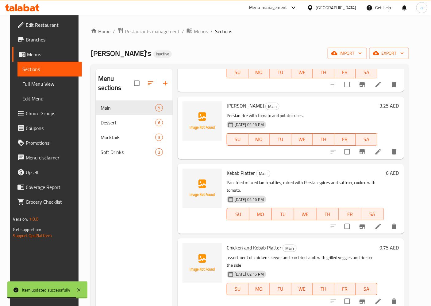
click at [379, 221] on li at bounding box center [378, 226] width 17 height 11
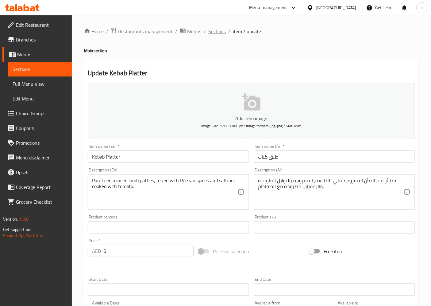
click at [224, 30] on span "Sections" at bounding box center [217, 31] width 18 height 7
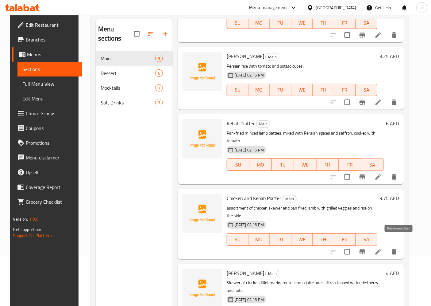
scroll to position [86, 0]
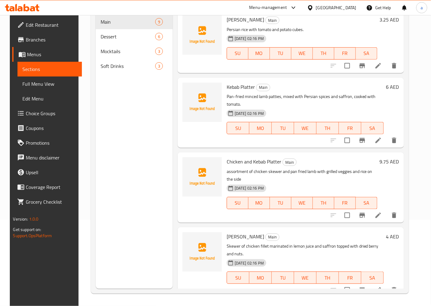
click at [384, 284] on li at bounding box center [378, 289] width 17 height 11
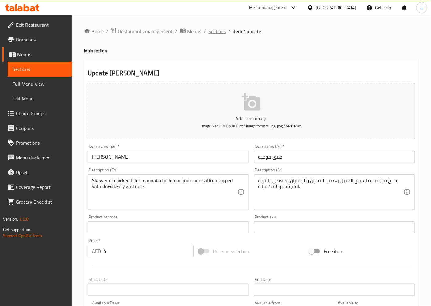
click at [216, 35] on span "Sections" at bounding box center [217, 31] width 18 height 7
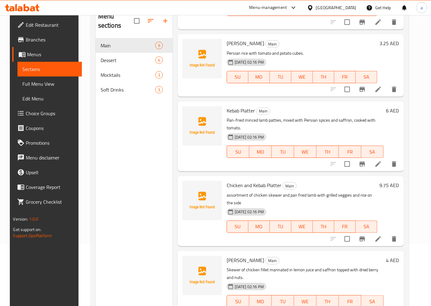
scroll to position [86, 0]
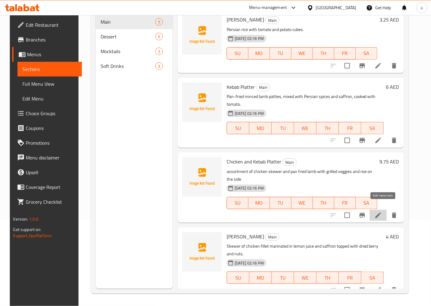
click at [382, 212] on icon at bounding box center [378, 215] width 7 height 7
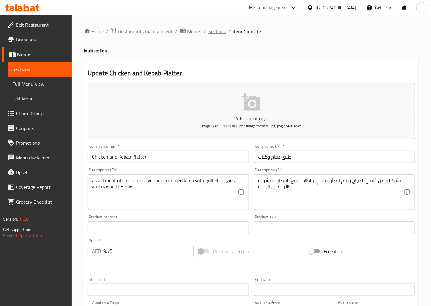
click at [213, 31] on span "Sections" at bounding box center [217, 31] width 18 height 7
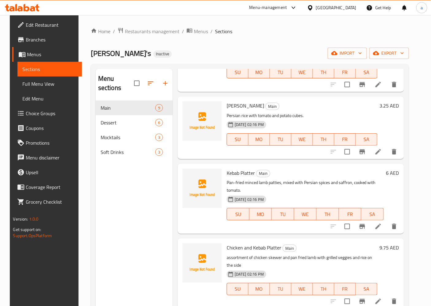
scroll to position [86, 0]
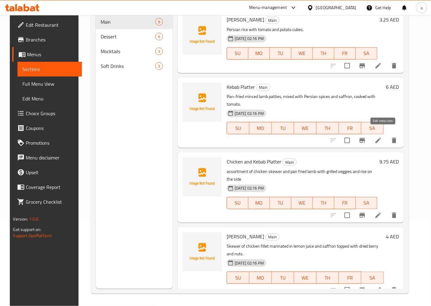
click at [382, 137] on icon at bounding box center [378, 140] width 7 height 7
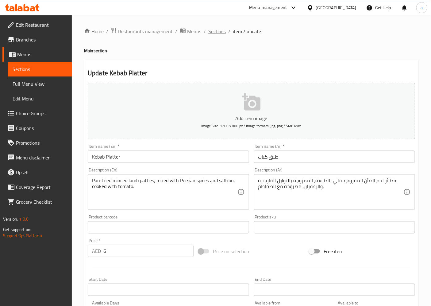
click at [214, 31] on span "Sections" at bounding box center [217, 31] width 18 height 7
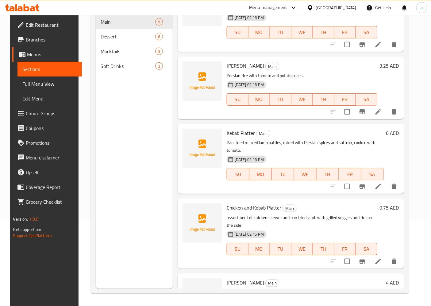
scroll to position [256, 0]
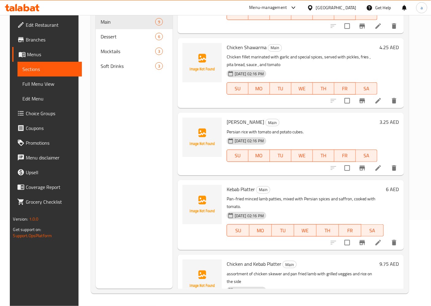
click at [381, 166] on icon at bounding box center [379, 168] width 6 height 6
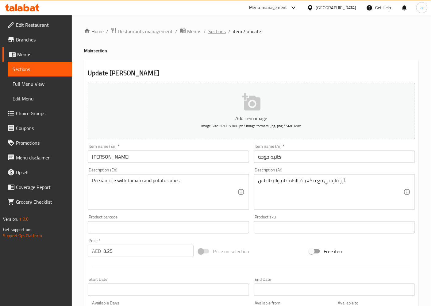
click at [213, 28] on span "Sections" at bounding box center [217, 31] width 18 height 7
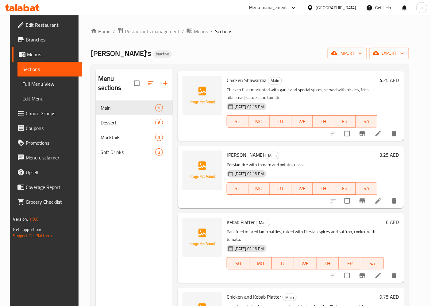
scroll to position [256, 0]
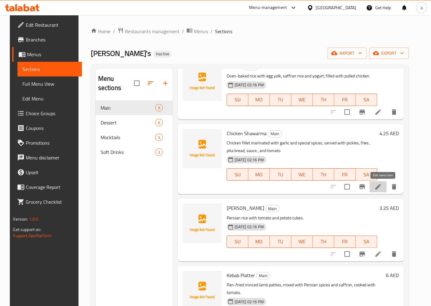
click at [381, 185] on icon at bounding box center [379, 187] width 6 height 6
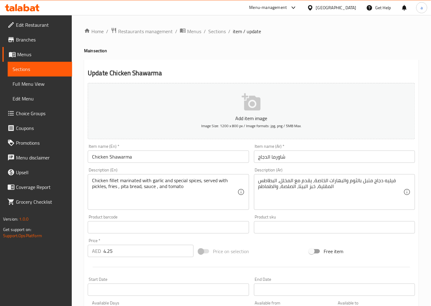
click at [114, 189] on textarea "Chicken fillet marinated with garlic and special spices, served with pickles, f…" at bounding box center [164, 191] width 145 height 29
click at [216, 29] on span "Sections" at bounding box center [217, 31] width 18 height 7
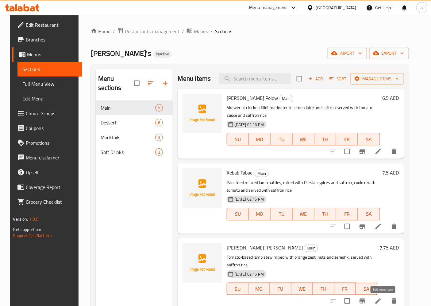
click at [382, 301] on icon at bounding box center [378, 300] width 7 height 7
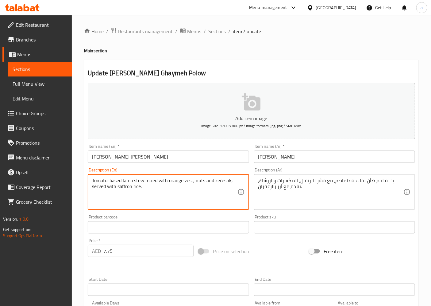
click at [147, 182] on textarea "Tomato-based lamb stew mixed with orange zest, nuts and zereshk, served with sa…" at bounding box center [164, 191] width 145 height 29
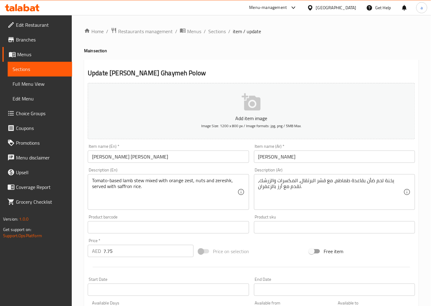
drag, startPoint x: 333, startPoint y: 180, endPoint x: 334, endPoint y: 185, distance: 5.1
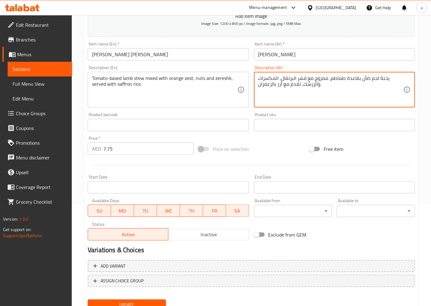
scroll to position [127, 0]
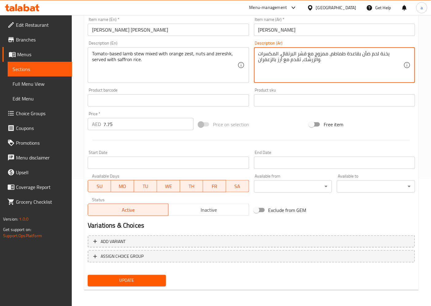
type textarea "يخنة لحم ضأن بقاعدة طماطم، ممزوج مع قشر البرتقال، المكسرات والزرشك، تقدم مع أرز…"
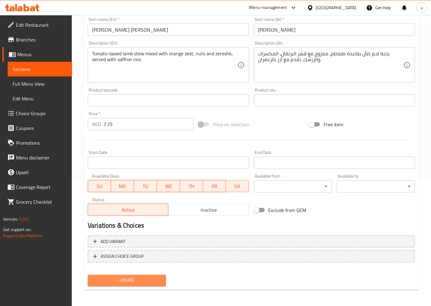
click at [145, 284] on button "Update" at bounding box center [127, 280] width 78 height 11
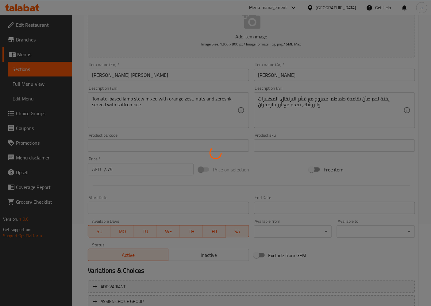
scroll to position [0, 0]
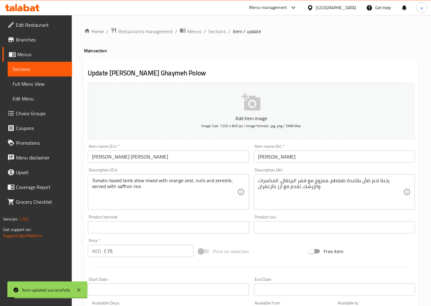
click at [219, 36] on div "Home / Restaurants management / Menus / Sections / item / update Main section U…" at bounding box center [251, 224] width 335 height 394
click at [217, 32] on span "Sections" at bounding box center [217, 31] width 18 height 7
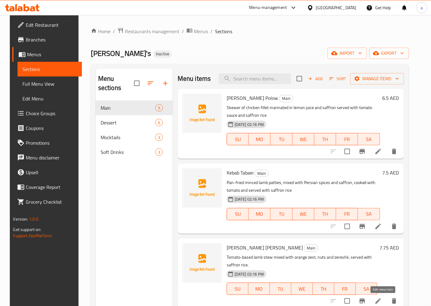
click at [379, 301] on icon at bounding box center [378, 300] width 7 height 7
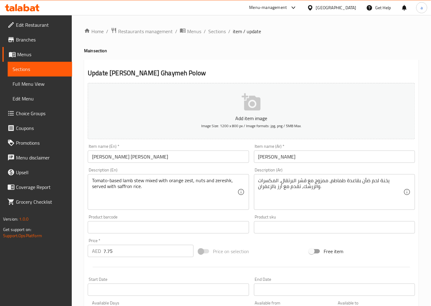
click at [30, 53] on span "Menus" at bounding box center [42, 54] width 50 height 7
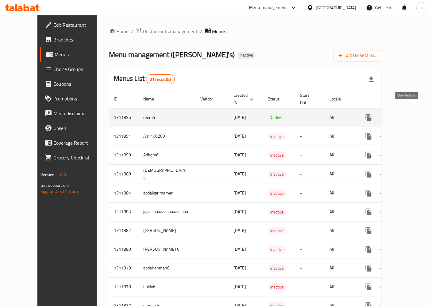
click at [411, 114] on link "enhanced table" at bounding box center [413, 117] width 15 height 15
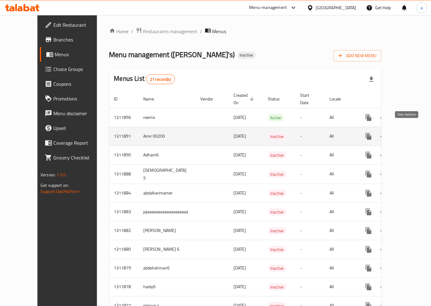
click at [412, 131] on link "enhanced table" at bounding box center [413, 136] width 15 height 15
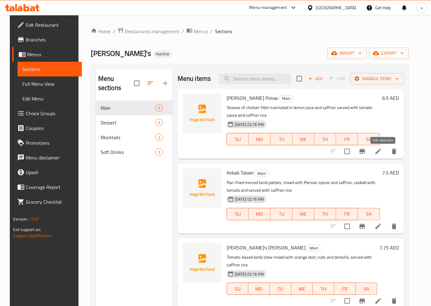
click at [381, 149] on icon at bounding box center [378, 151] width 7 height 7
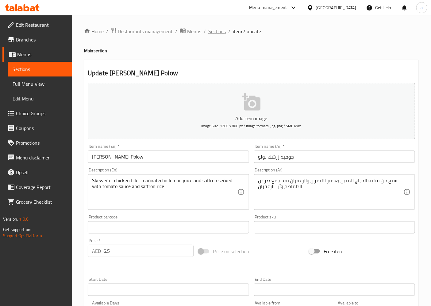
click at [209, 29] on span "Sections" at bounding box center [217, 31] width 18 height 7
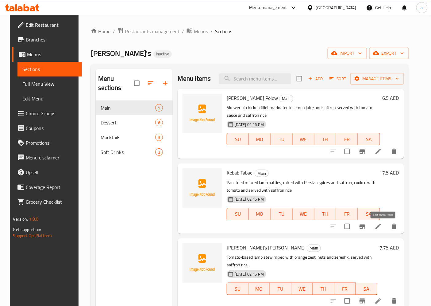
click at [382, 227] on icon at bounding box center [378, 226] width 7 height 7
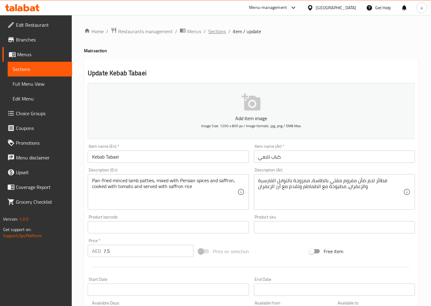
click at [220, 28] on span "Sections" at bounding box center [217, 31] width 18 height 7
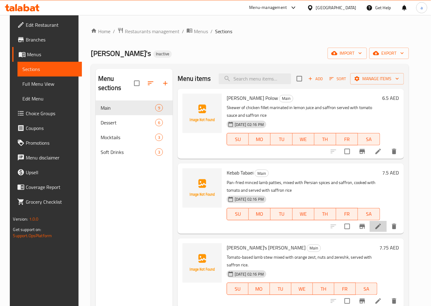
click at [377, 228] on li at bounding box center [378, 226] width 17 height 11
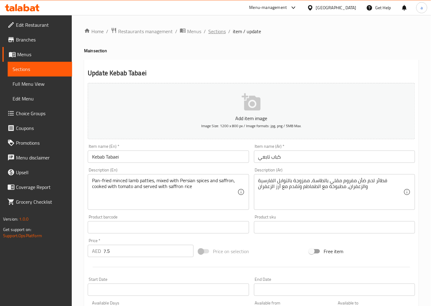
click at [210, 32] on span "Sections" at bounding box center [217, 31] width 18 height 7
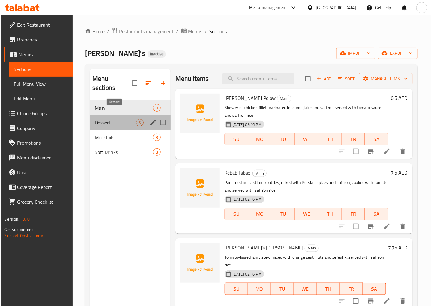
click at [127, 119] on span "Dessert" at bounding box center [115, 122] width 41 height 7
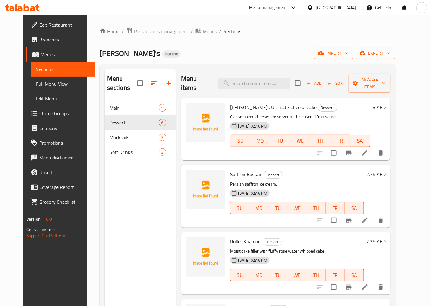
click at [368, 150] on icon at bounding box center [365, 153] width 6 height 6
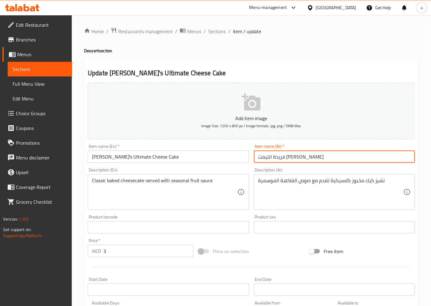
drag, startPoint x: 291, startPoint y: 158, endPoint x: 293, endPoint y: 162, distance: 4.1
click at [293, 162] on input "فريدة التيمت [PERSON_NAME]" at bounding box center [334, 156] width 161 height 12
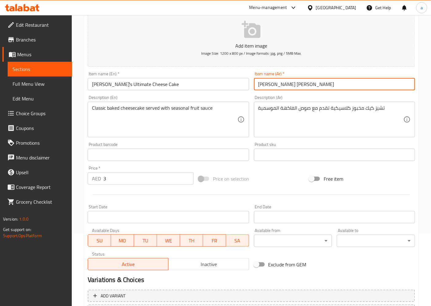
scroll to position [127, 0]
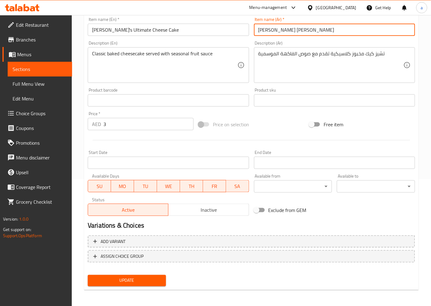
type input "[PERSON_NAME] [PERSON_NAME]"
click at [151, 278] on span "Update" at bounding box center [127, 281] width 68 height 8
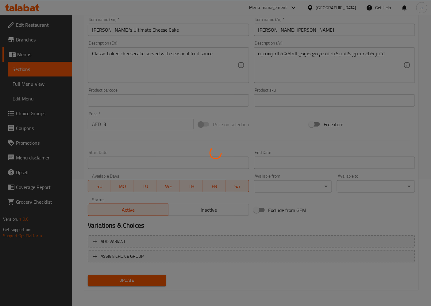
scroll to position [0, 0]
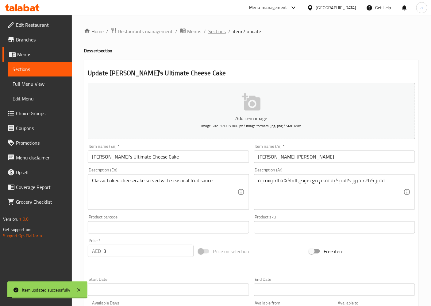
click at [223, 29] on span "Sections" at bounding box center [217, 31] width 18 height 7
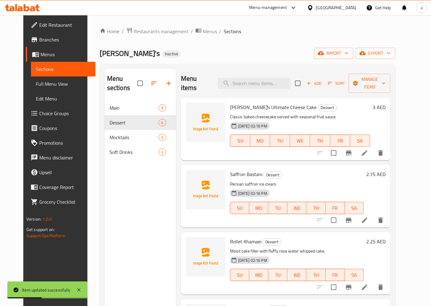
click at [38, 64] on link "Sections" at bounding box center [63, 69] width 64 height 15
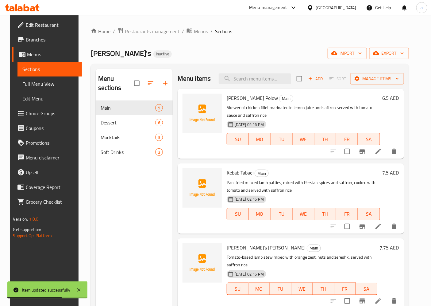
click at [39, 53] on span "Menus" at bounding box center [52, 54] width 50 height 7
